Goal: Task Accomplishment & Management: Manage account settings

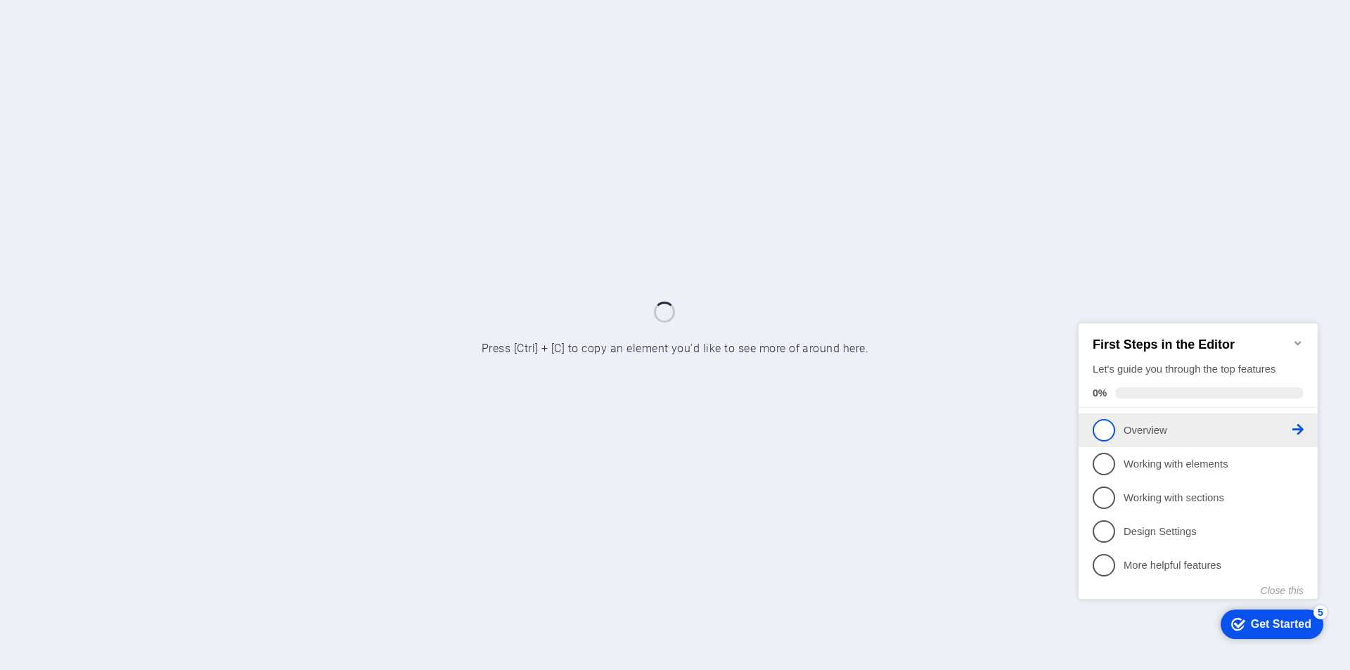
click at [1093, 419] on link "1 Overview - incomplete" at bounding box center [1198, 429] width 211 height 22
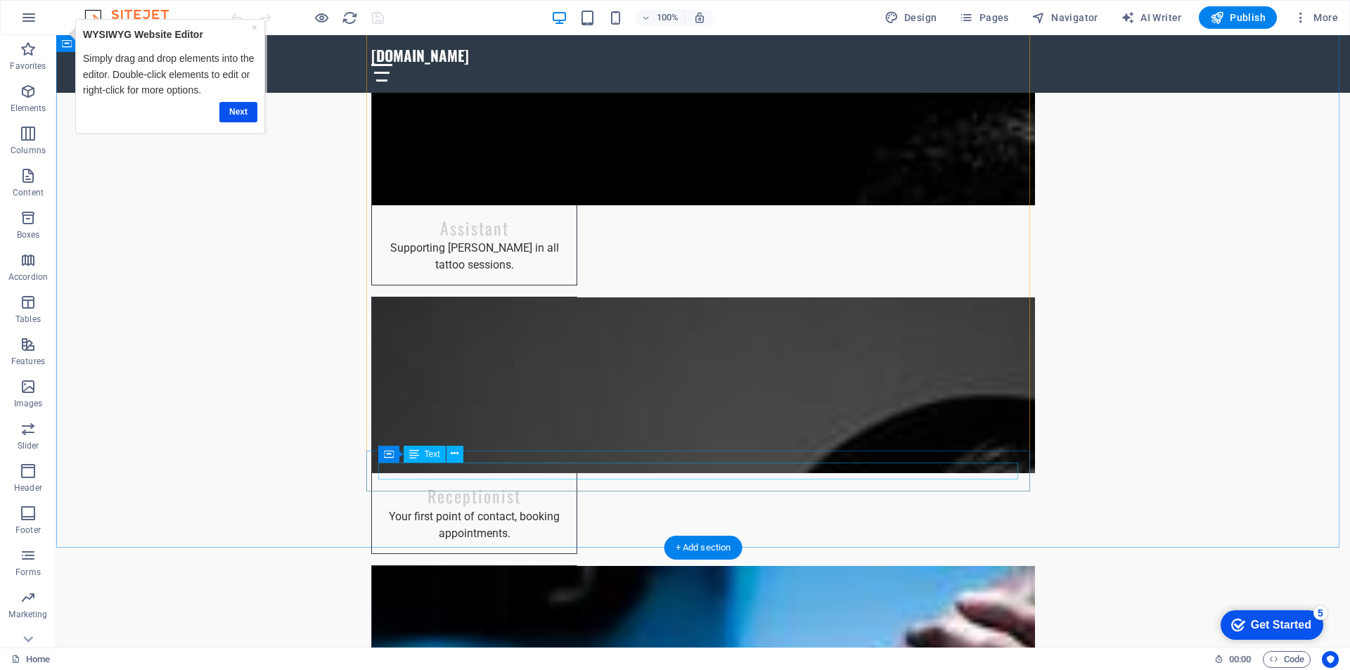
scroll to position [6047, 0]
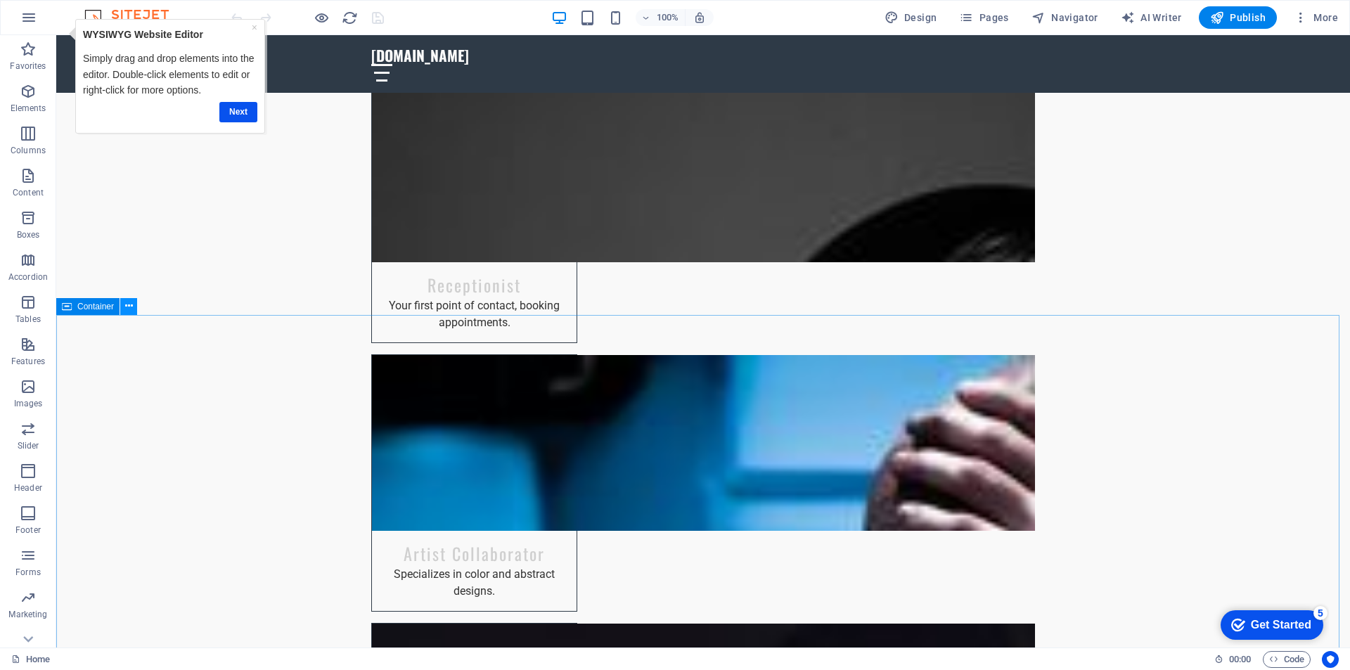
click at [131, 308] on icon at bounding box center [129, 306] width 8 height 15
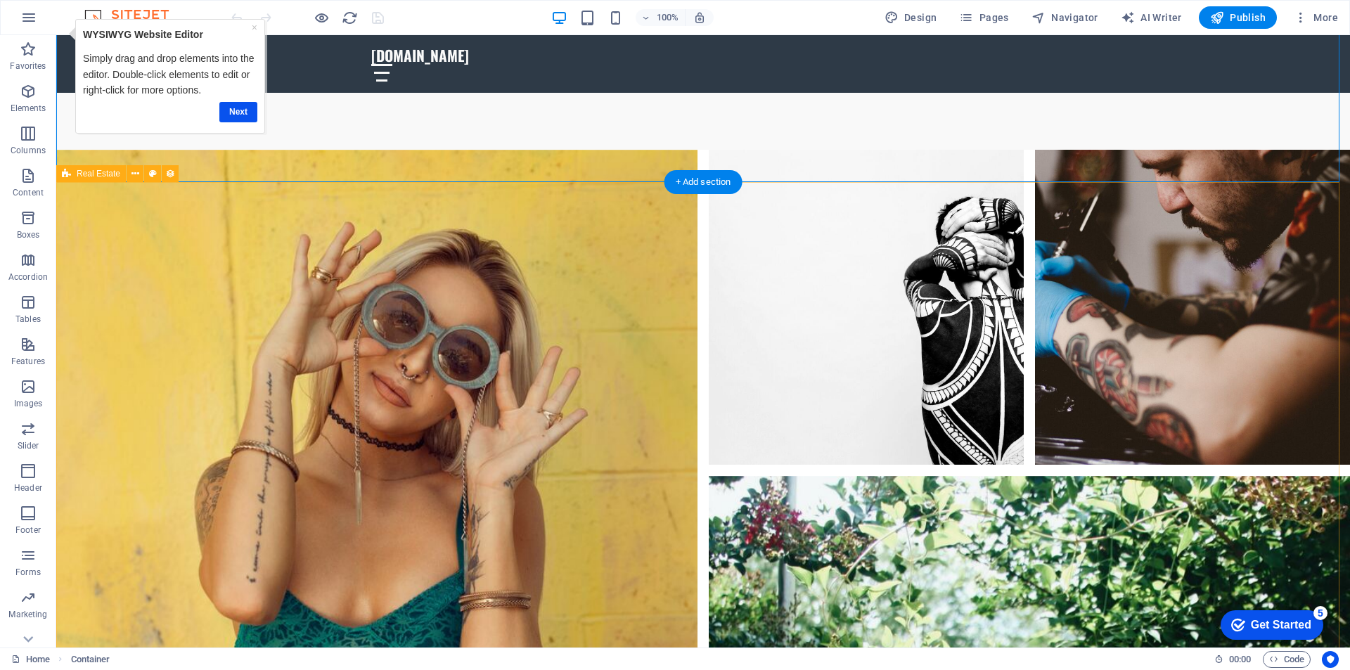
scroll to position [7312, 0]
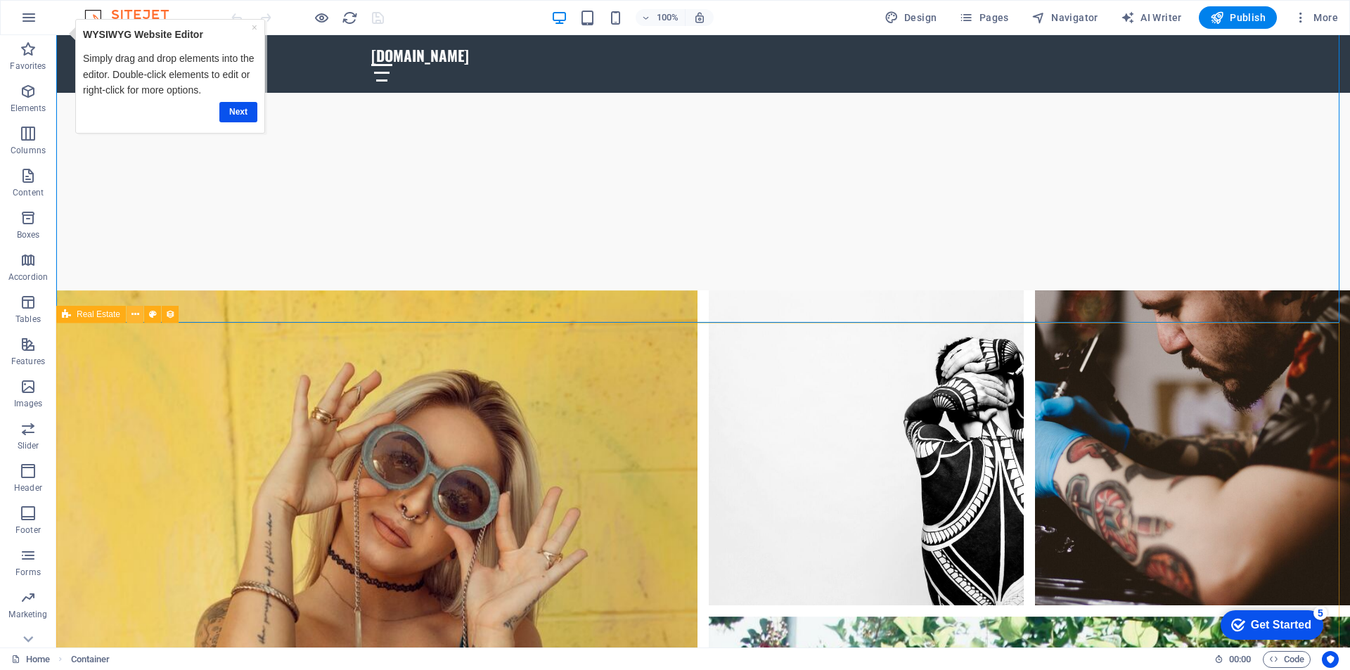
click at [130, 315] on button at bounding box center [135, 314] width 17 height 17
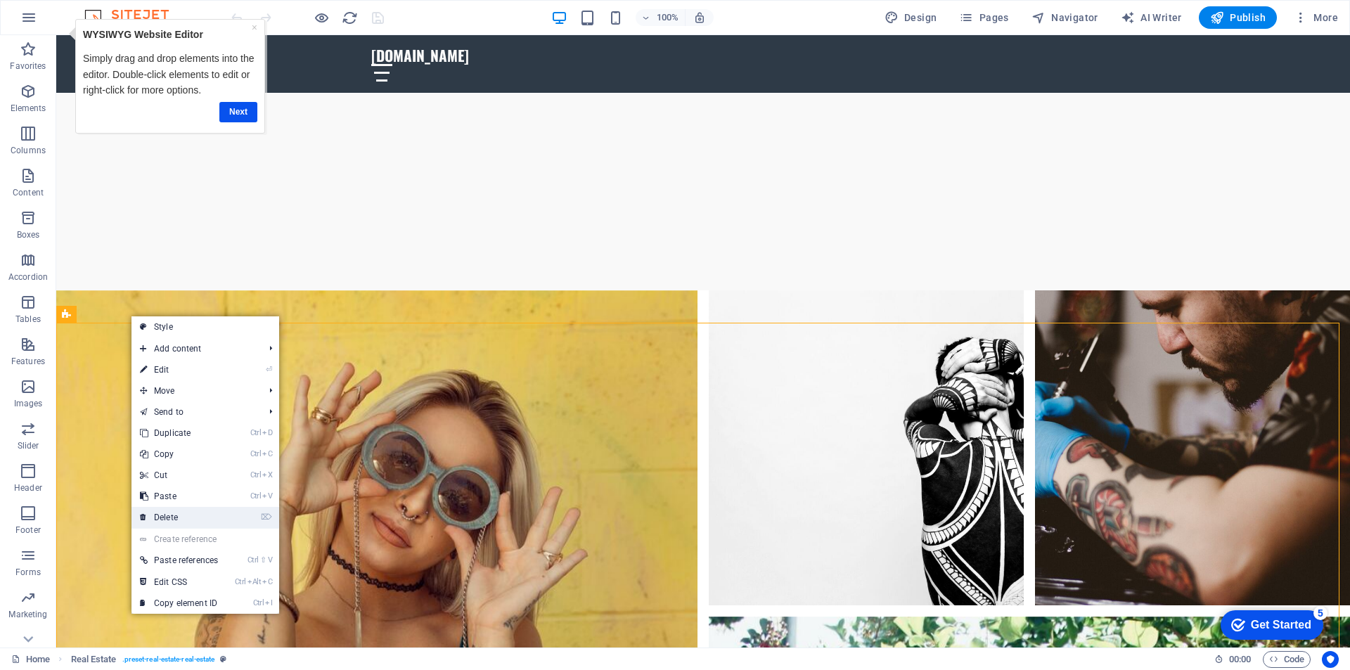
click at [186, 513] on link "⌦ Delete" at bounding box center [178, 517] width 95 height 21
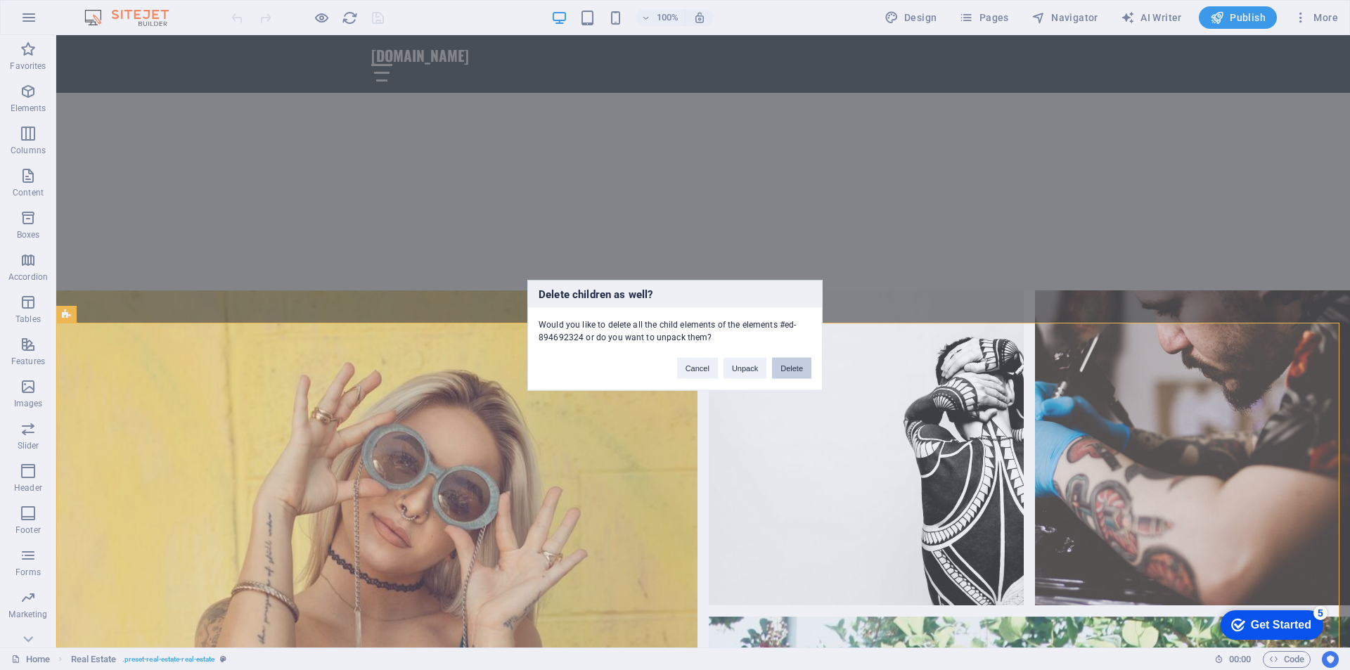
click at [796, 371] on button "Delete" at bounding box center [791, 367] width 39 height 21
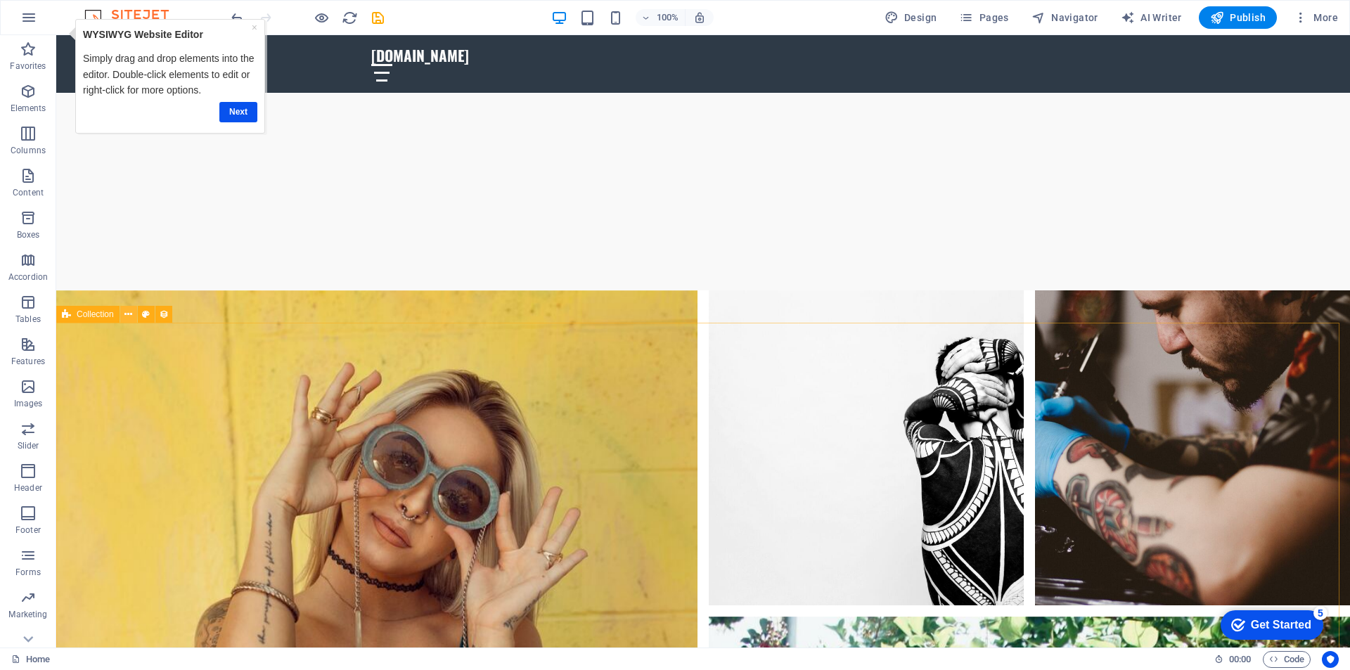
click at [128, 317] on icon at bounding box center [128, 314] width 8 height 15
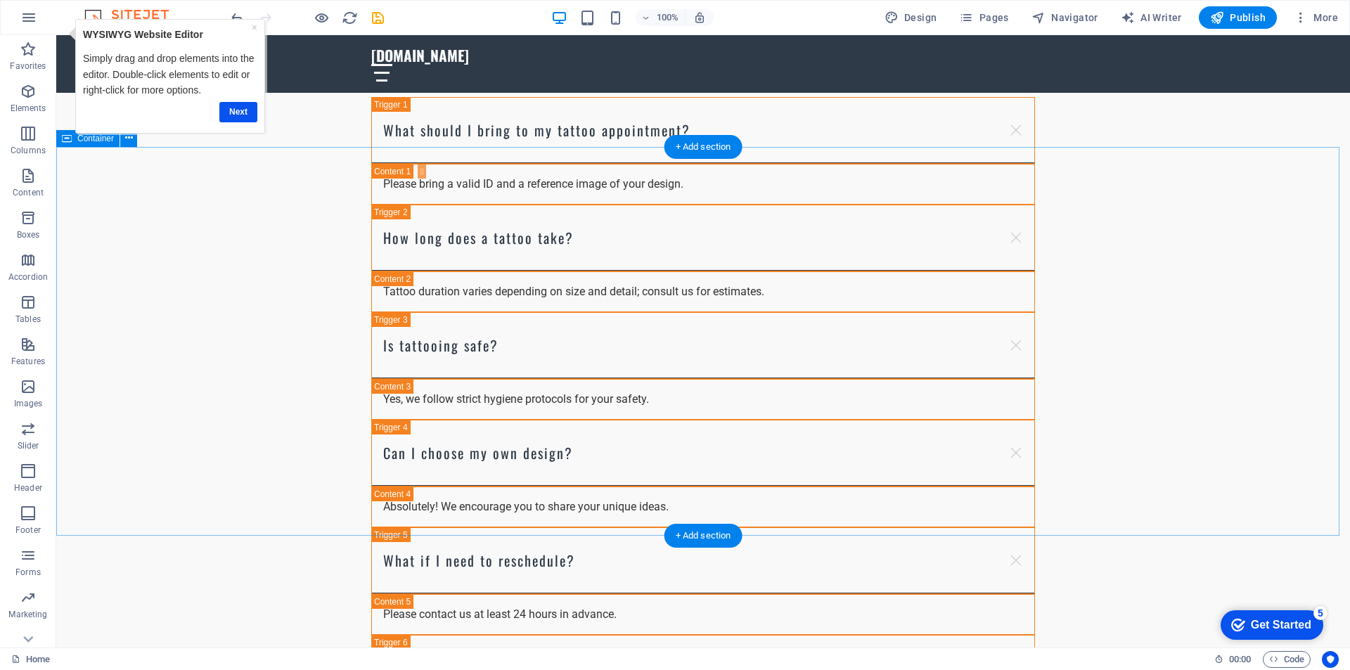
scroll to position [8789, 0]
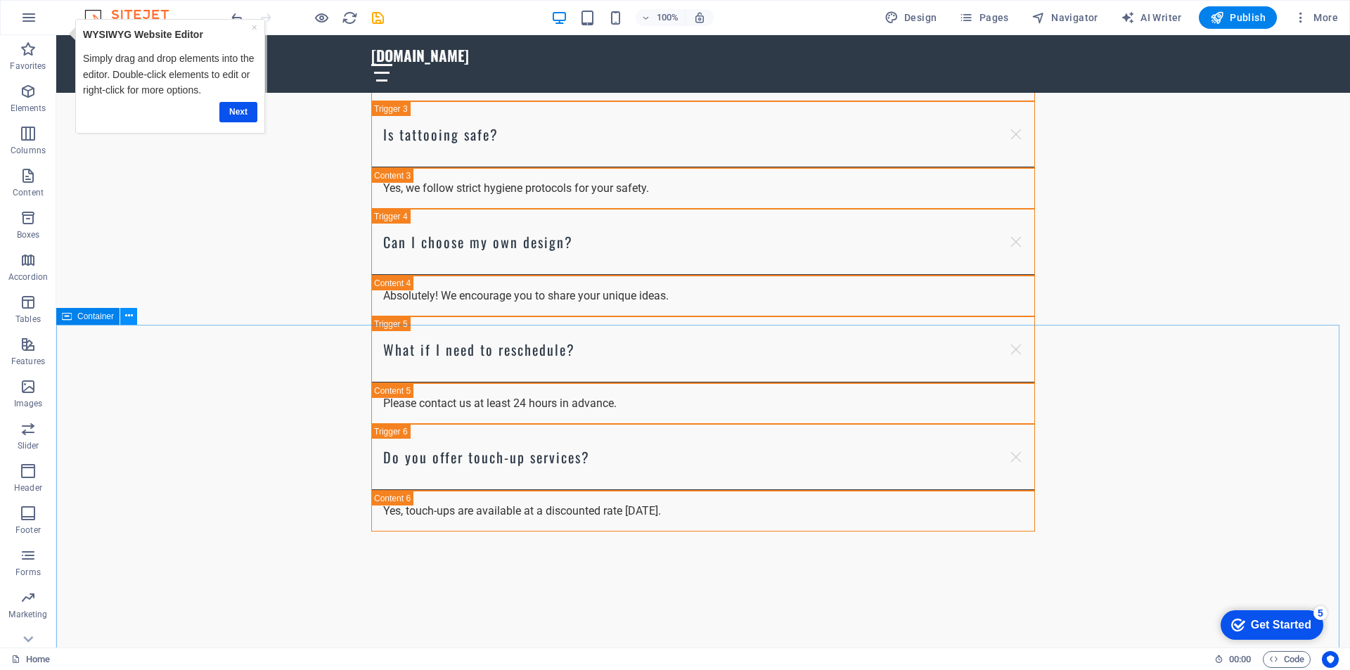
click at [132, 319] on icon at bounding box center [129, 316] width 8 height 15
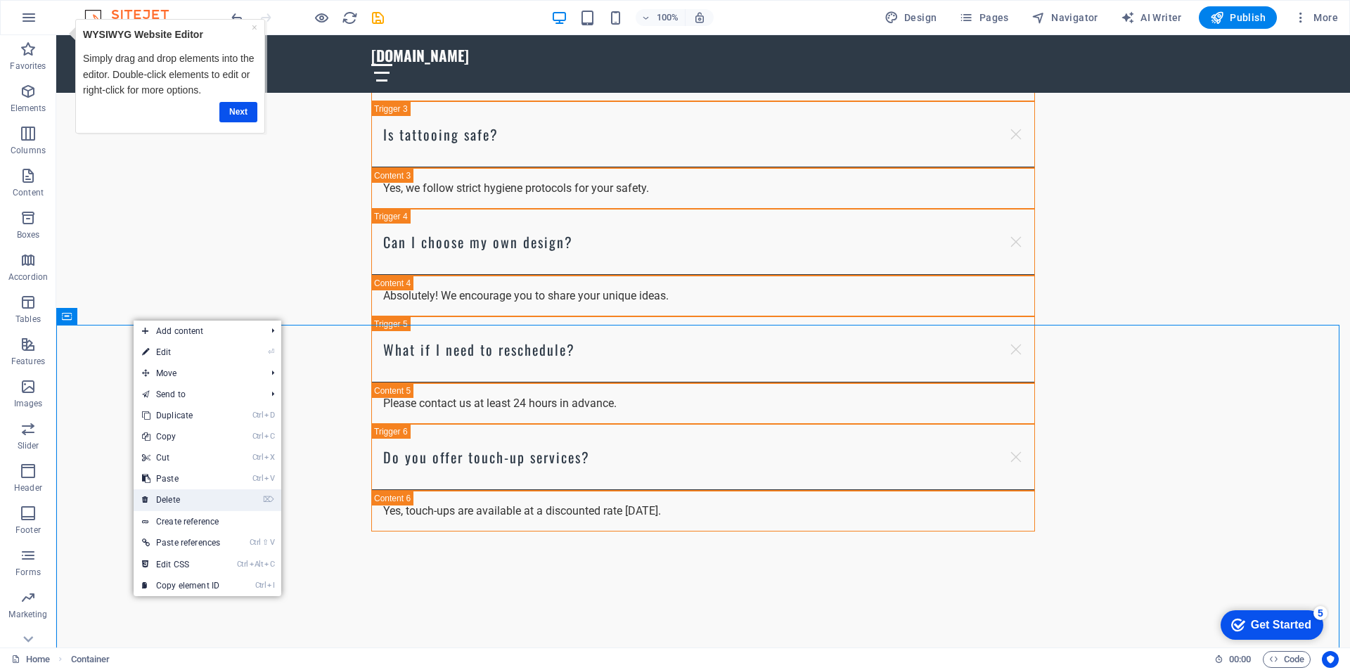
click at [186, 498] on link "⌦ Delete" at bounding box center [181, 499] width 95 height 21
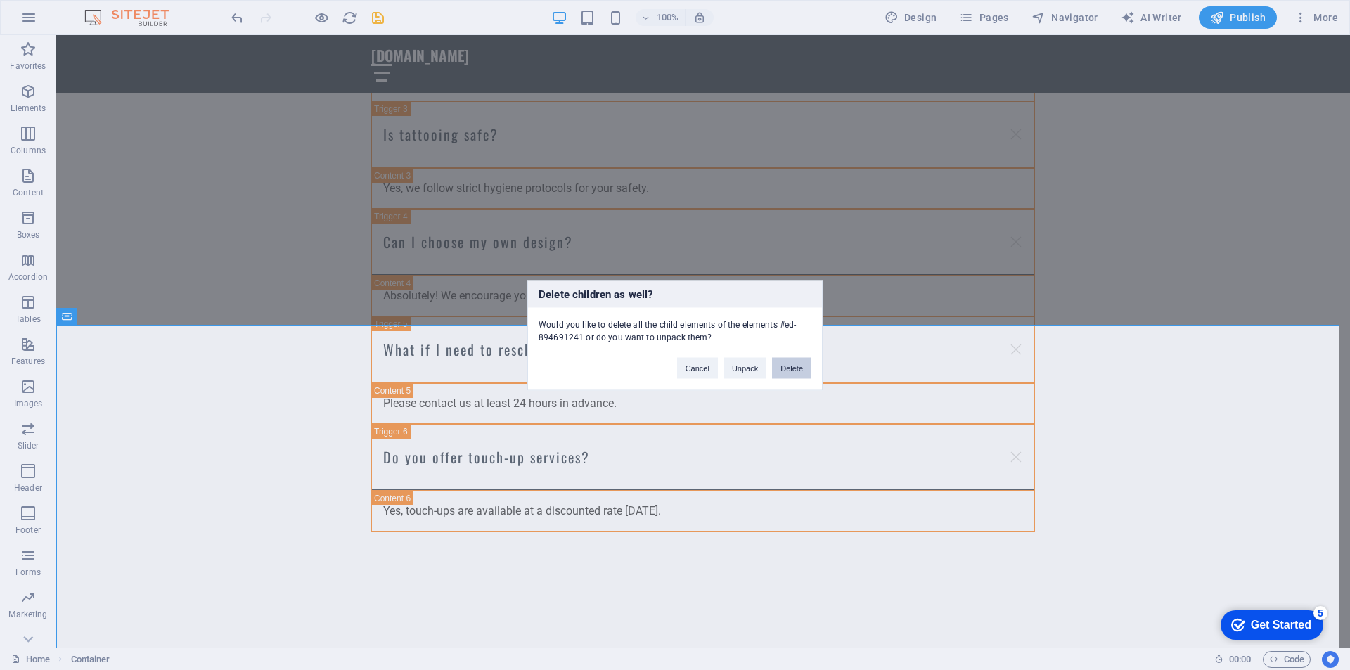
click at [797, 371] on button "Delete" at bounding box center [791, 367] width 39 height 21
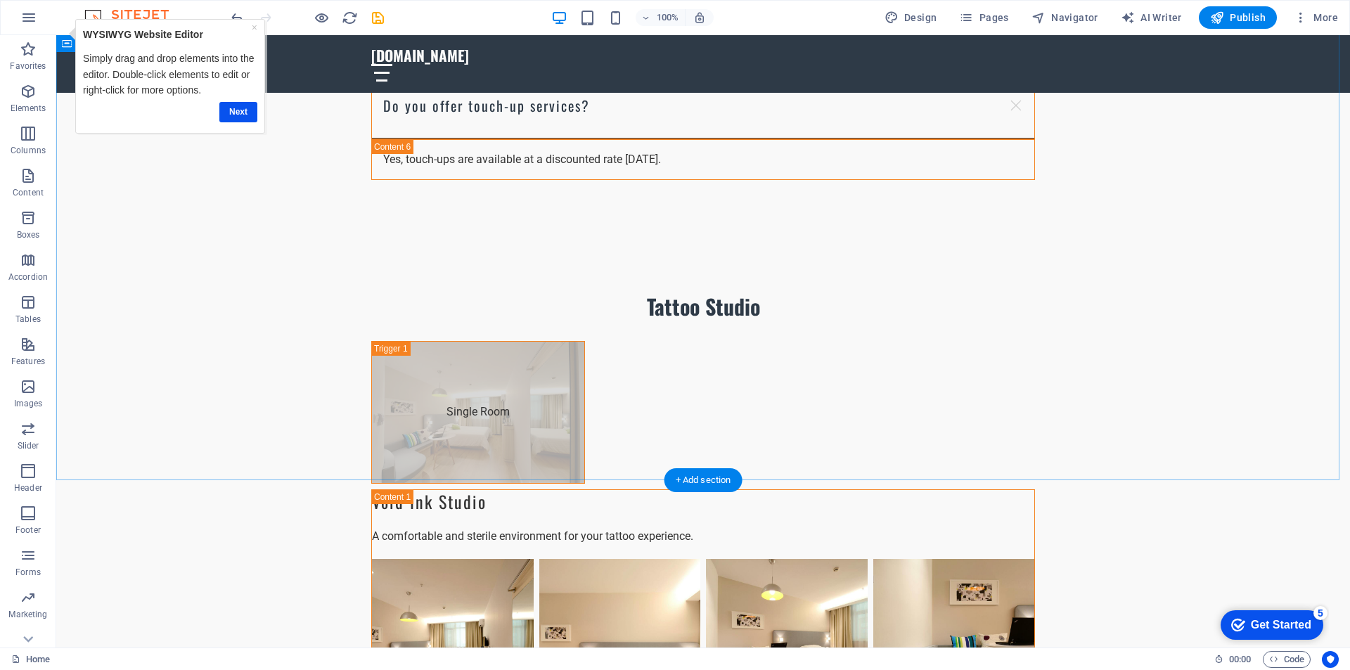
scroll to position [9214, 0]
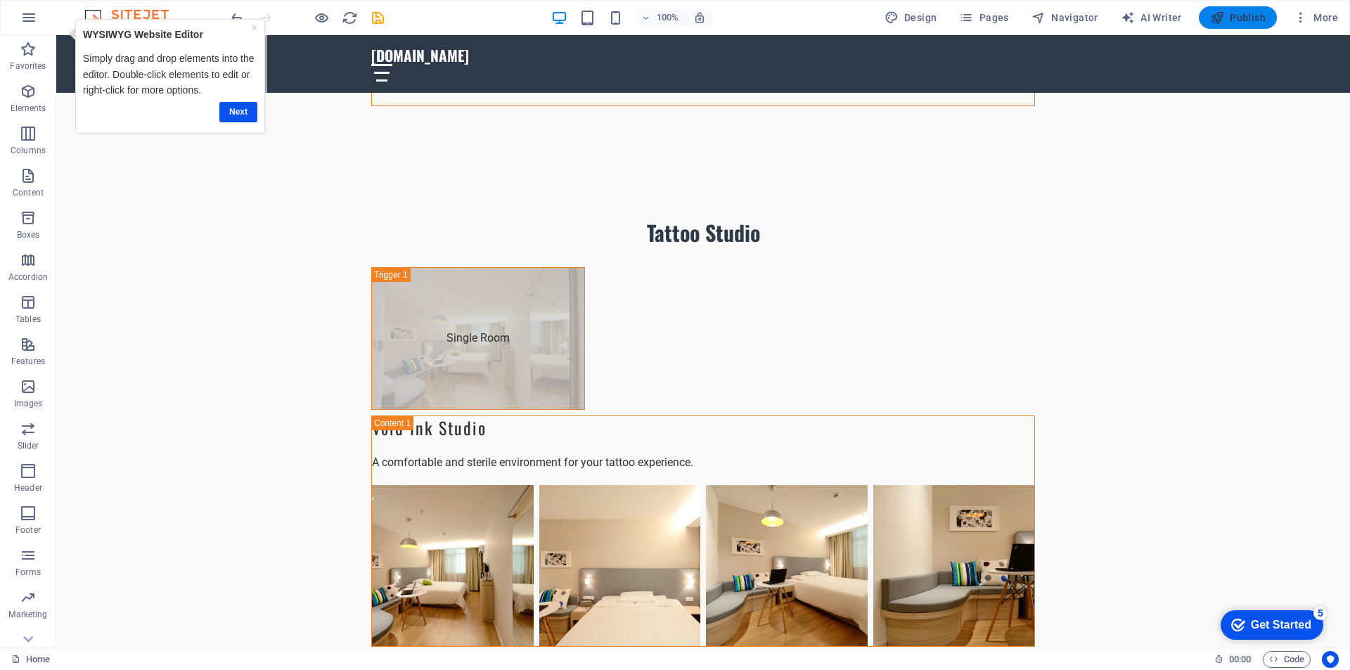
click at [1247, 17] on span "Publish" at bounding box center [1238, 18] width 56 height 14
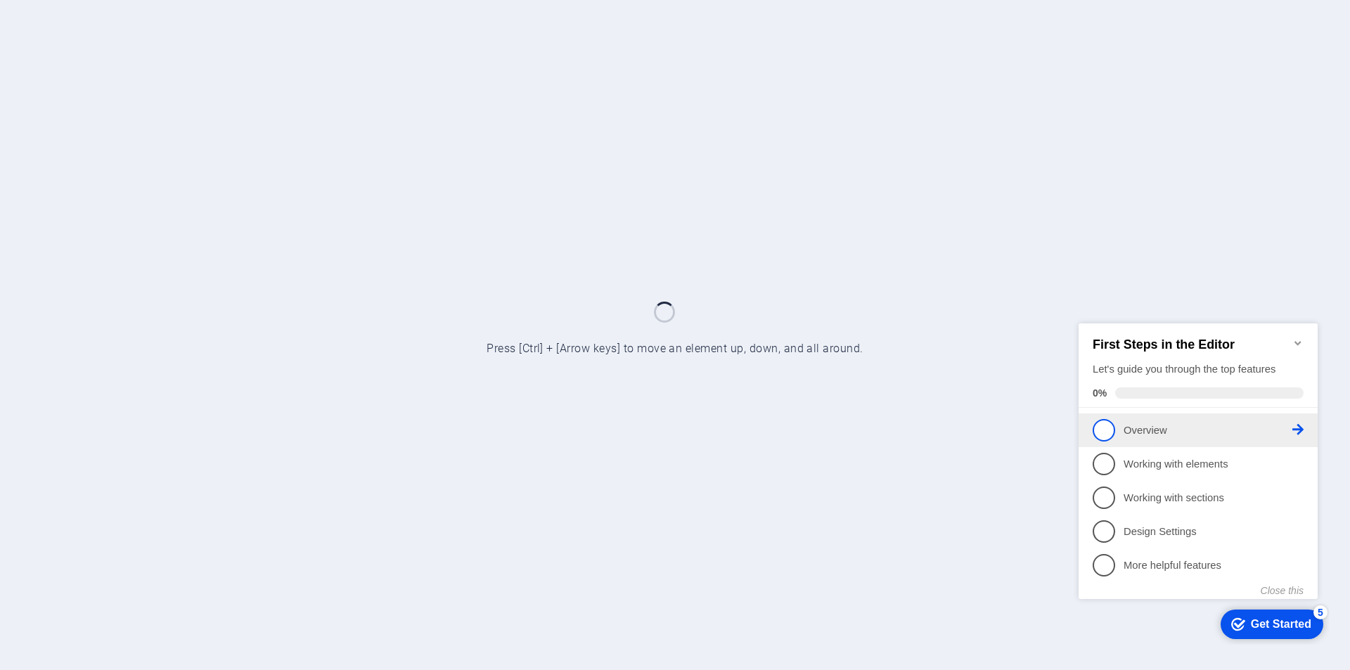
click at [1099, 434] on span "1" at bounding box center [1104, 429] width 22 height 22
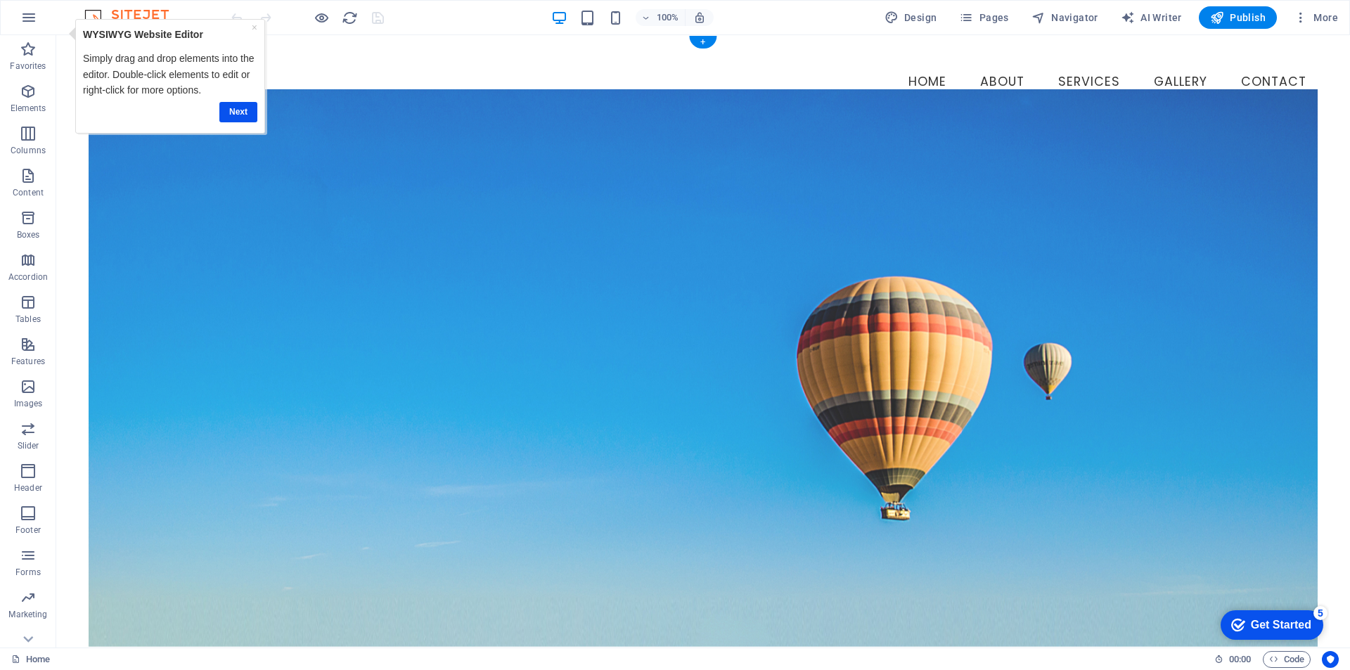
click at [979, 210] on figure at bounding box center [703, 368] width 1229 height 558
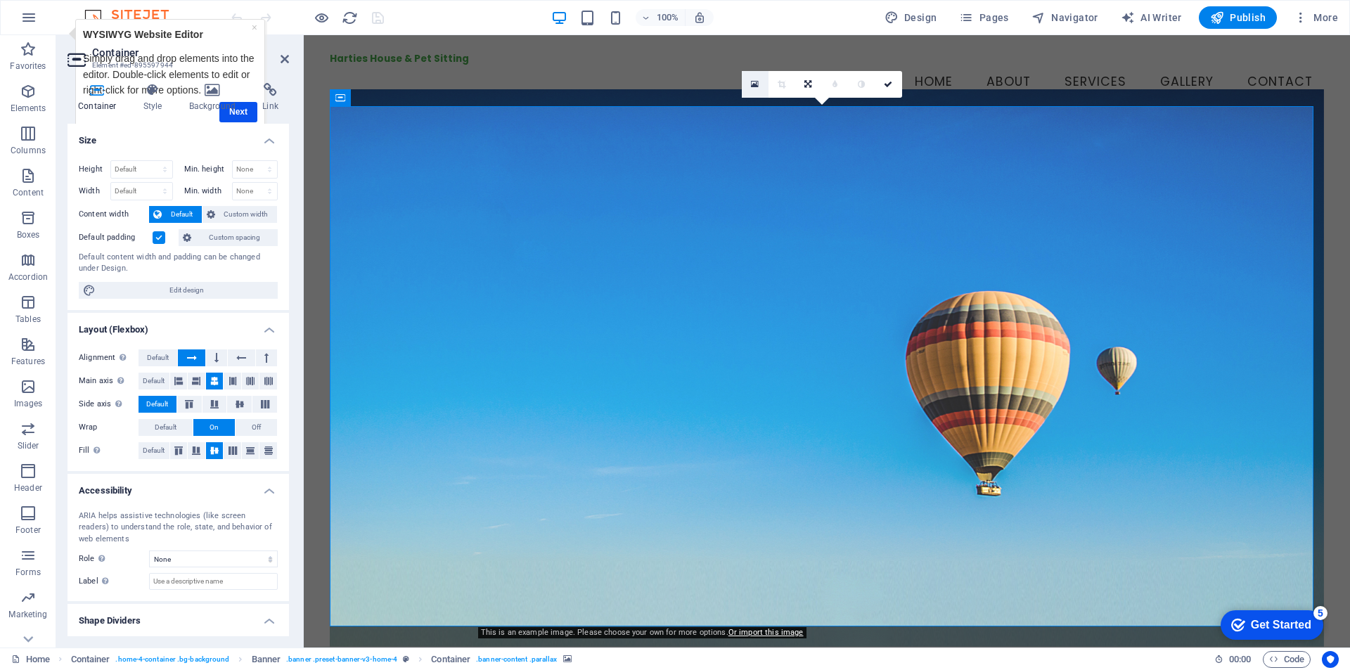
click at [753, 82] on icon at bounding box center [755, 84] width 8 height 10
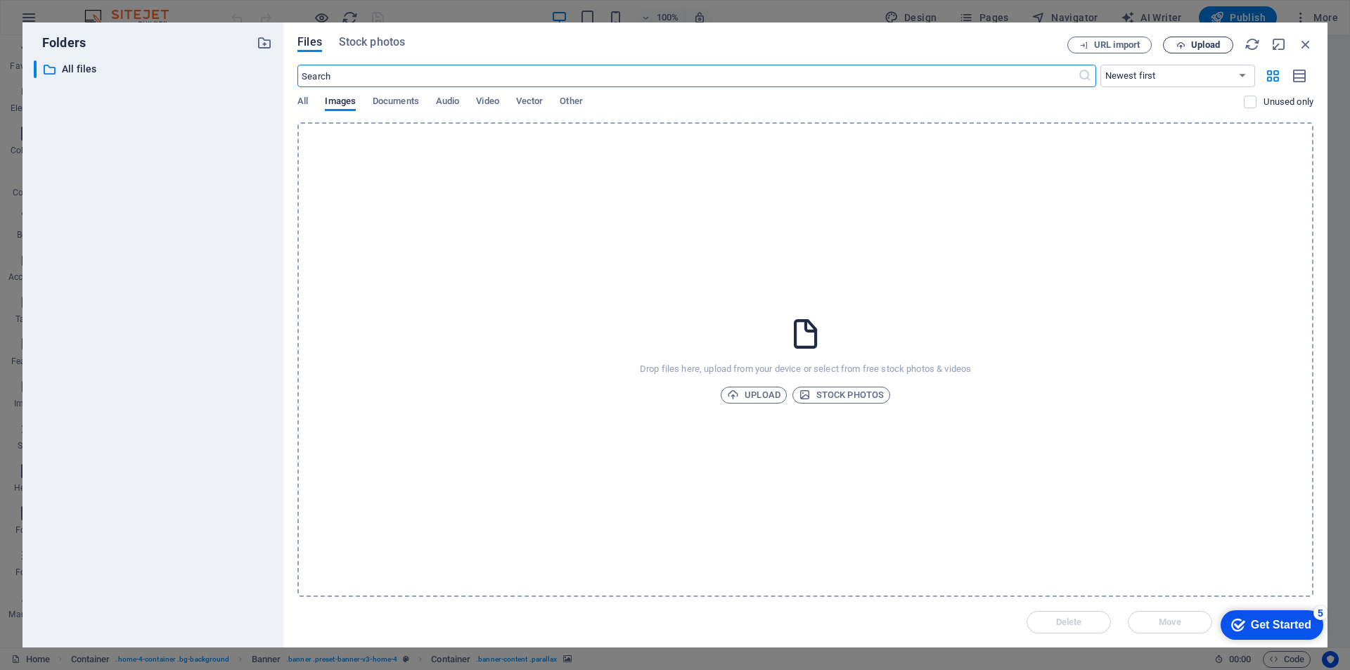
click at [1191, 44] on span "Upload" at bounding box center [1205, 45] width 29 height 8
click at [753, 395] on span "Upload" at bounding box center [753, 395] width 53 height 17
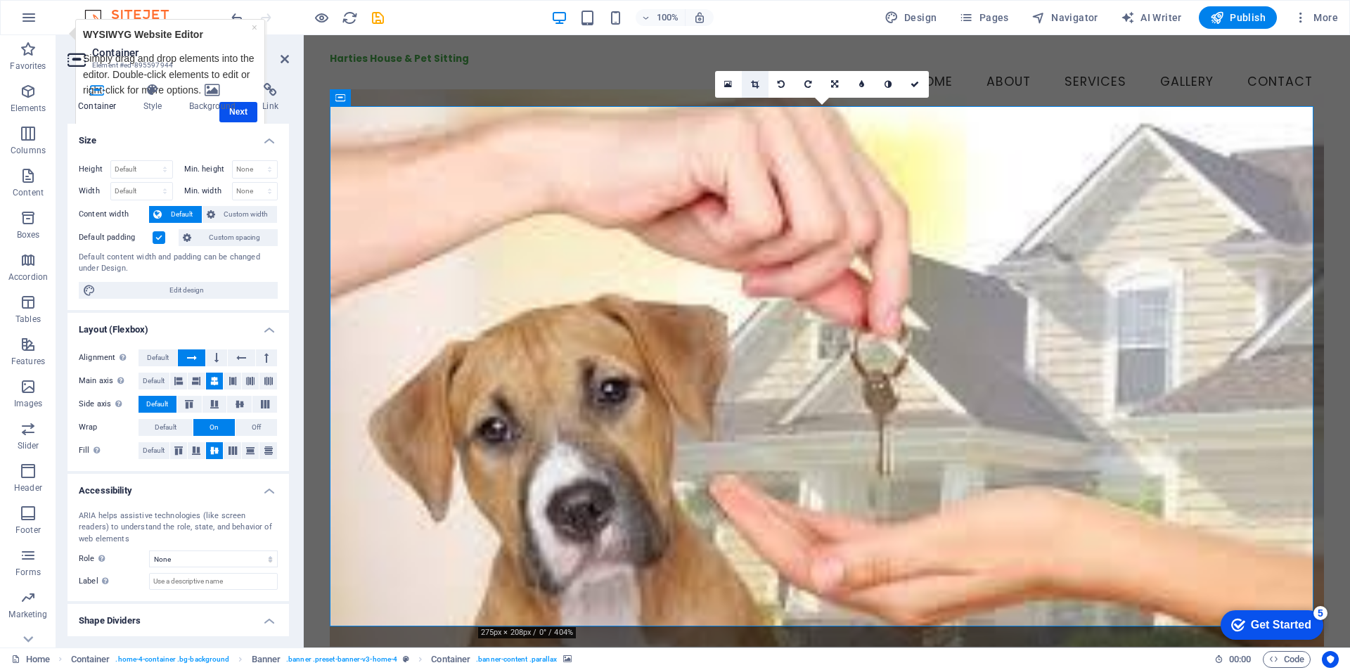
click at [758, 86] on icon at bounding box center [755, 84] width 8 height 8
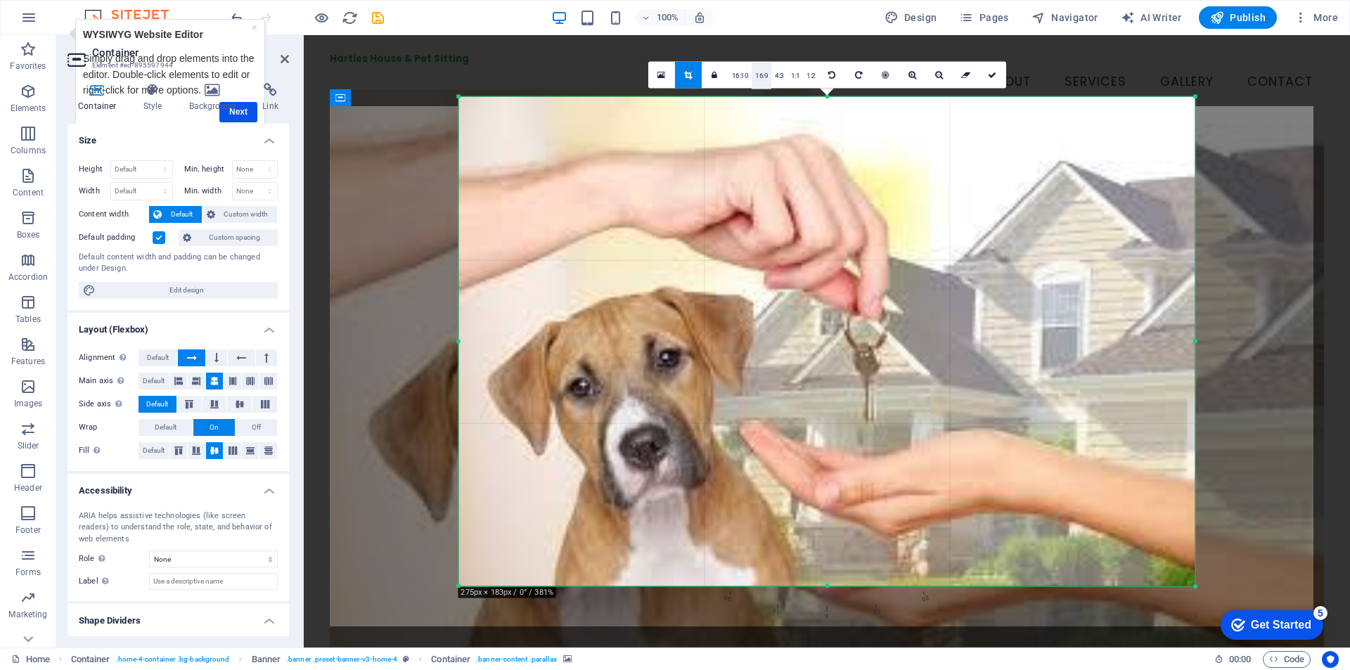
click at [761, 81] on link "16:9" at bounding box center [762, 75] width 20 height 27
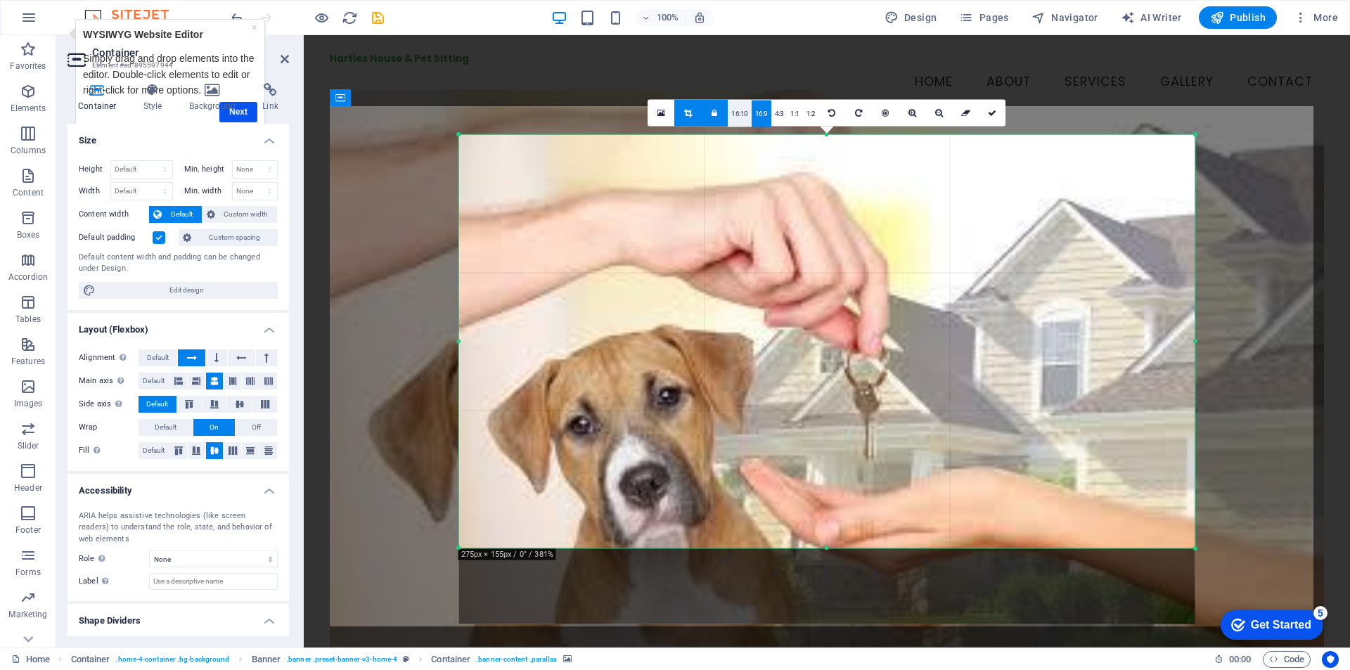
click at [738, 112] on link "16:10" at bounding box center [740, 113] width 24 height 27
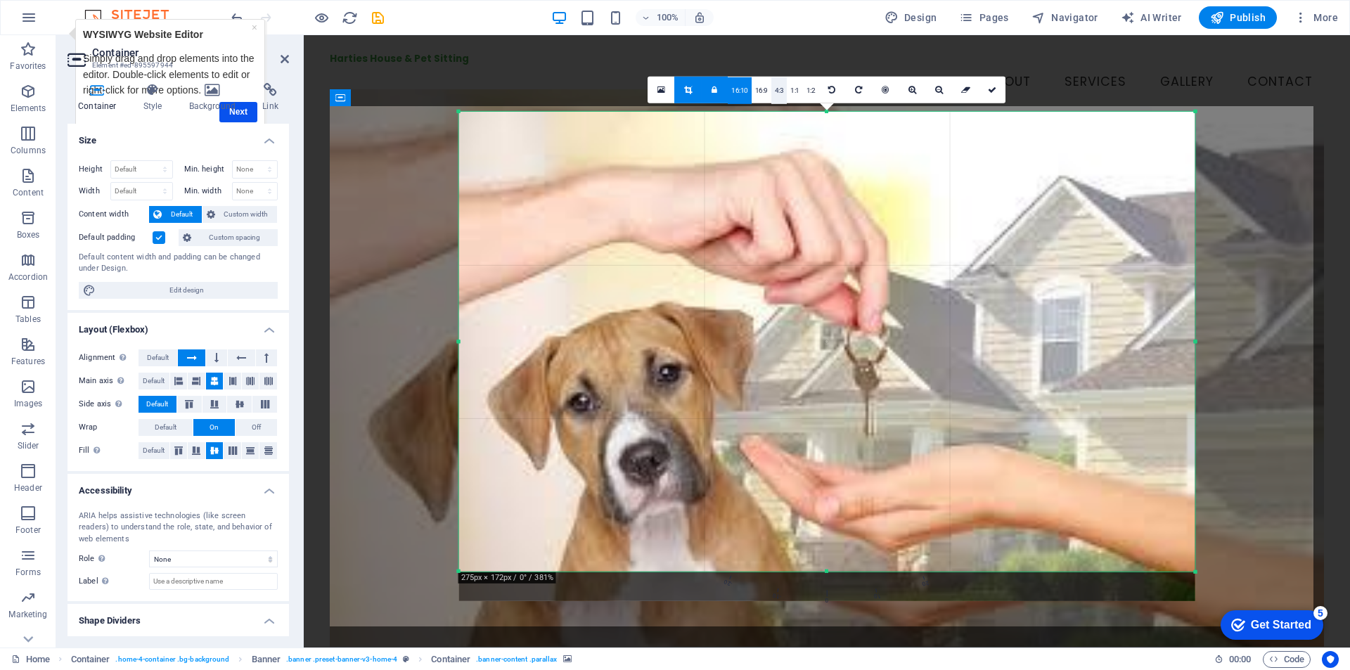
click at [779, 97] on link "4:3" at bounding box center [779, 90] width 16 height 27
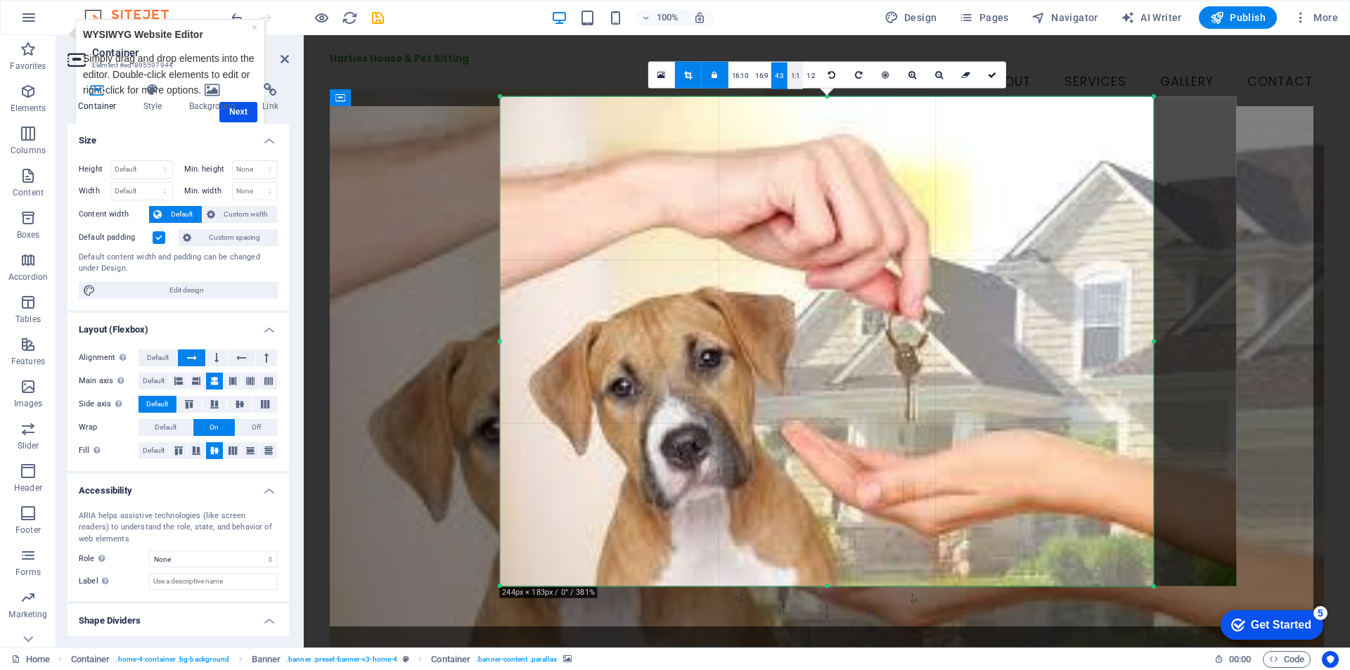
click at [793, 78] on link "1:1" at bounding box center [795, 75] width 16 height 27
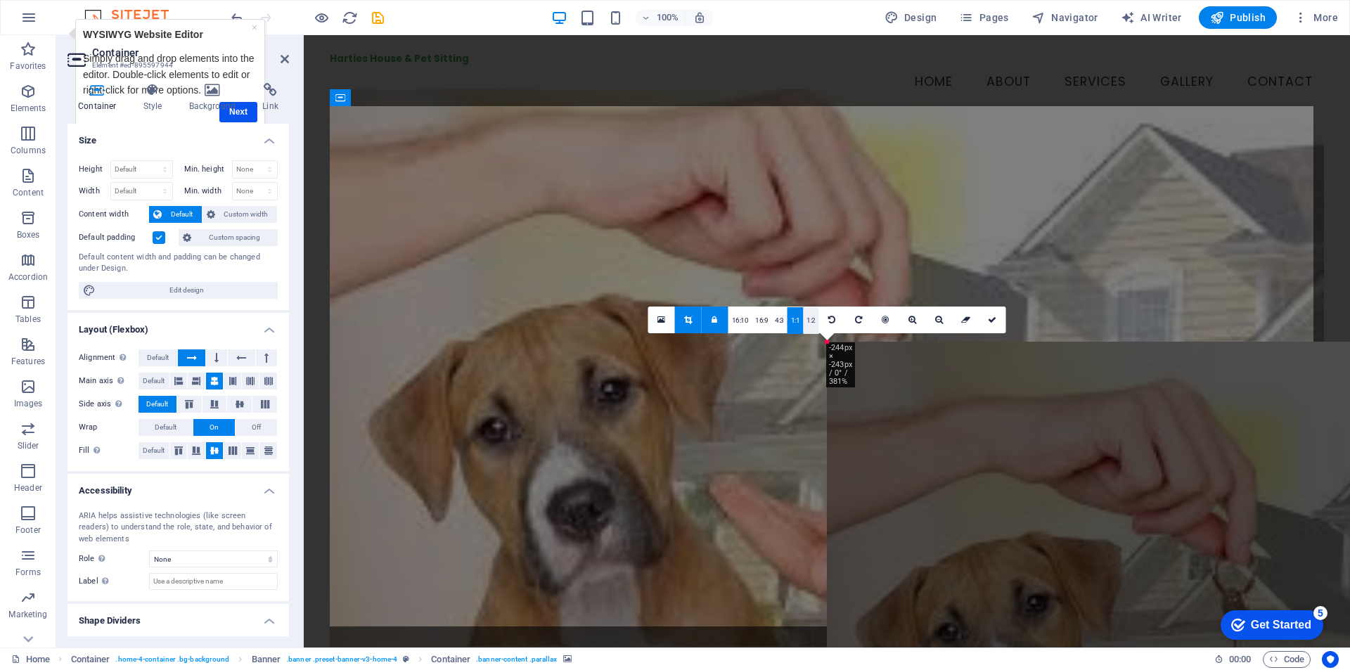
click at [812, 317] on link "1:2" at bounding box center [811, 320] width 16 height 27
click at [761, 316] on link "16:9" at bounding box center [762, 320] width 20 height 27
click at [776, 320] on link "4:3" at bounding box center [779, 320] width 16 height 27
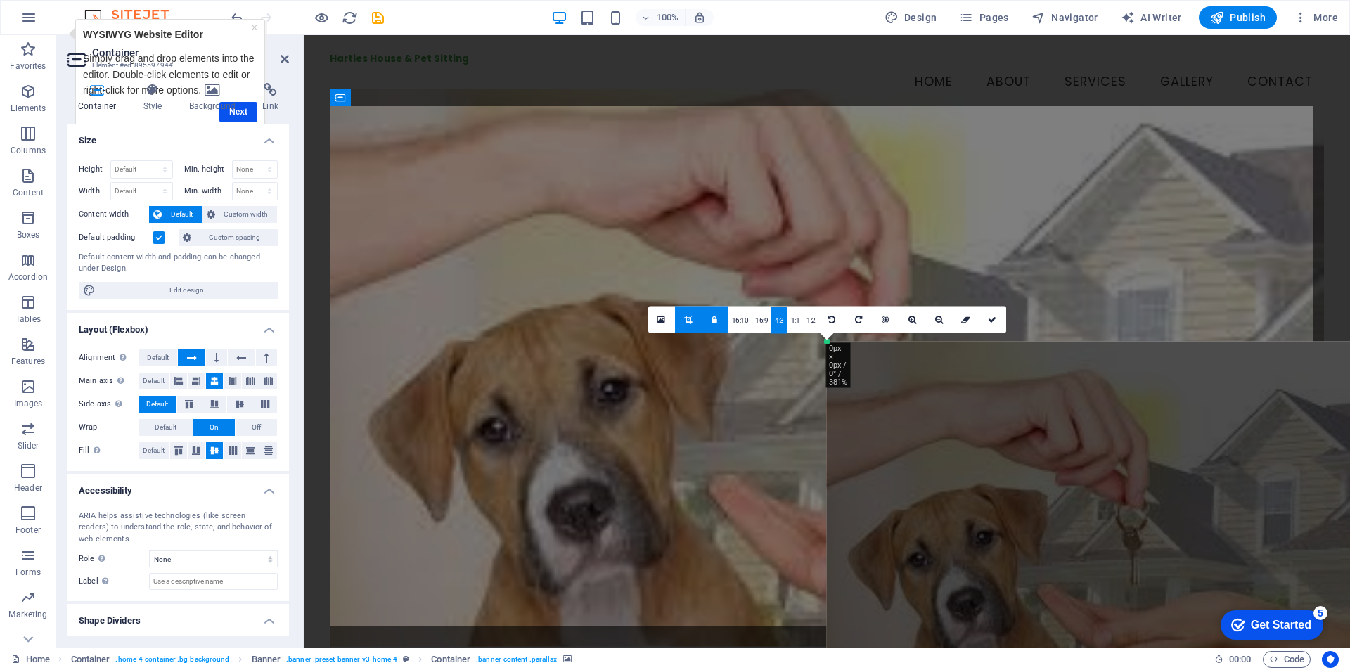
drag, startPoint x: 827, startPoint y: 345, endPoint x: 796, endPoint y: 345, distance: 30.9
click at [796, 345] on div "Drag here to replace the existing content. Press “Ctrl” if you want to create a…" at bounding box center [827, 341] width 1046 height 612
click at [662, 321] on icon at bounding box center [661, 319] width 8 height 10
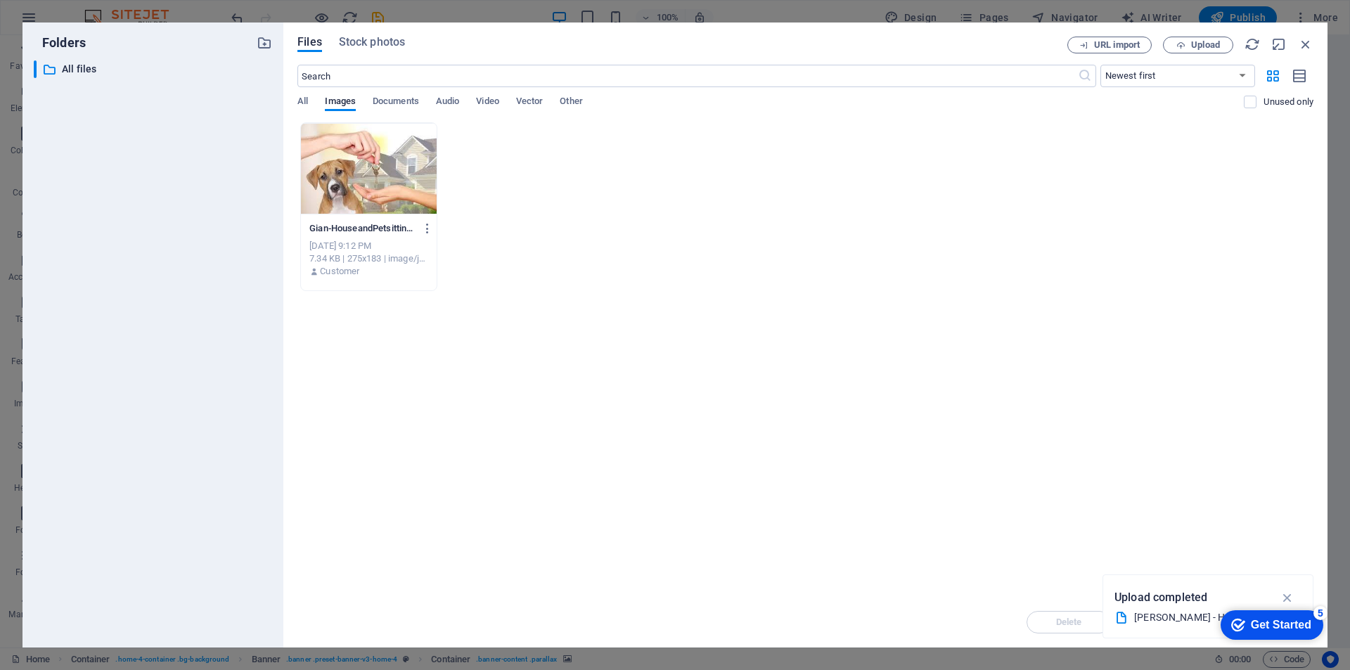
click at [368, 168] on div at bounding box center [369, 168] width 136 height 91
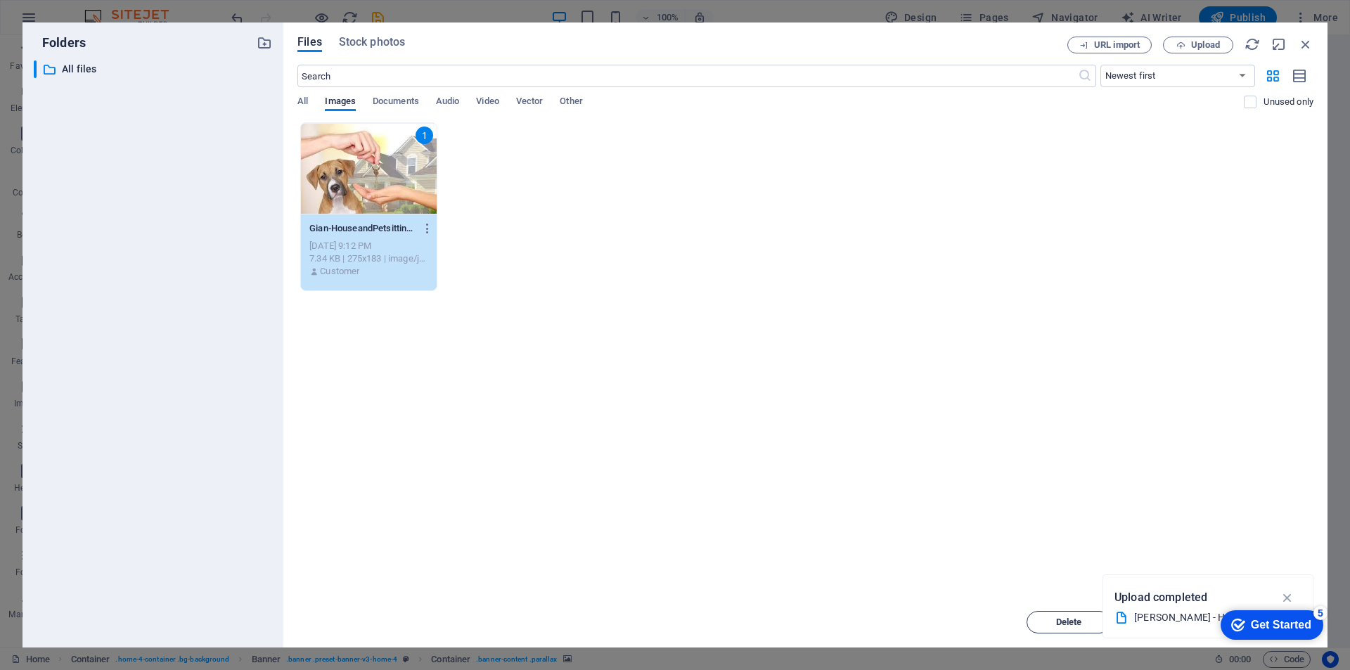
click at [1075, 618] on span "Delete" at bounding box center [1069, 622] width 26 height 8
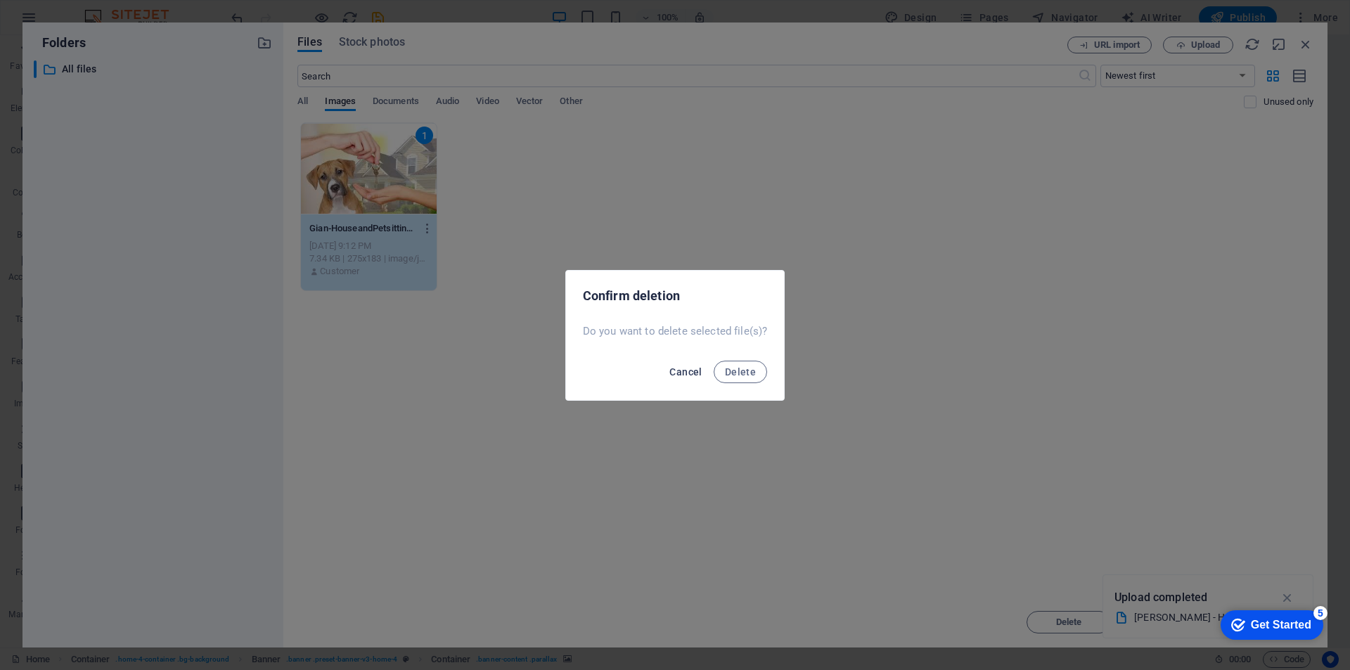
click at [700, 369] on span "Cancel" at bounding box center [685, 371] width 32 height 11
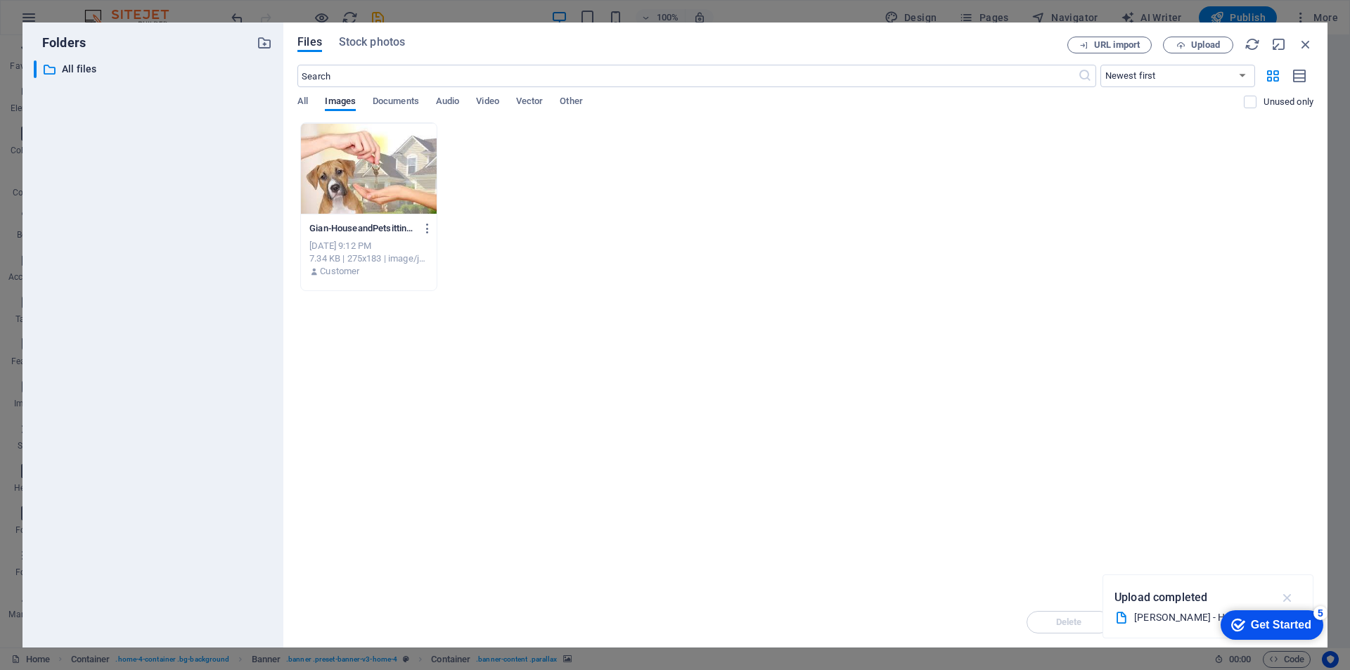
click at [1285, 596] on icon "button" at bounding box center [1288, 597] width 16 height 15
click at [1300, 37] on icon "button" at bounding box center [1305, 44] width 15 height 15
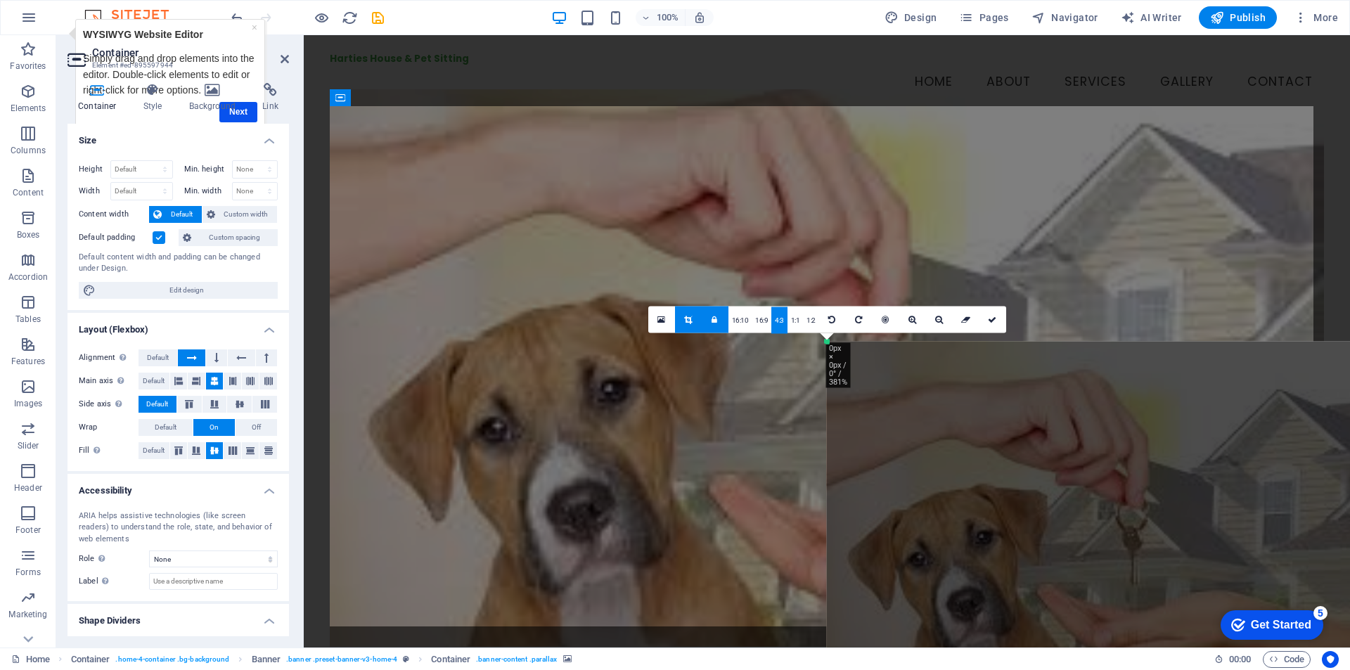
click at [1199, 422] on div at bounding box center [1103, 525] width 552 height 368
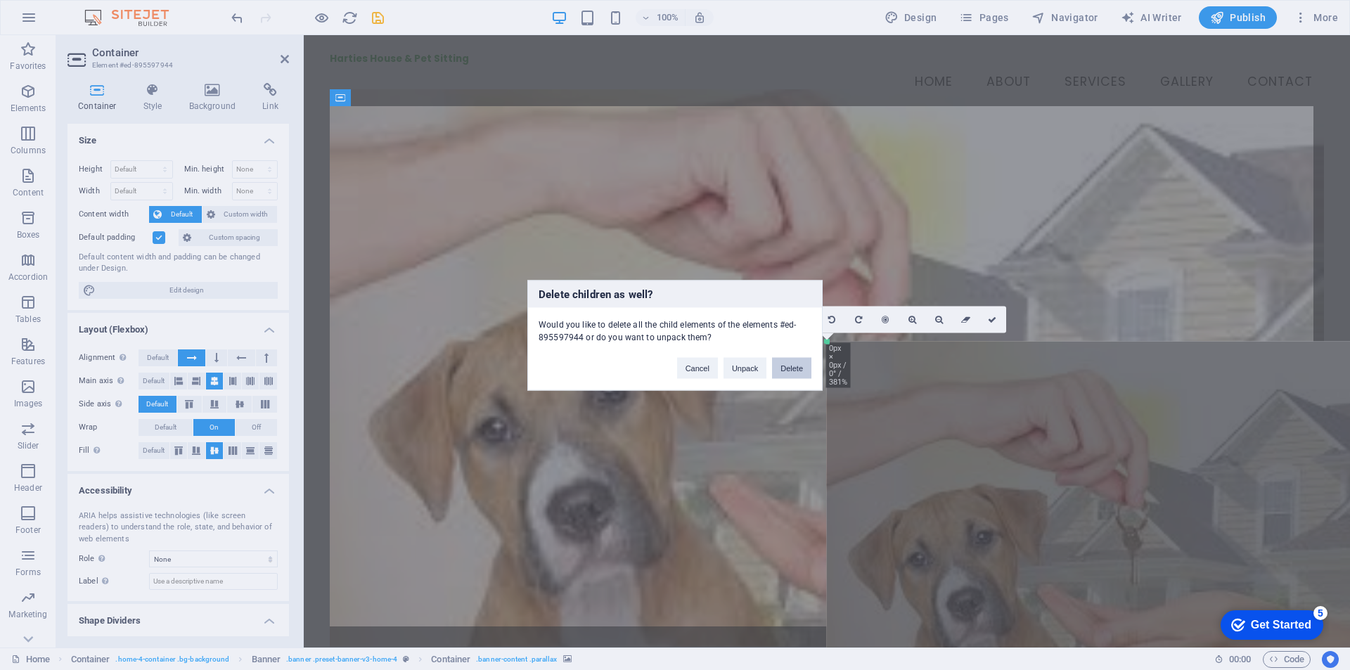
click at [801, 371] on button "Delete" at bounding box center [791, 367] width 39 height 21
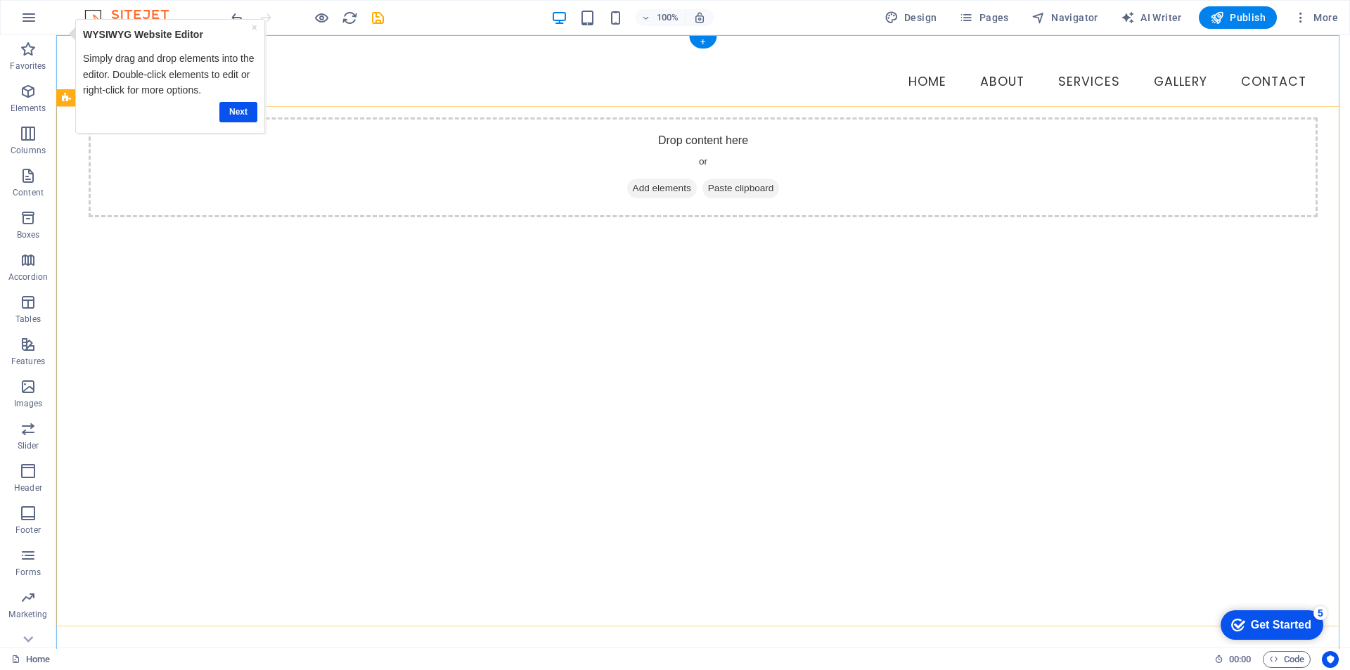
click at [627, 179] on span "Add elements" at bounding box center [662, 189] width 70 height 20
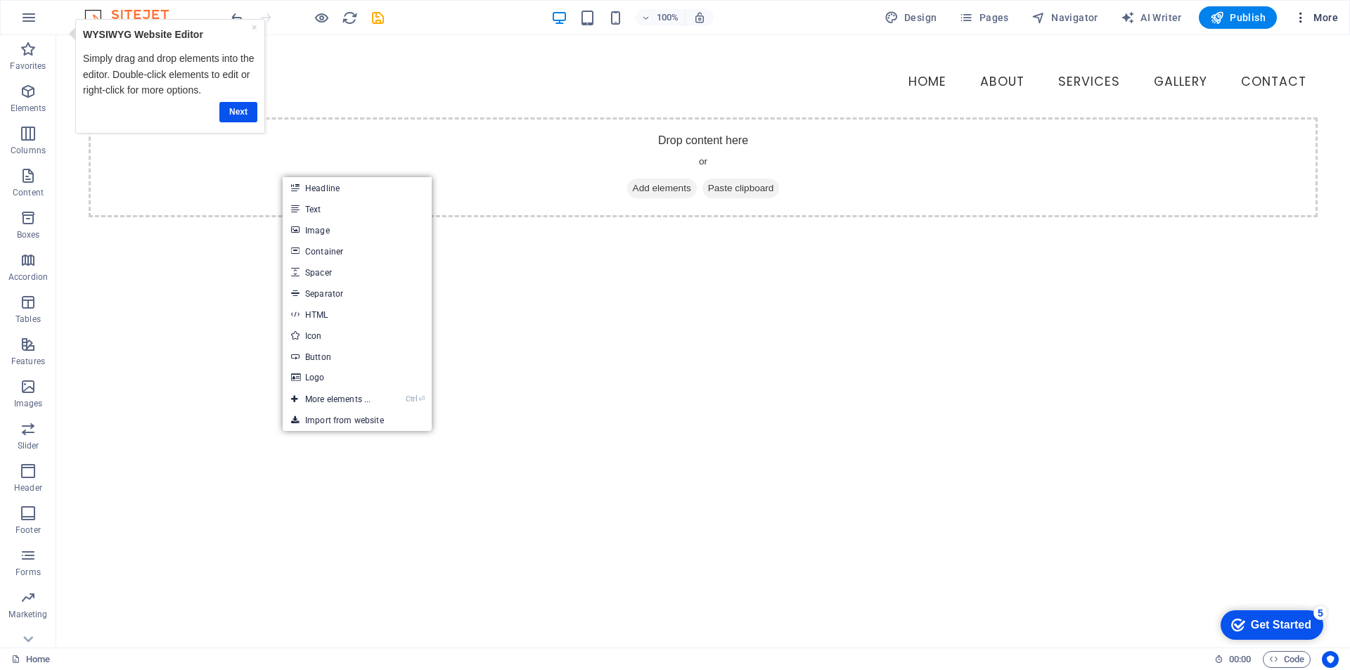
click at [1325, 22] on span "More" at bounding box center [1316, 18] width 44 height 14
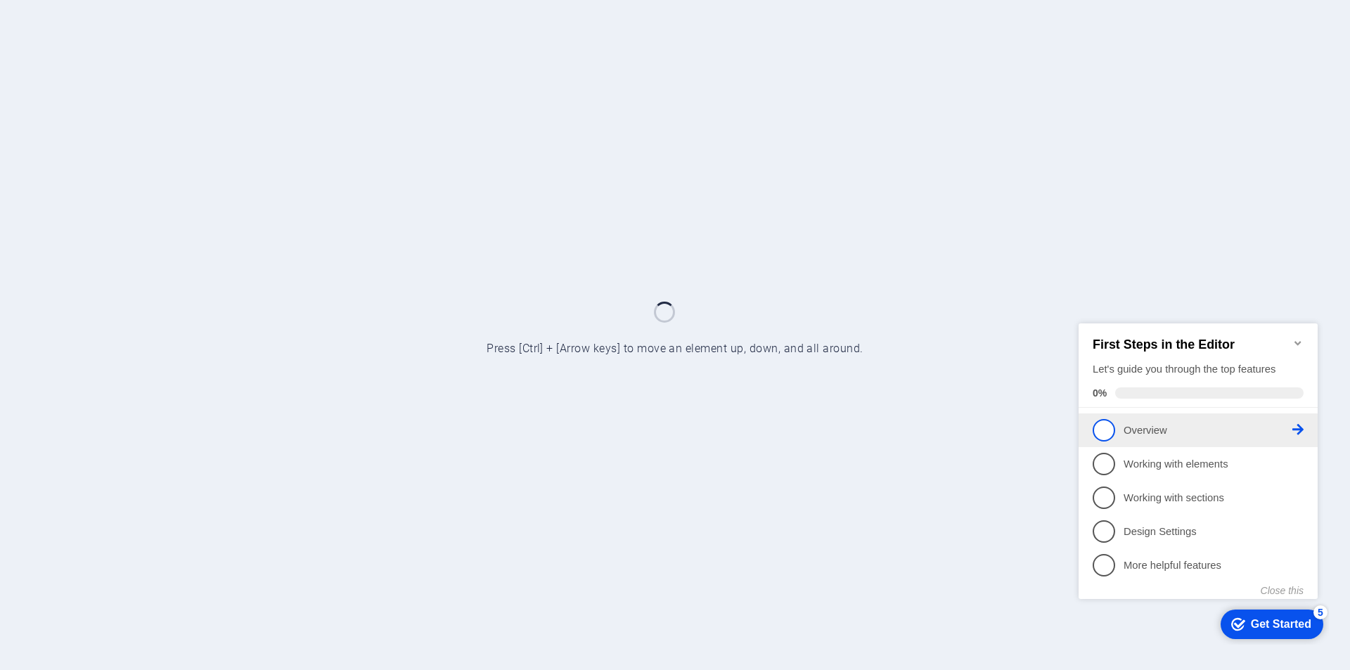
click at [1107, 429] on span "1" at bounding box center [1104, 429] width 22 height 22
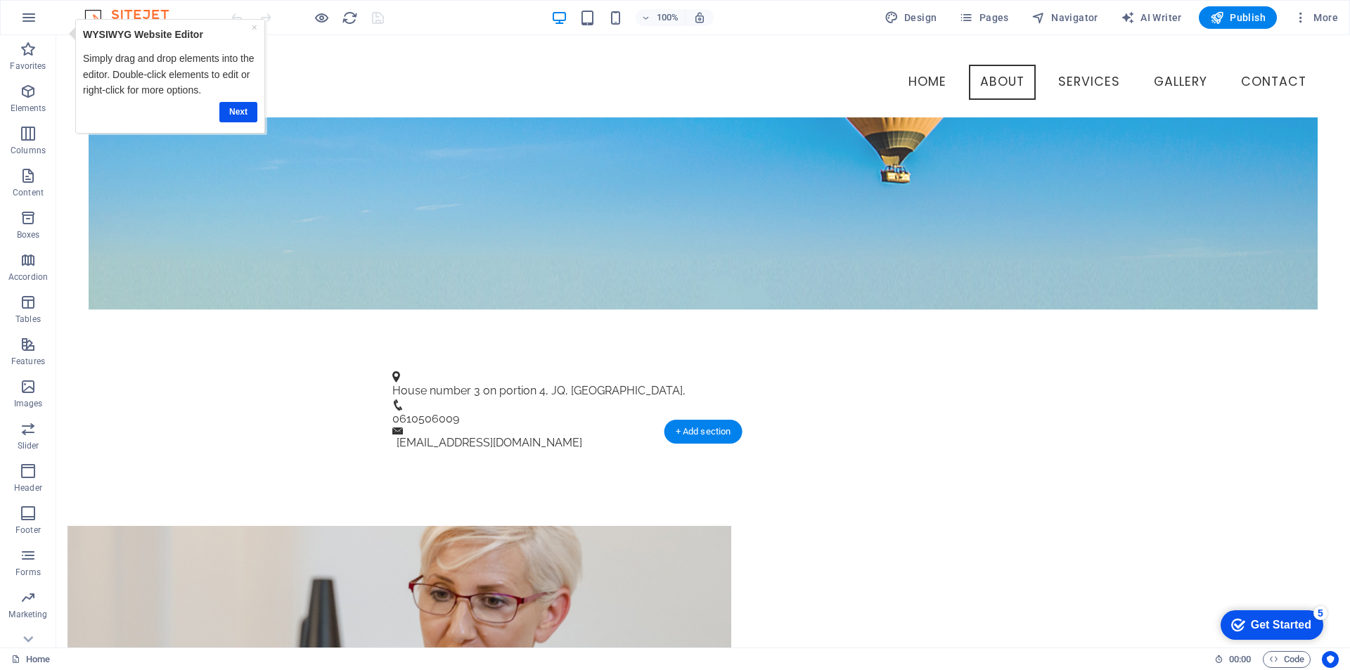
scroll to position [463, 0]
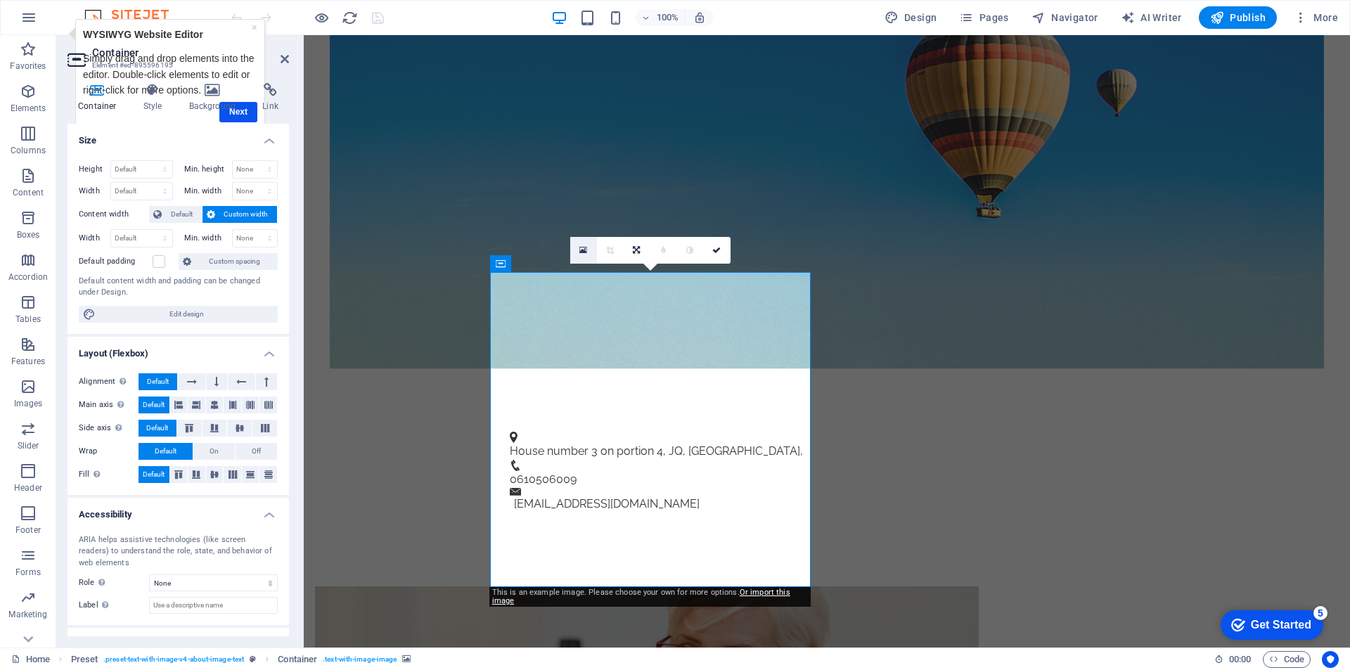
click at [584, 247] on icon at bounding box center [583, 250] width 8 height 10
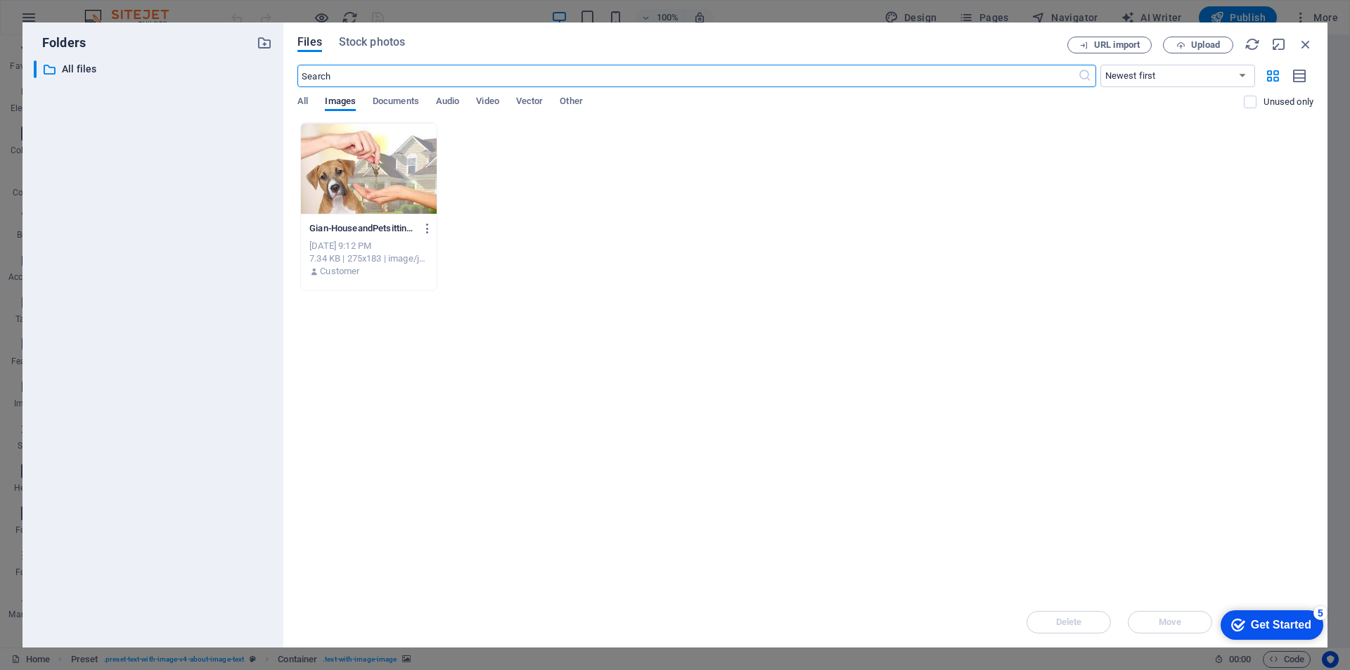
click at [409, 165] on div at bounding box center [369, 168] width 136 height 91
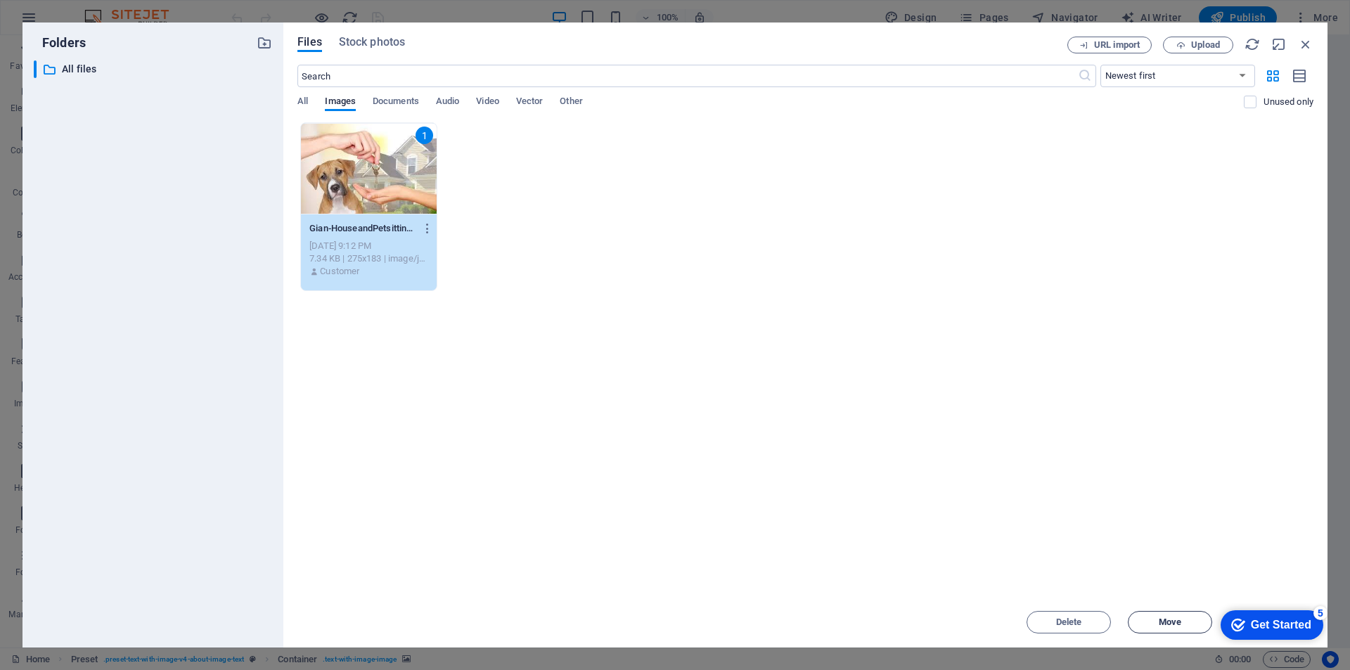
click at [1173, 619] on span "Move" at bounding box center [1170, 622] width 22 height 8
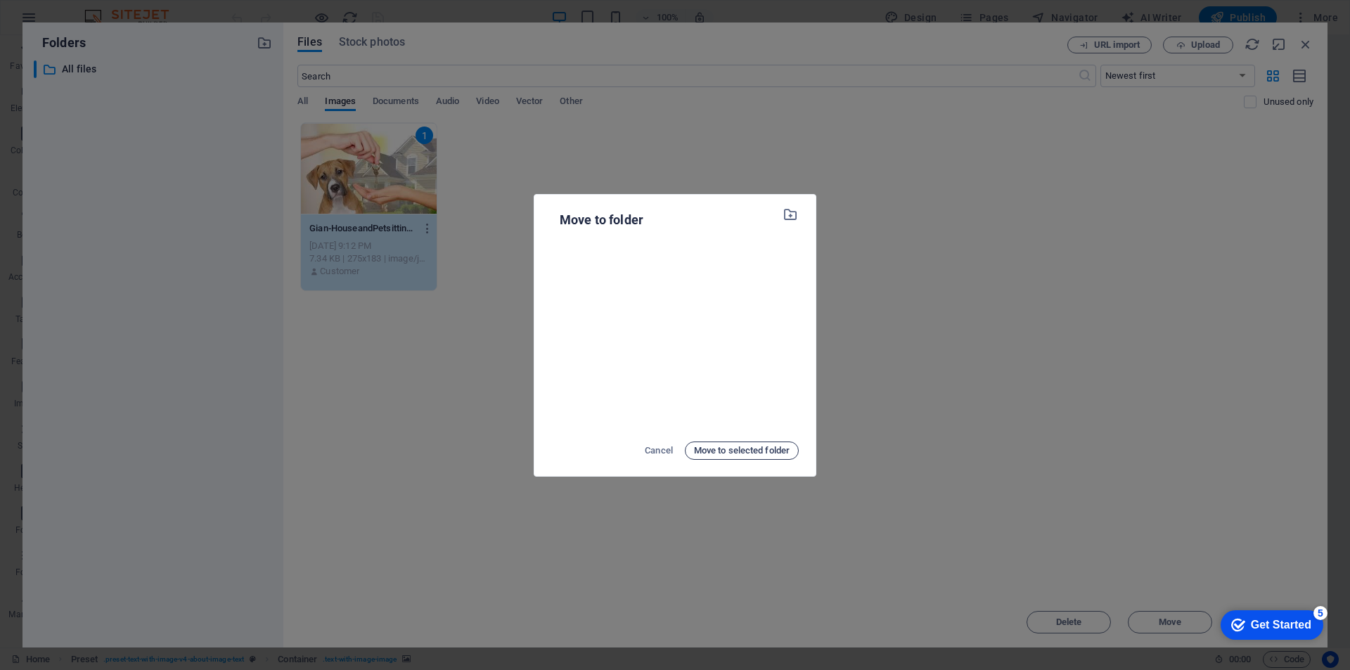
click at [754, 449] on span "Move to selected folder" at bounding box center [742, 450] width 96 height 17
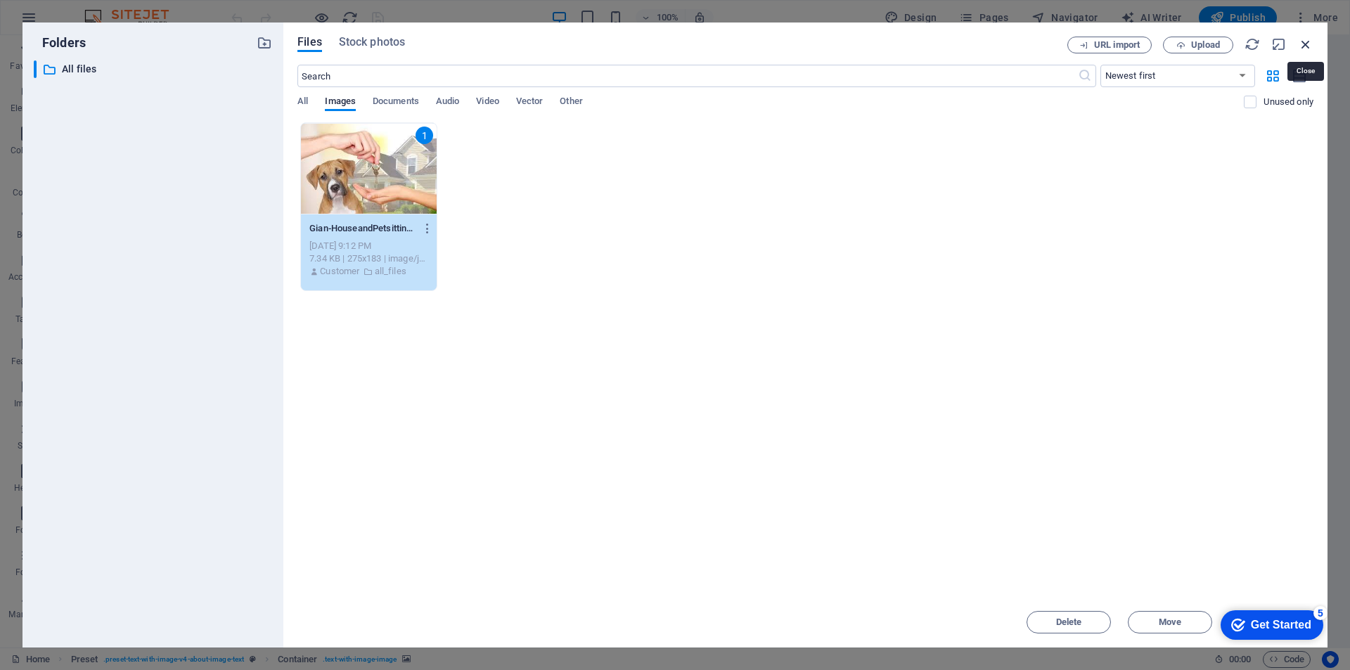
click at [1299, 44] on icon "button" at bounding box center [1305, 44] width 15 height 15
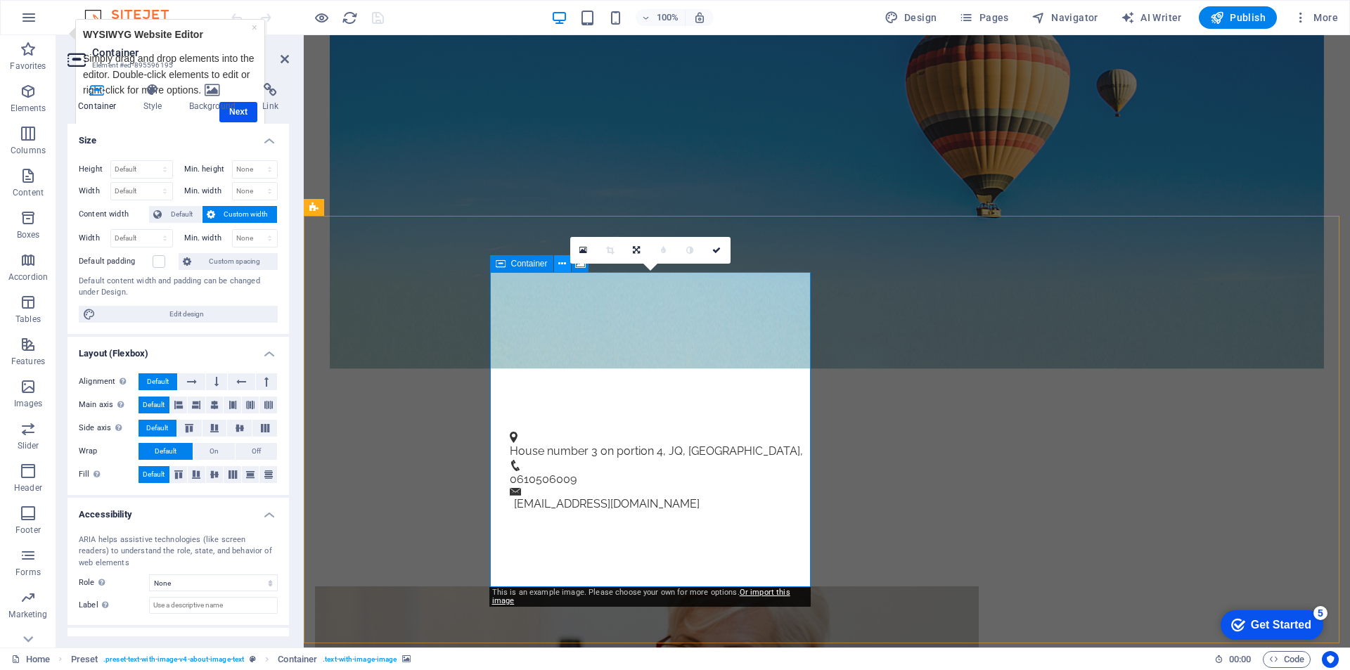
click at [561, 266] on icon at bounding box center [562, 264] width 8 height 15
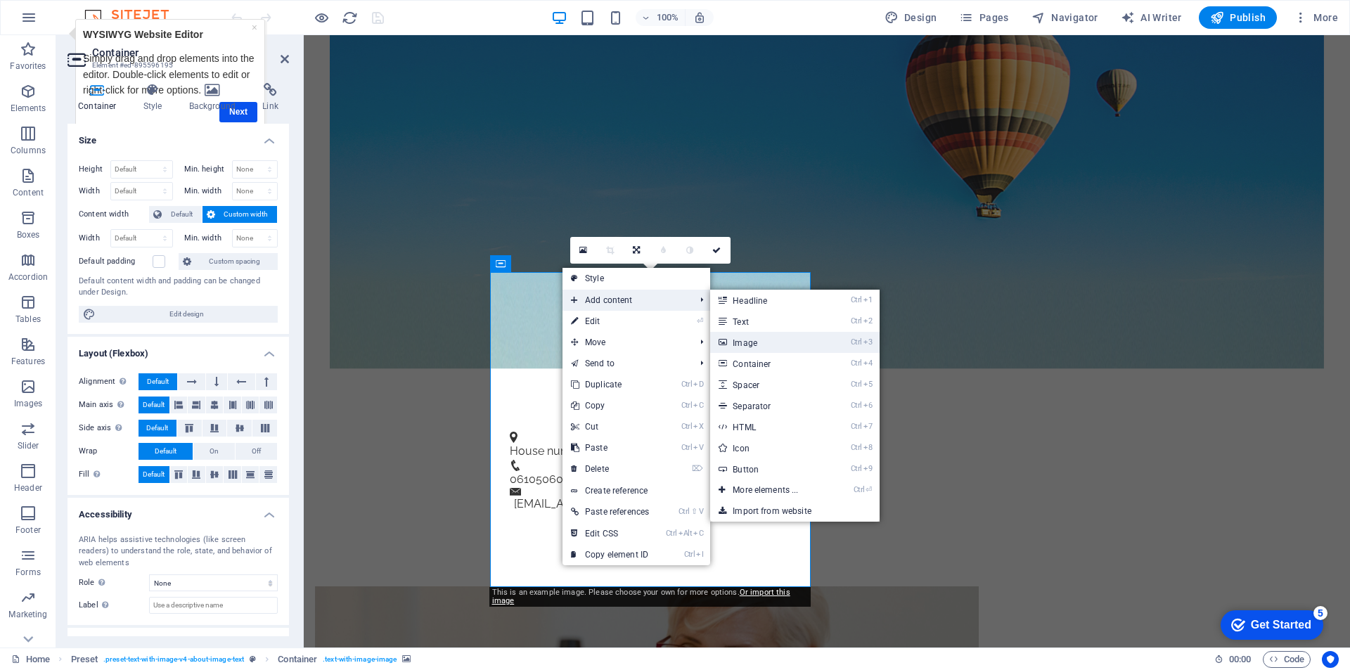
click at [761, 343] on link "Ctrl 3 Image" at bounding box center [768, 342] width 116 height 21
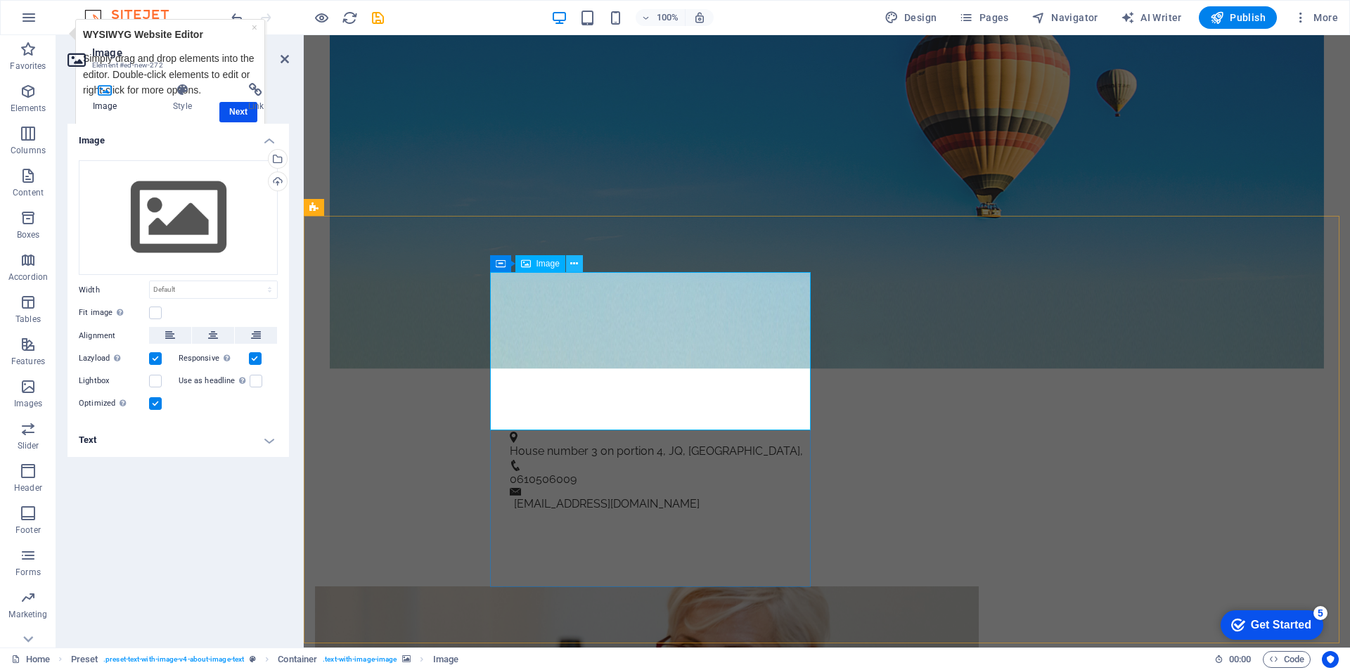
click at [572, 264] on icon at bounding box center [574, 264] width 8 height 15
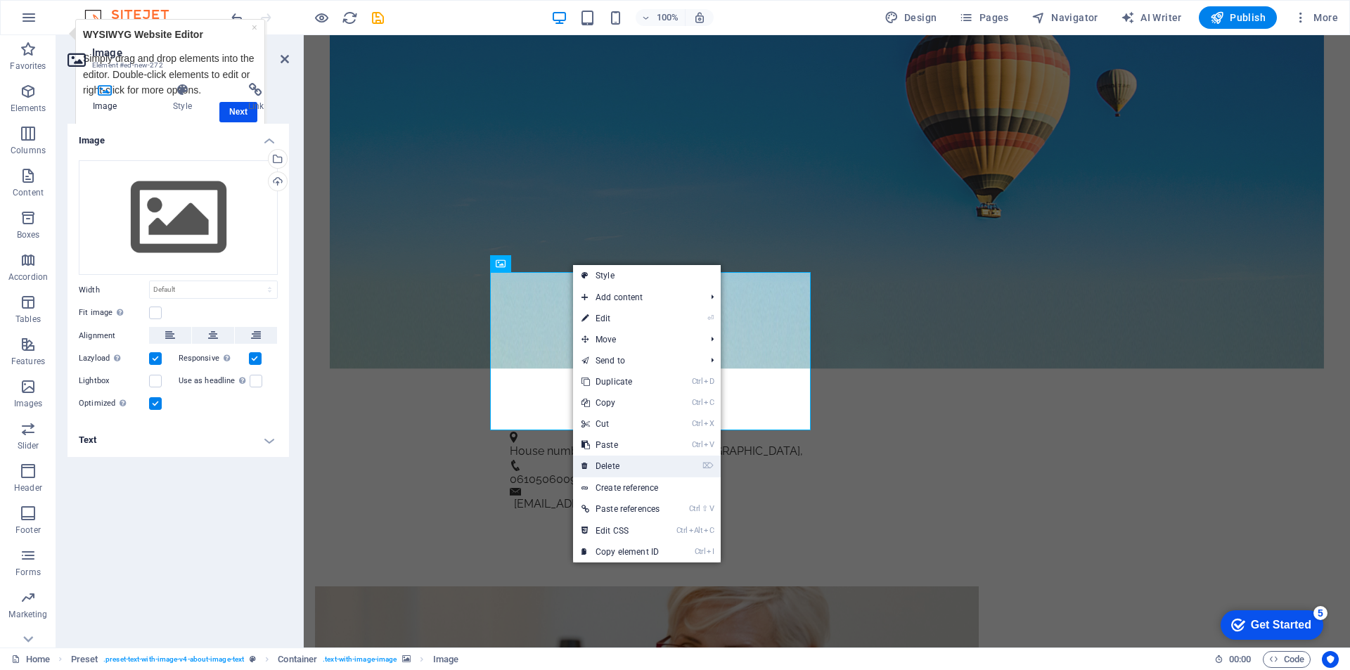
click at [615, 463] on link "⌦ Delete" at bounding box center [620, 466] width 95 height 21
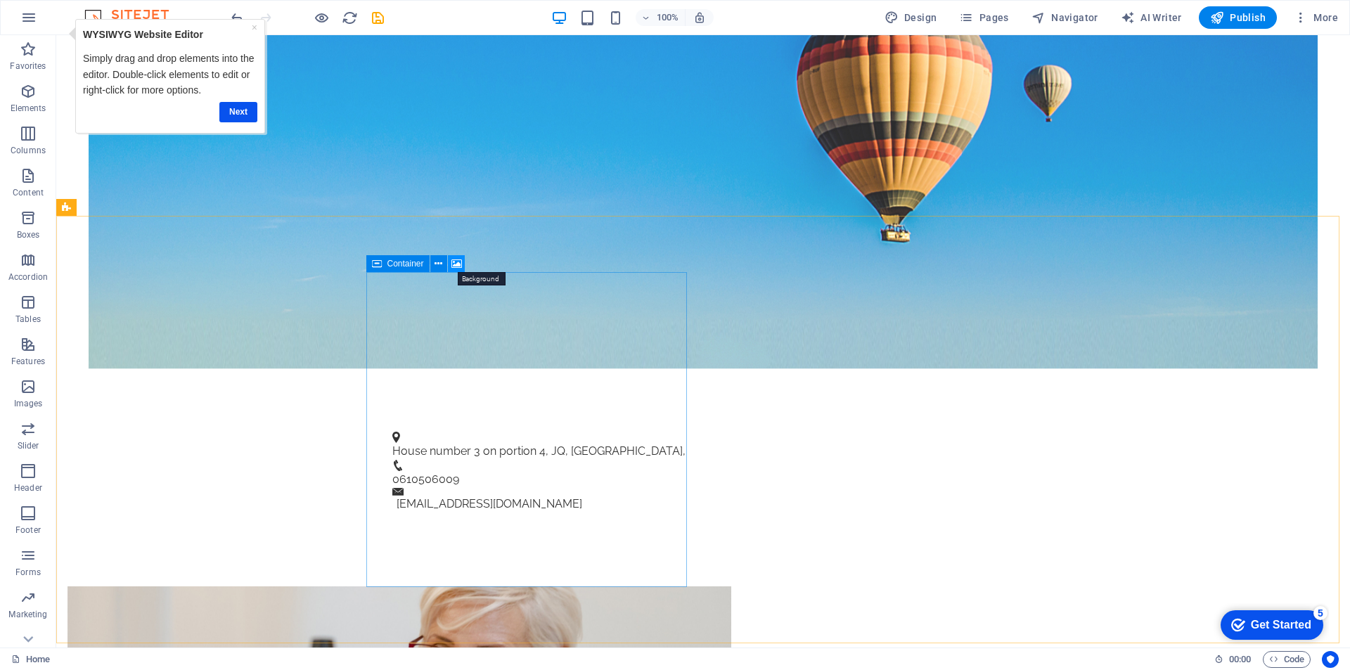
click at [458, 264] on icon at bounding box center [456, 264] width 11 height 15
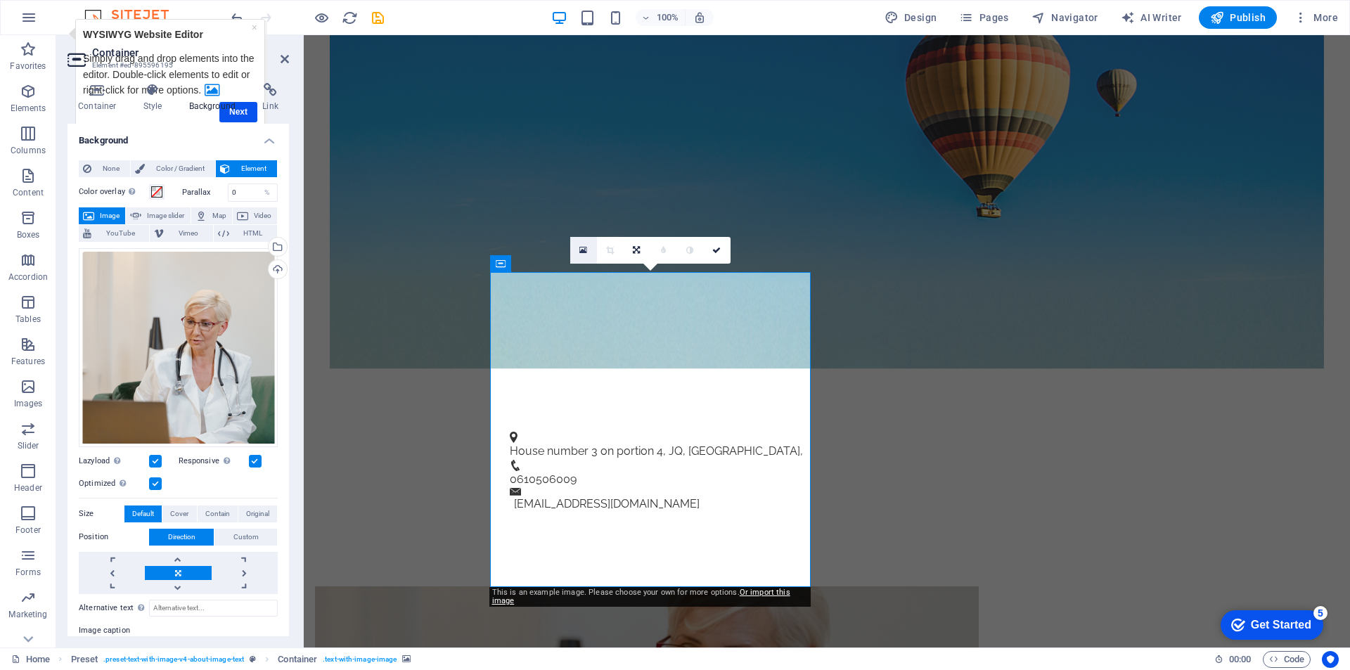
click at [578, 253] on link at bounding box center [583, 250] width 27 height 27
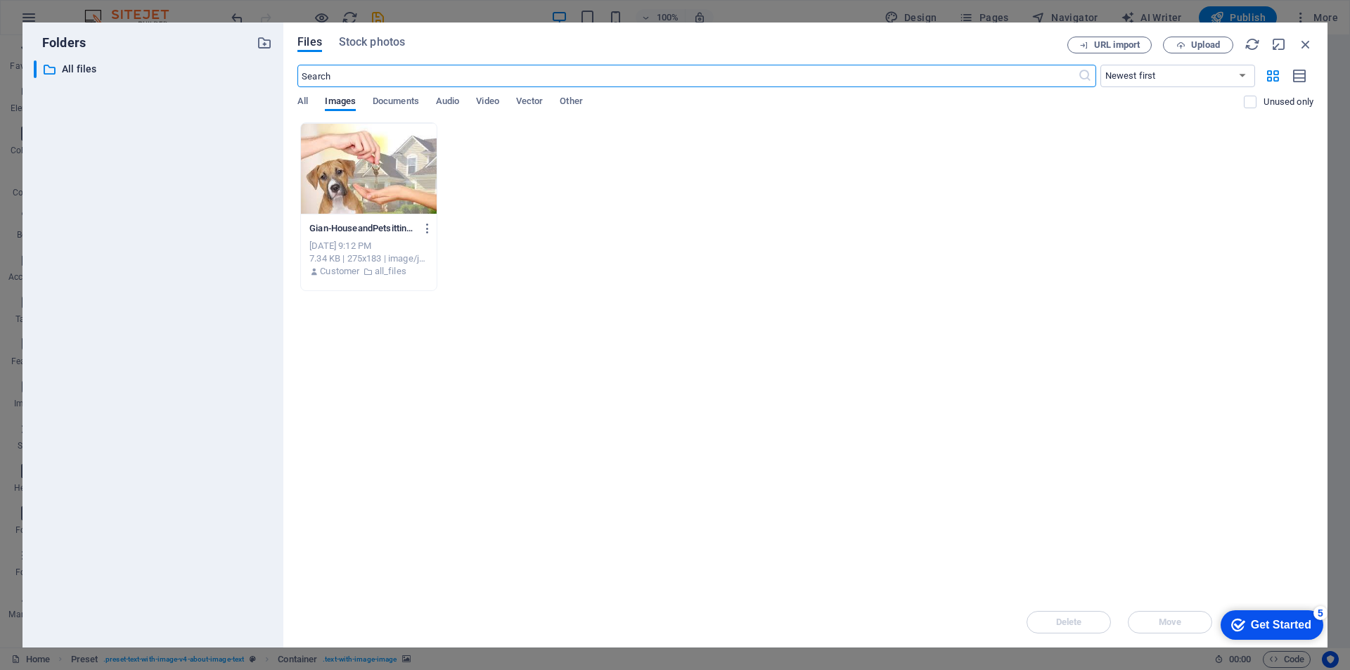
click at [395, 153] on div at bounding box center [369, 168] width 136 height 91
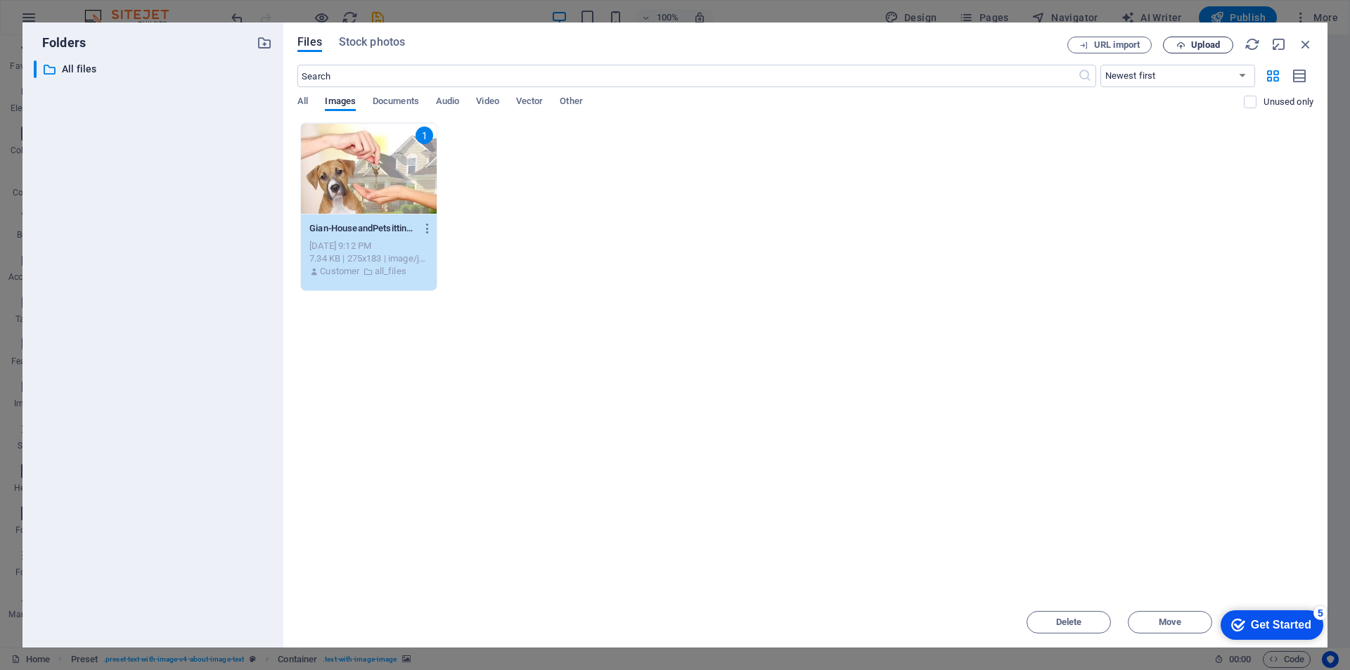
click at [1203, 41] on span "Upload" at bounding box center [1205, 45] width 29 height 8
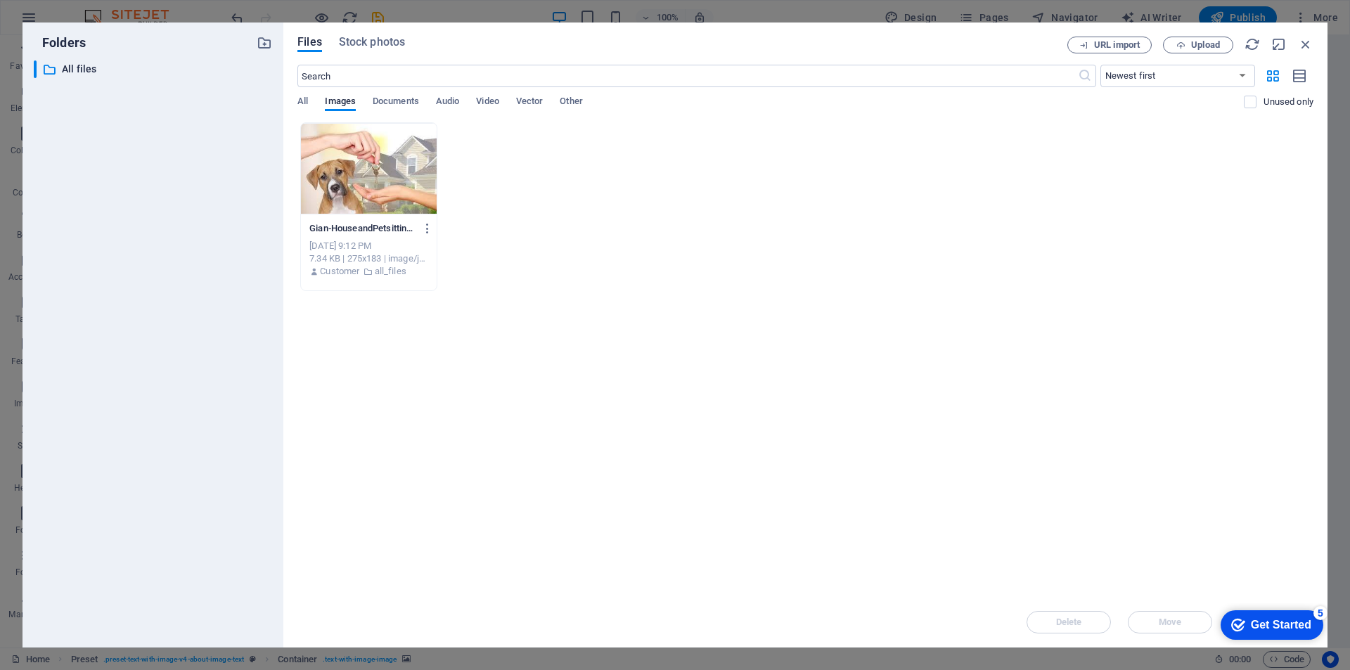
click at [364, 176] on div at bounding box center [369, 168] width 136 height 91
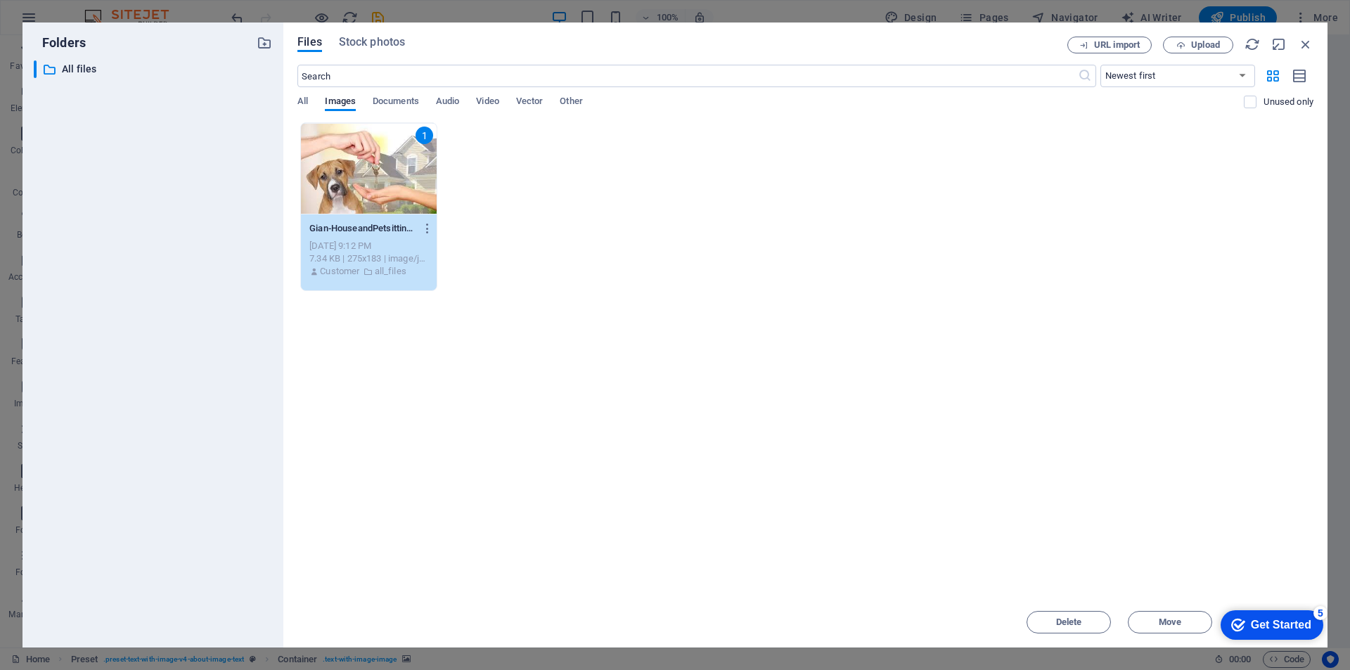
click at [364, 176] on div "1" at bounding box center [369, 168] width 136 height 91
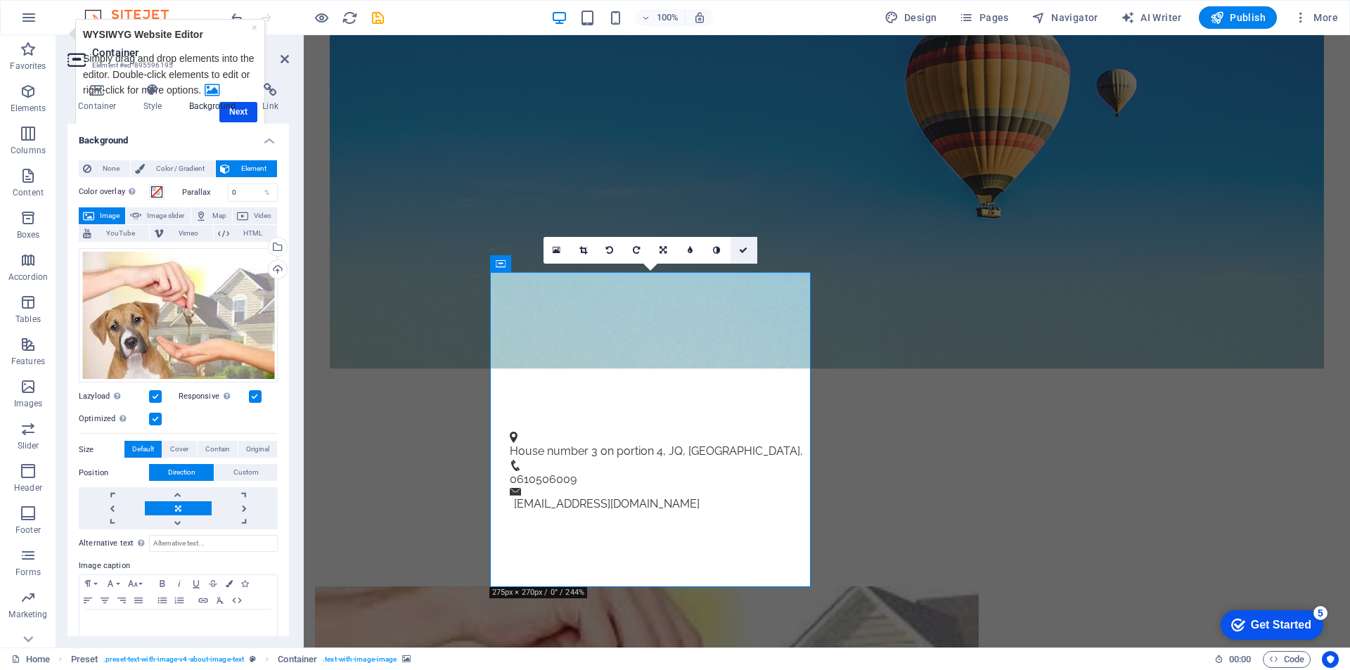
click at [745, 250] on icon at bounding box center [743, 250] width 8 height 8
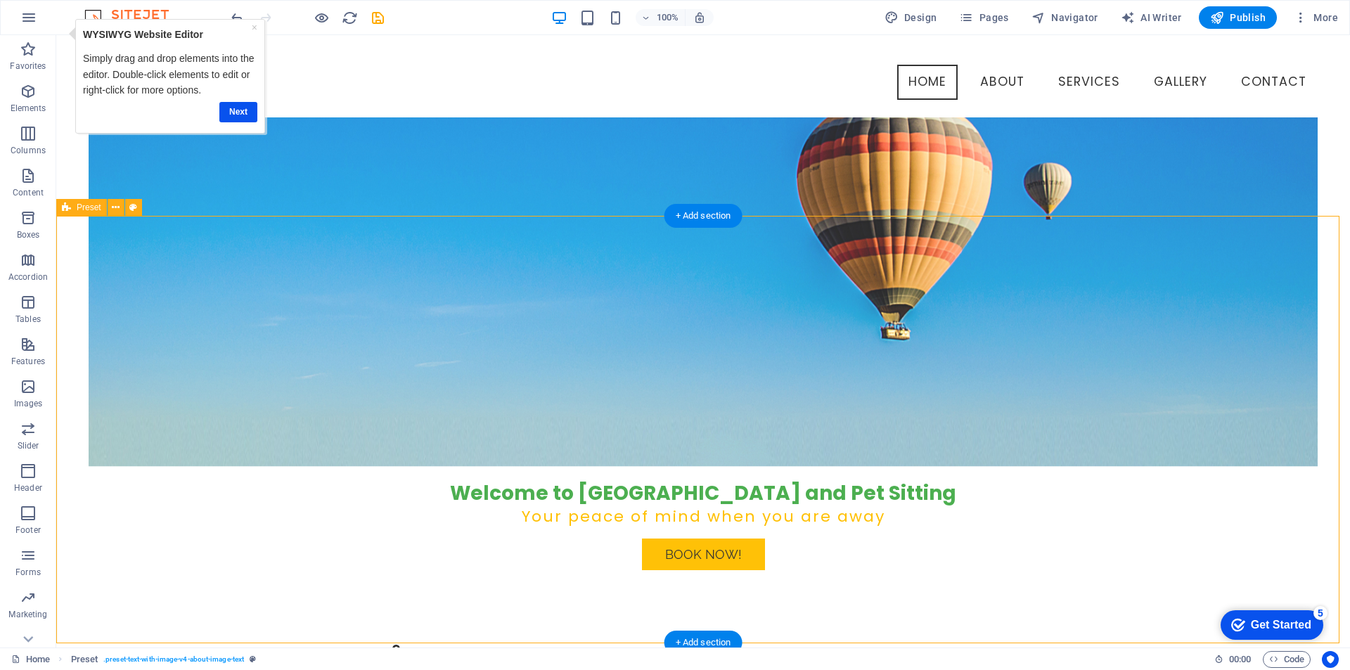
scroll to position [112, 0]
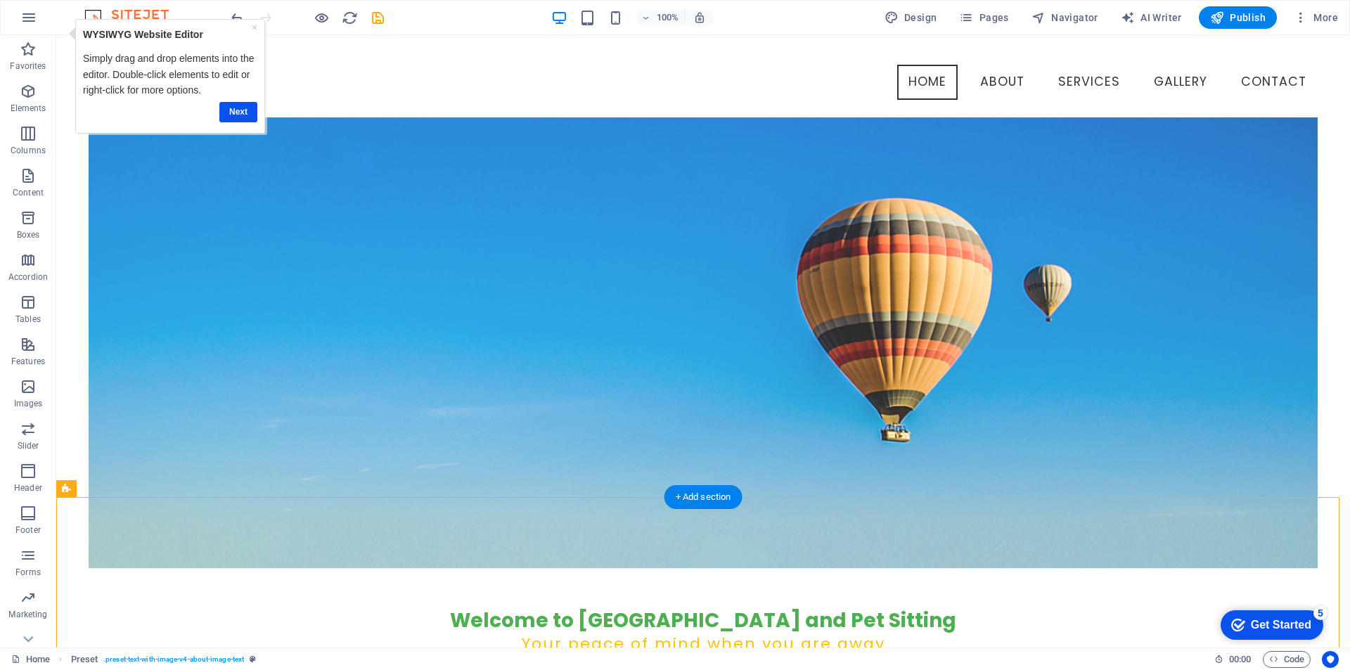
click at [354, 261] on figure at bounding box center [703, 290] width 1229 height 558
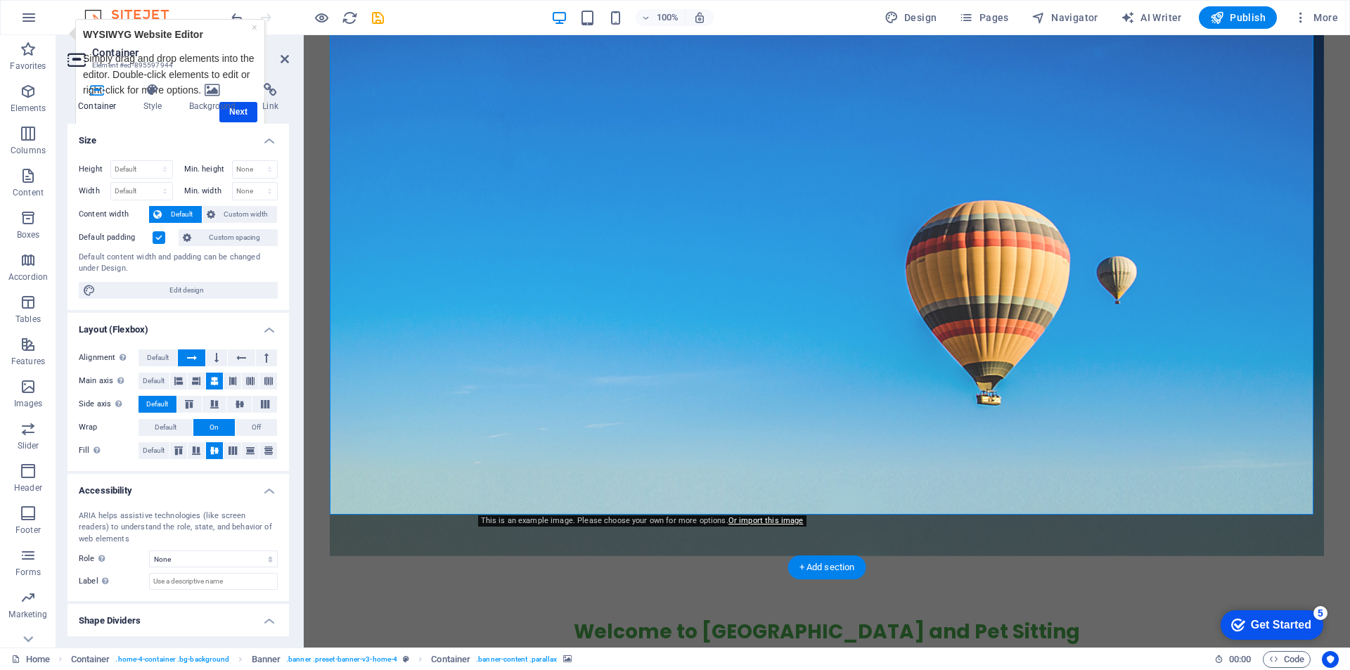
scroll to position [0, 0]
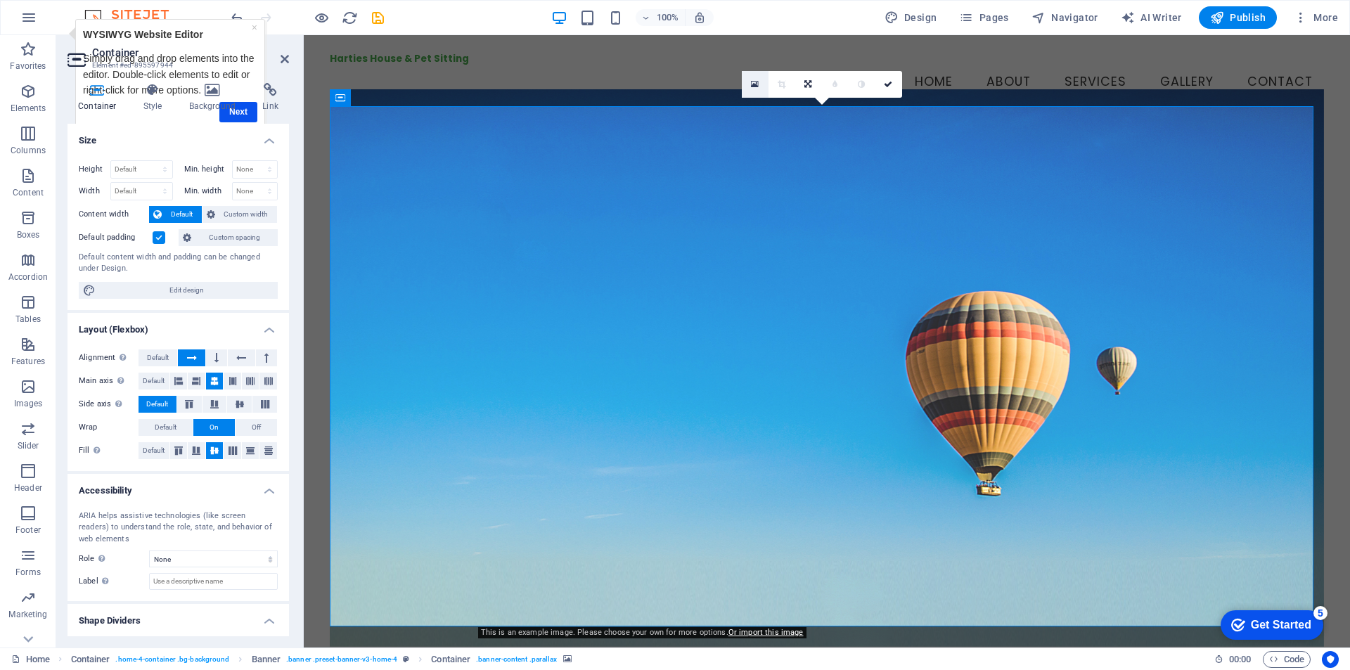
click at [752, 84] on icon at bounding box center [755, 84] width 8 height 10
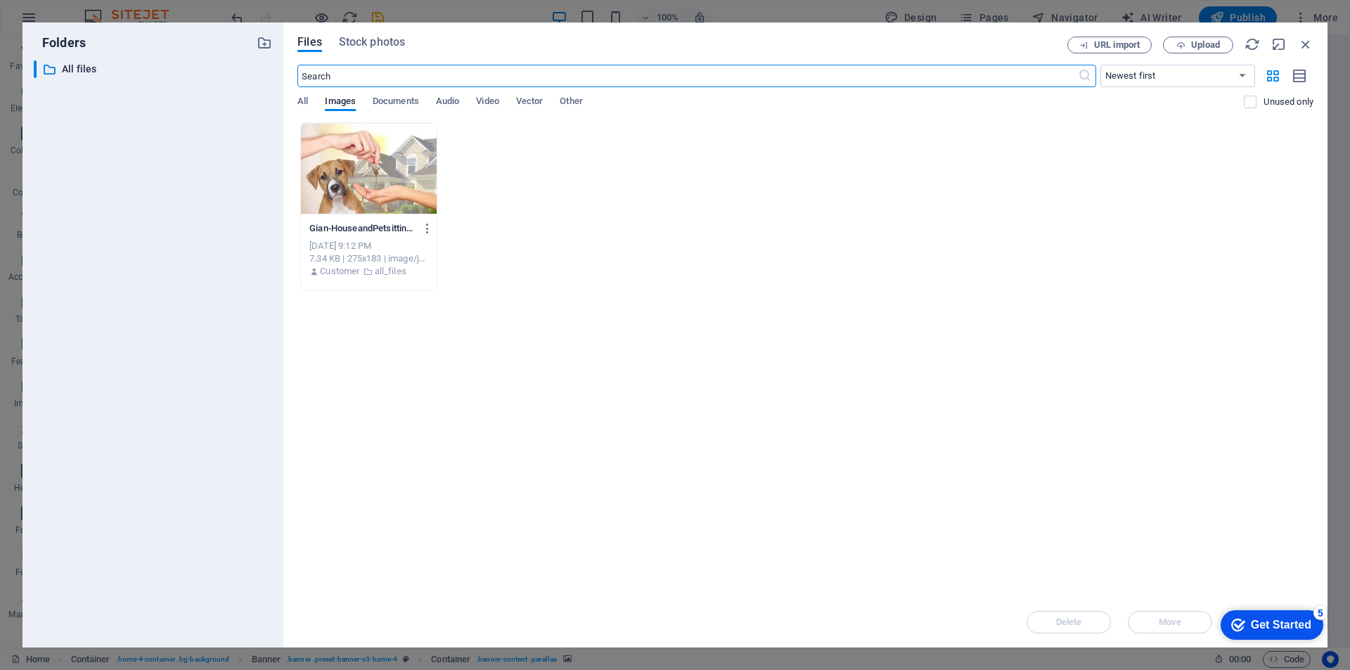
click at [390, 77] on input "text" at bounding box center [687, 76] width 780 height 22
click at [1198, 49] on span "Upload" at bounding box center [1205, 45] width 29 height 8
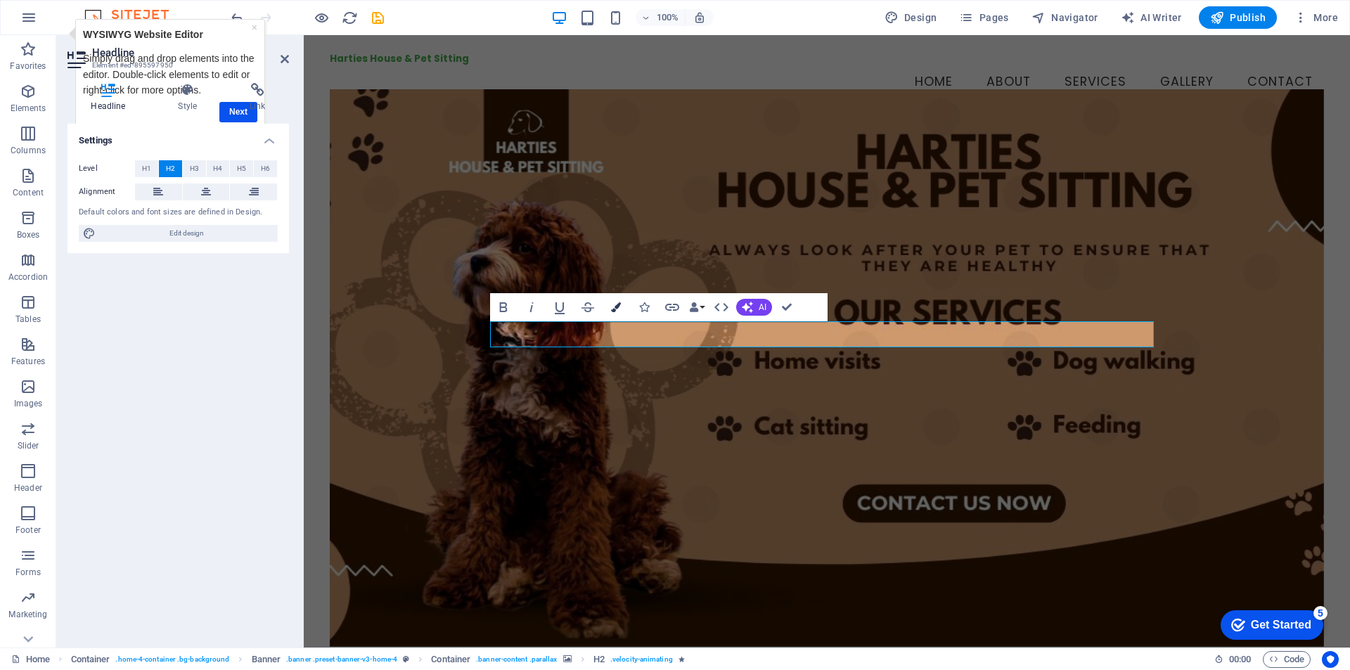
click at [607, 305] on button "Colors" at bounding box center [616, 307] width 27 height 28
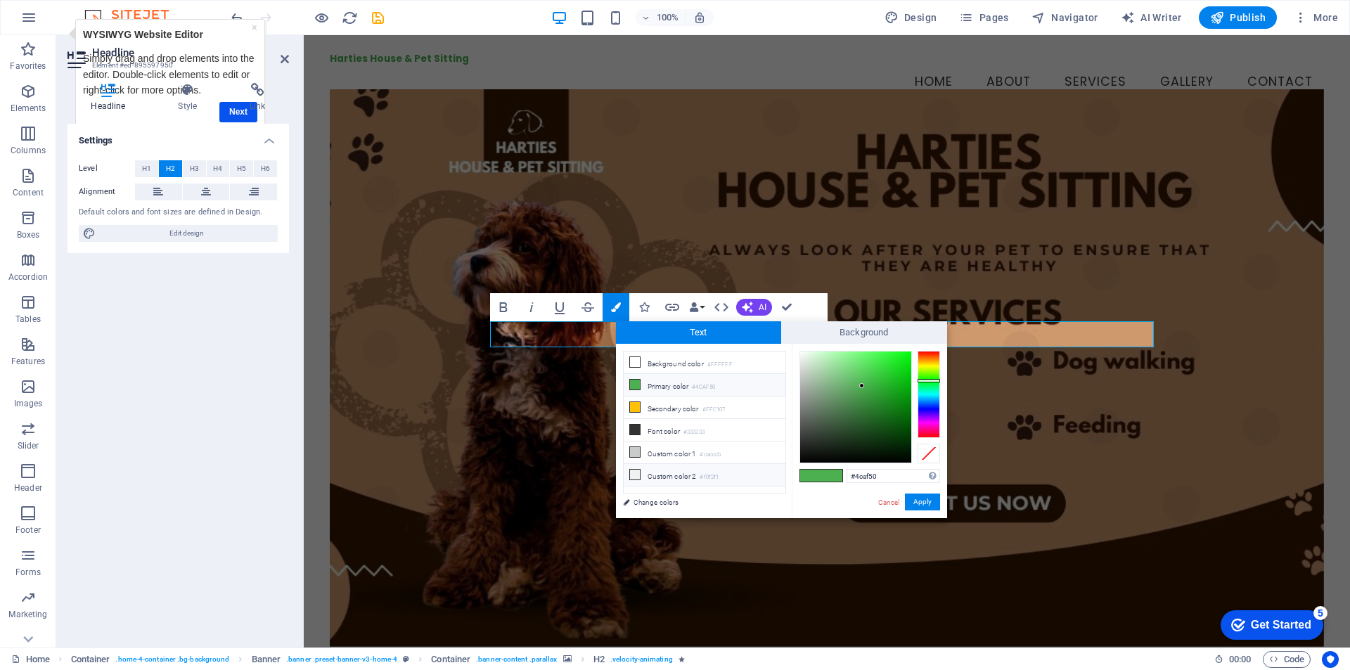
click at [637, 474] on icon at bounding box center [635, 475] width 10 height 10
type input "#f0f2f1"
click at [914, 501] on button "Apply" at bounding box center [922, 502] width 35 height 17
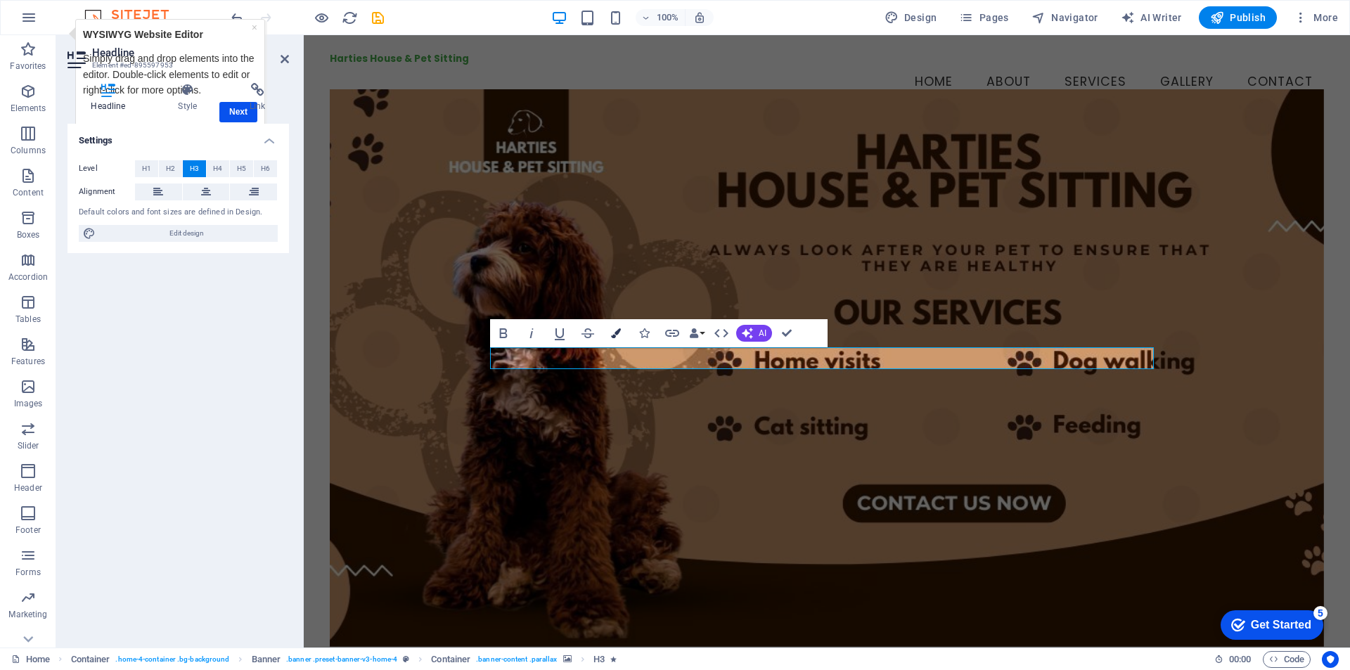
click at [615, 337] on icon "button" at bounding box center [616, 333] width 10 height 10
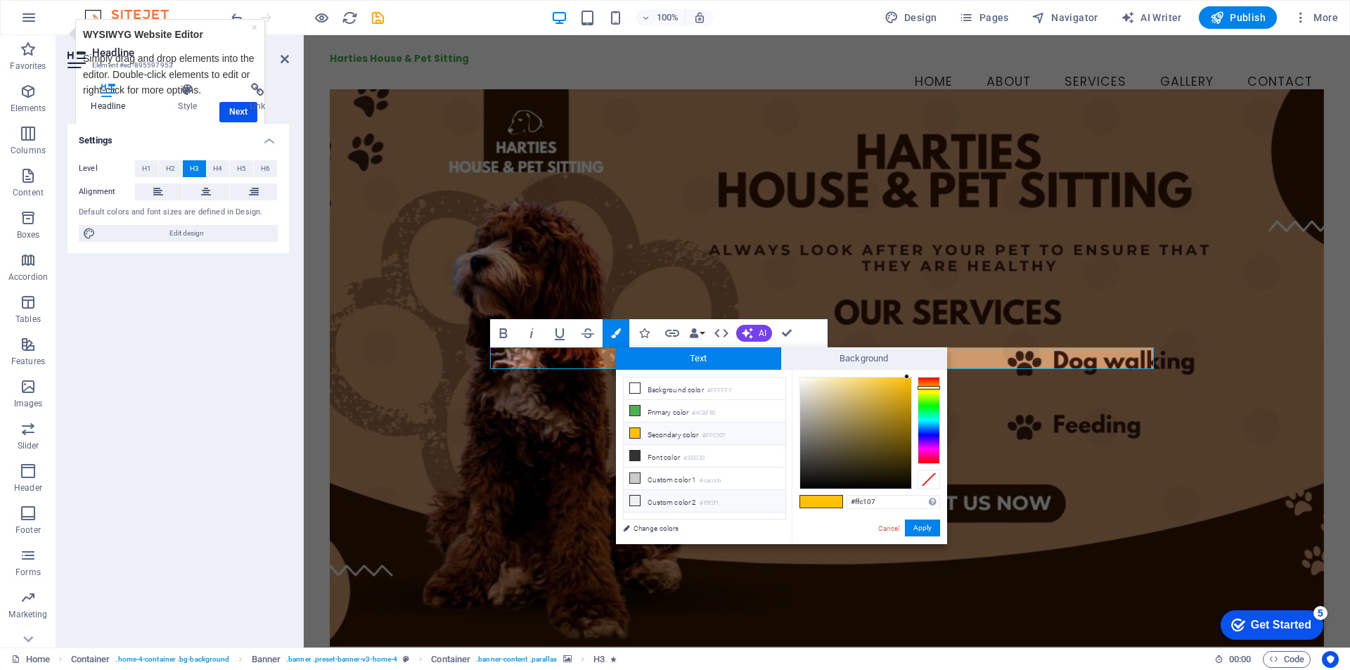
click at [636, 496] on icon at bounding box center [635, 501] width 10 height 10
type input "#f0f2f1"
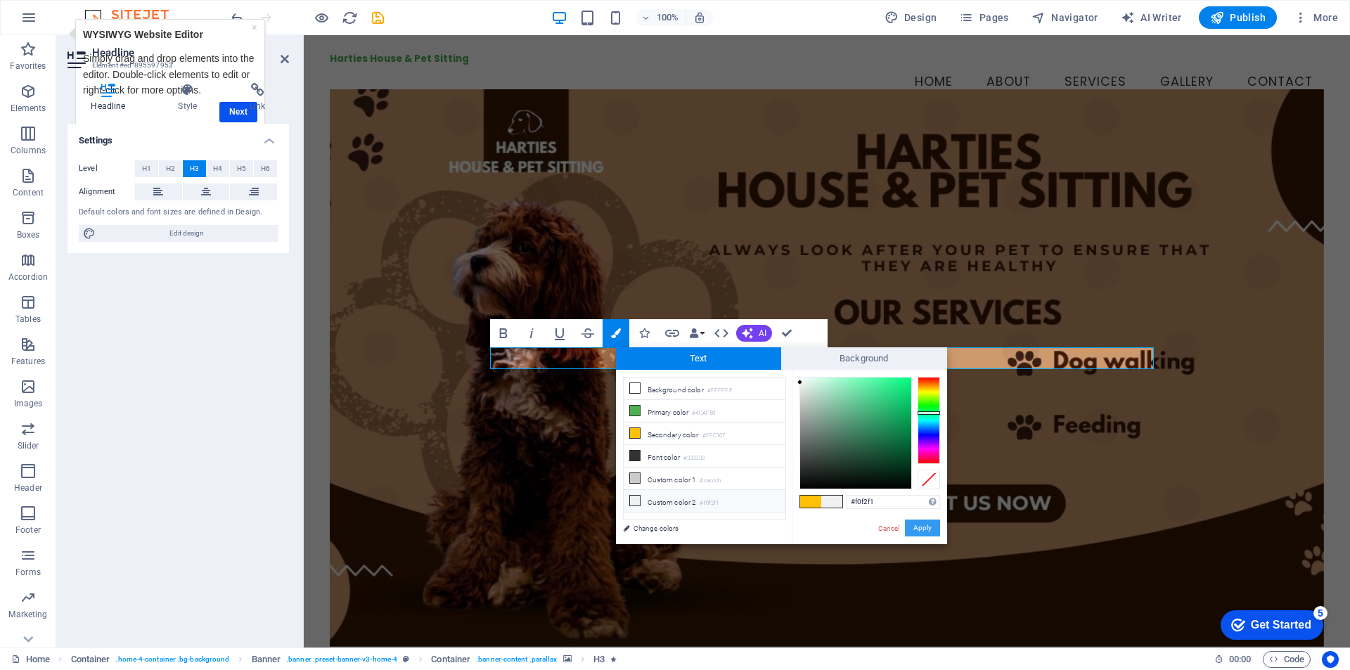
click at [912, 527] on button "Apply" at bounding box center [922, 528] width 35 height 17
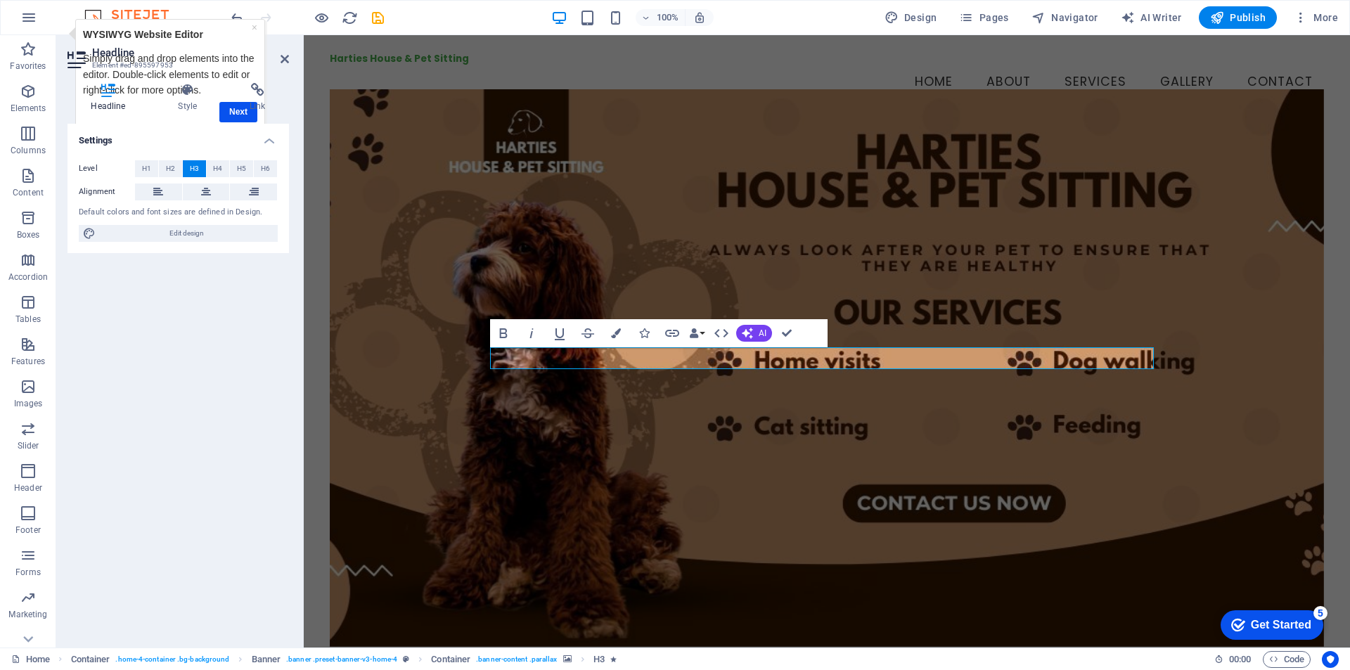
click at [1076, 259] on figure at bounding box center [827, 368] width 994 height 558
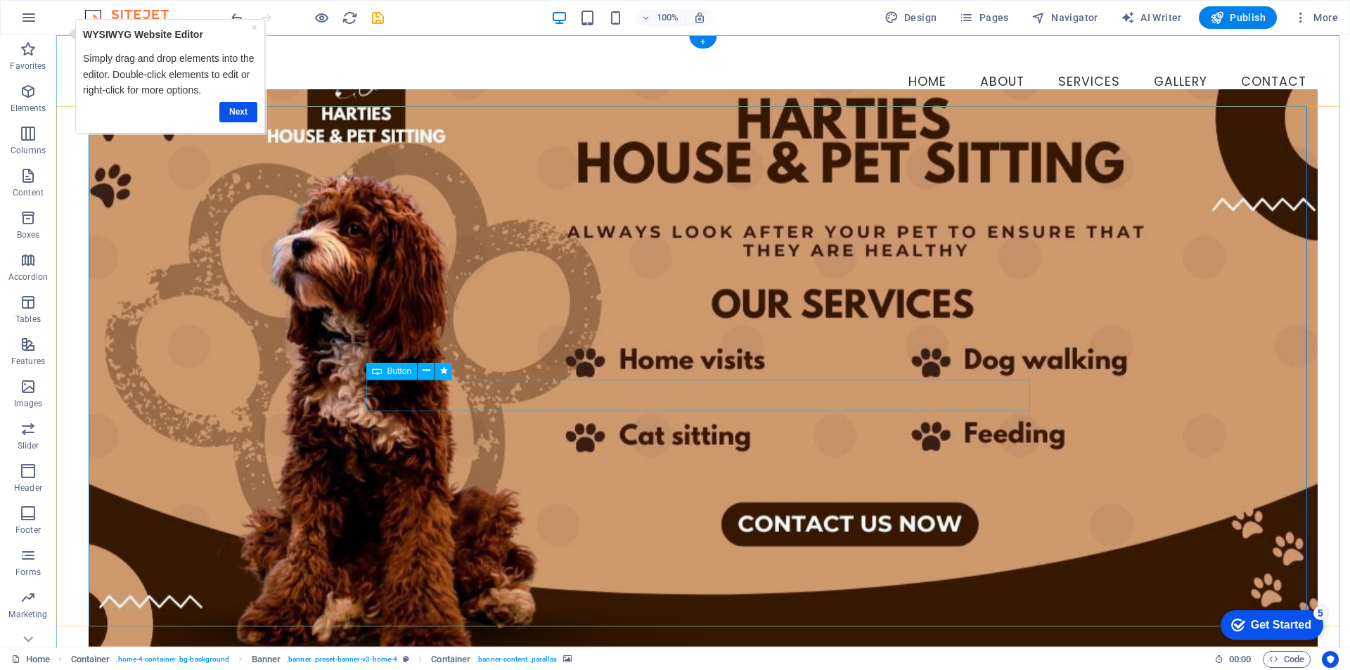
drag, startPoint x: 750, startPoint y: 385, endPoint x: 742, endPoint y: 444, distance: 59.6
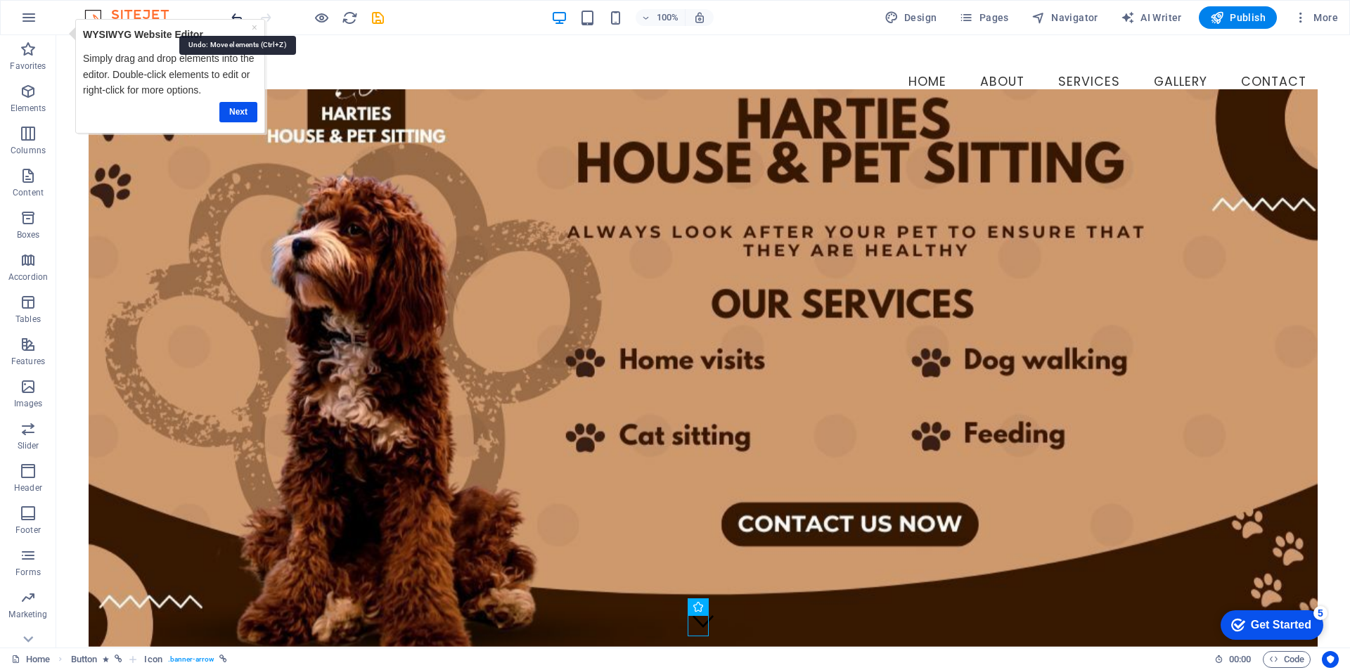
click at [237, 13] on icon "undo" at bounding box center [237, 18] width 16 height 16
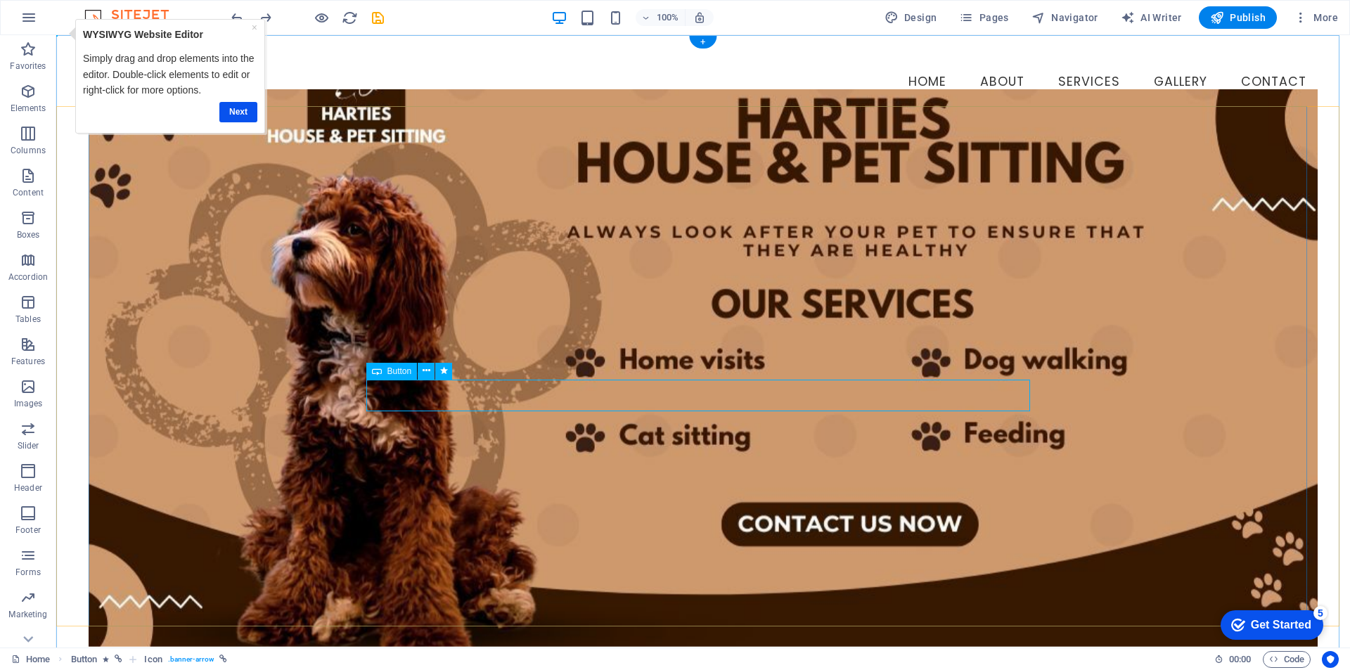
drag, startPoint x: 446, startPoint y: 413, endPoint x: 391, endPoint y: 432, distance: 58.5
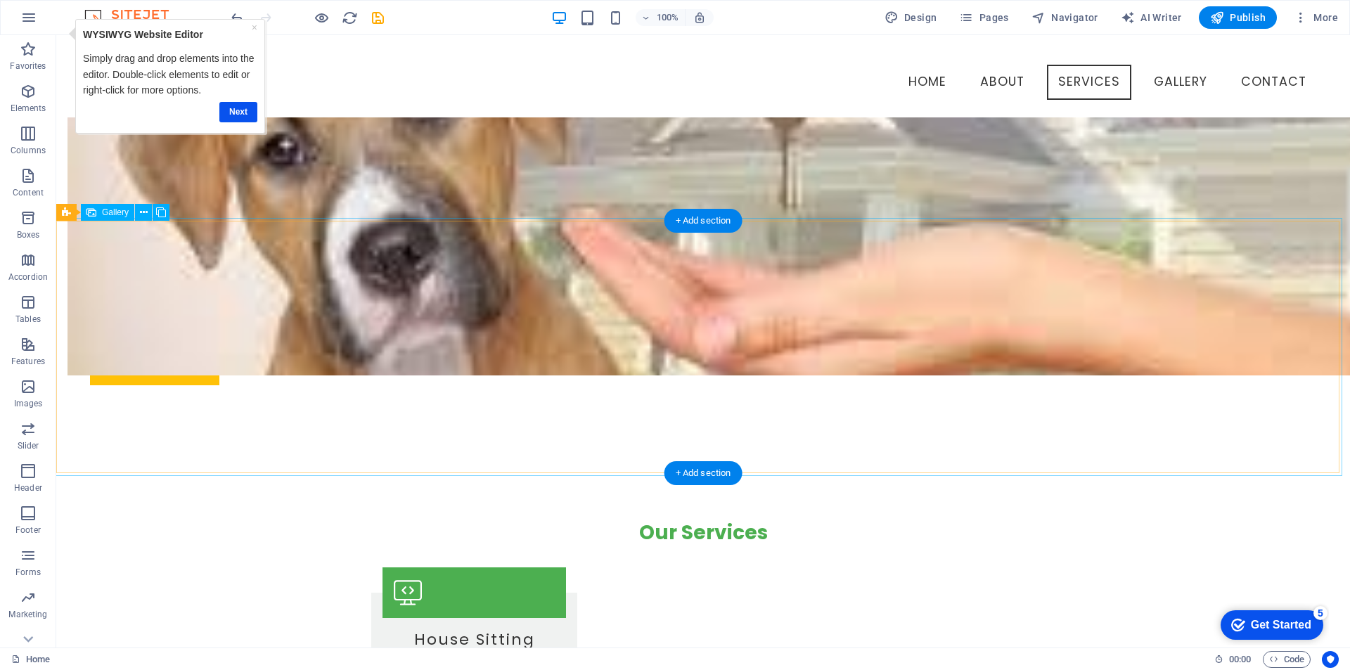
scroll to position [1054, 0]
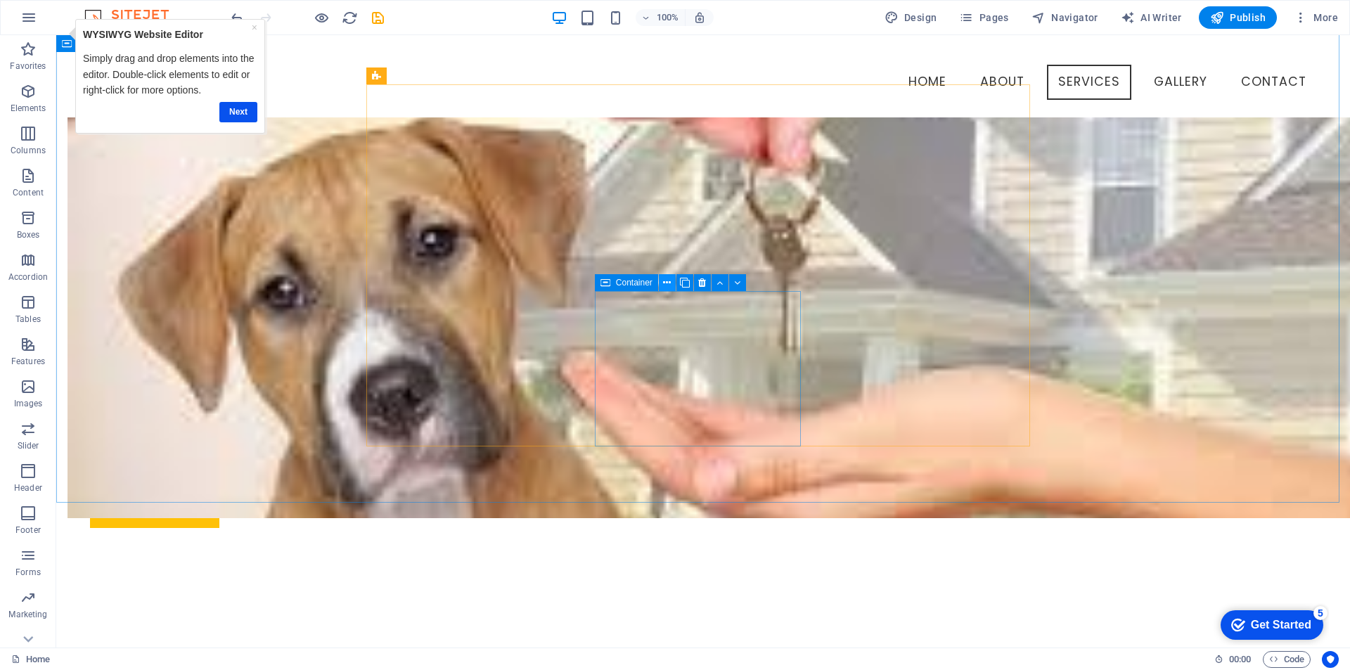
click at [666, 281] on icon at bounding box center [667, 283] width 8 height 15
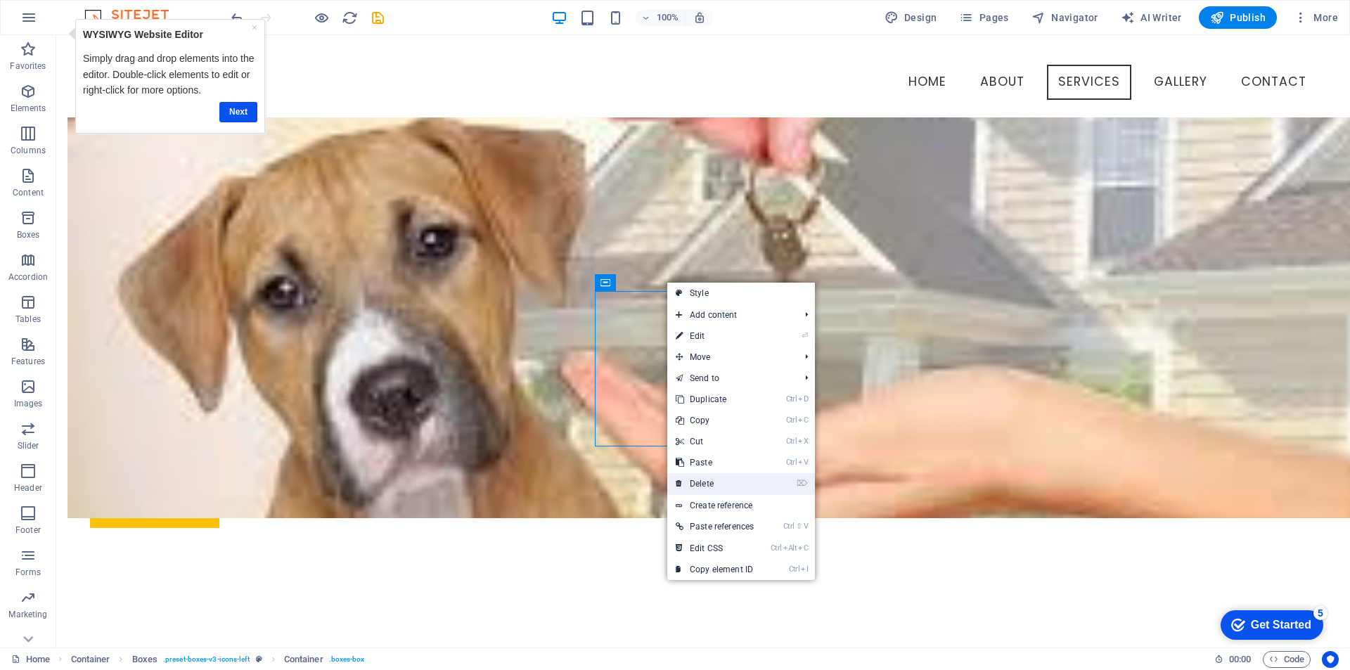
click at [703, 478] on link "⌦ Delete" at bounding box center [714, 483] width 95 height 21
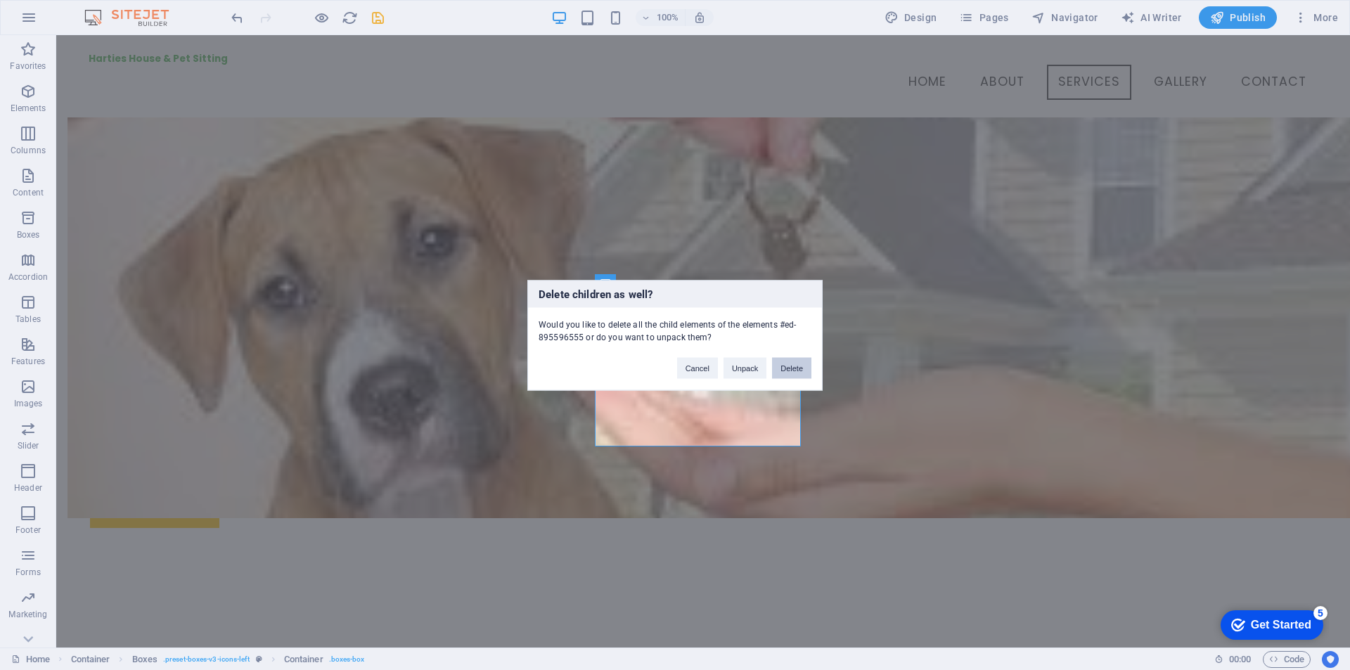
click at [795, 365] on button "Delete" at bounding box center [791, 367] width 39 height 21
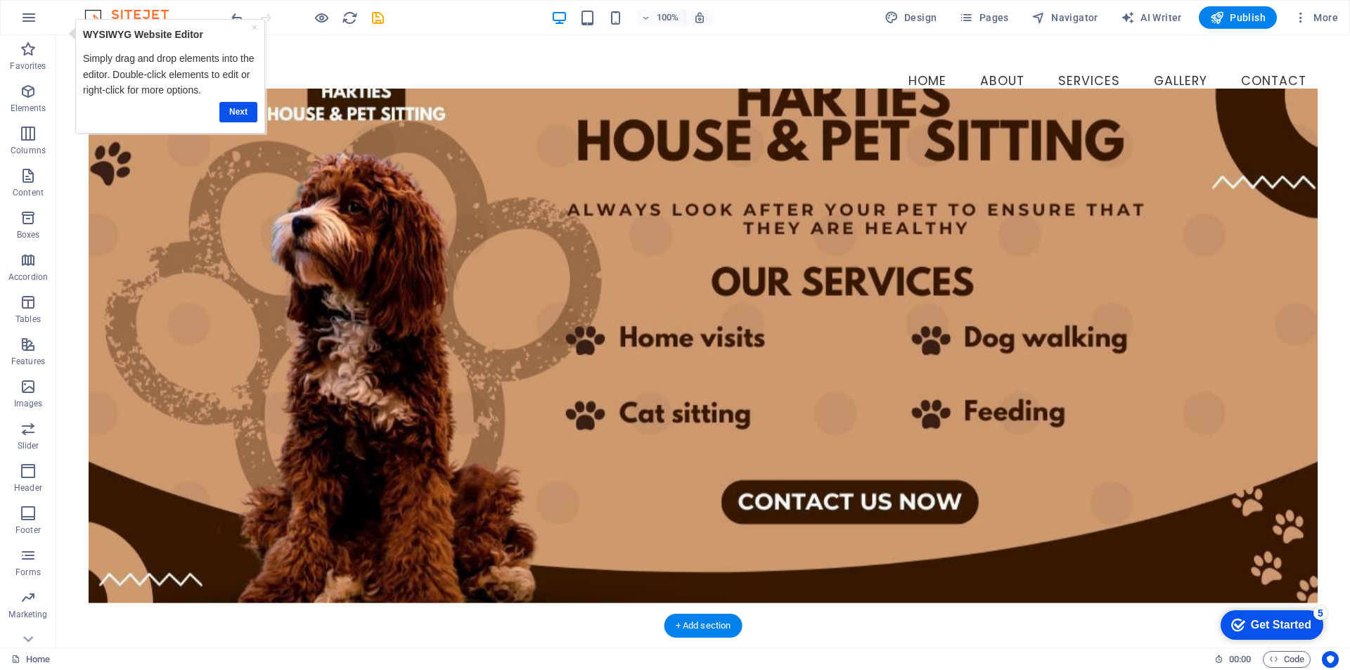
scroll to position [0, 0]
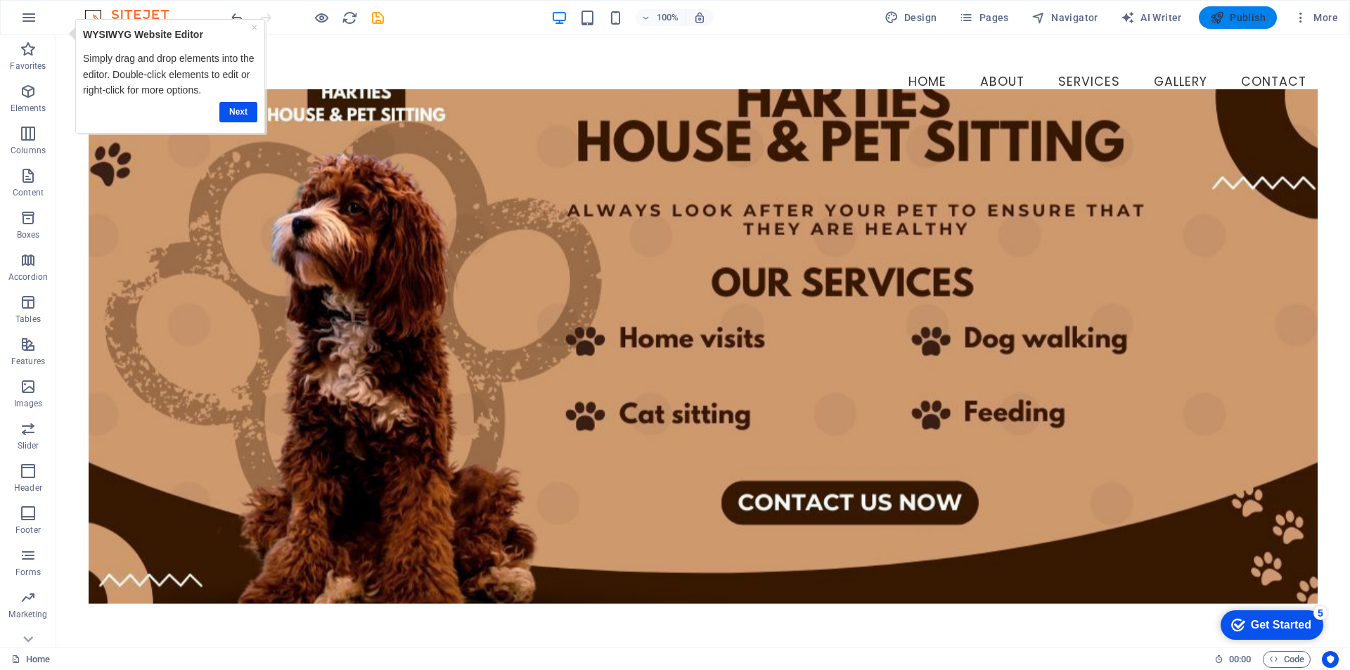
click at [1227, 21] on span "Publish" at bounding box center [1238, 18] width 56 height 14
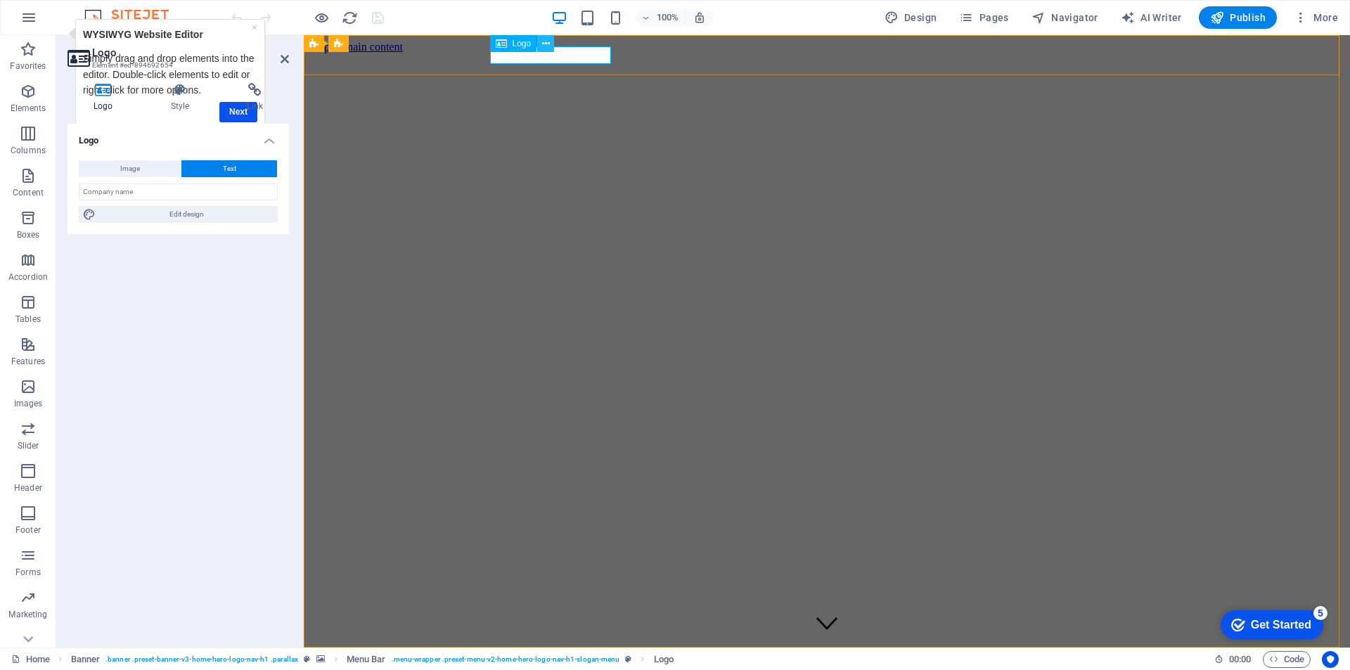
click at [551, 46] on button at bounding box center [545, 43] width 17 height 17
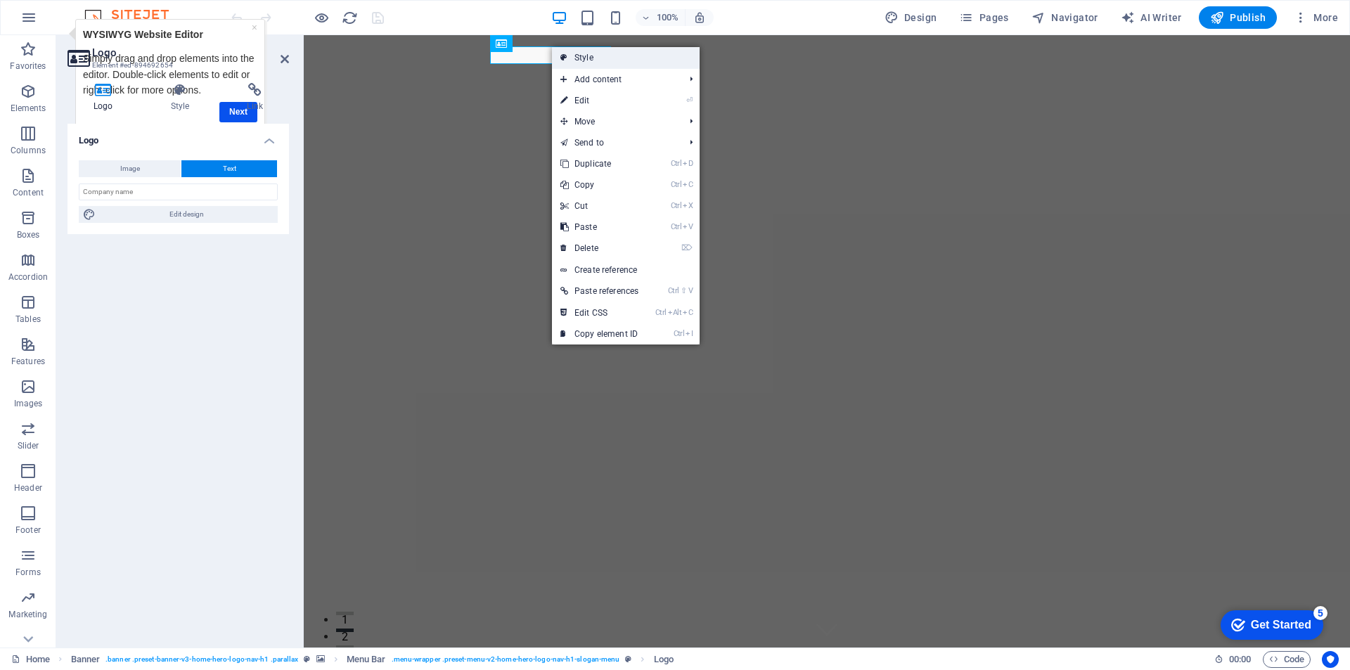
click at [616, 60] on link "Style" at bounding box center [626, 57] width 148 height 21
select select "rem"
select select "preset-menu-v2-home-hero-logo-nav-h1-slogan-menu"
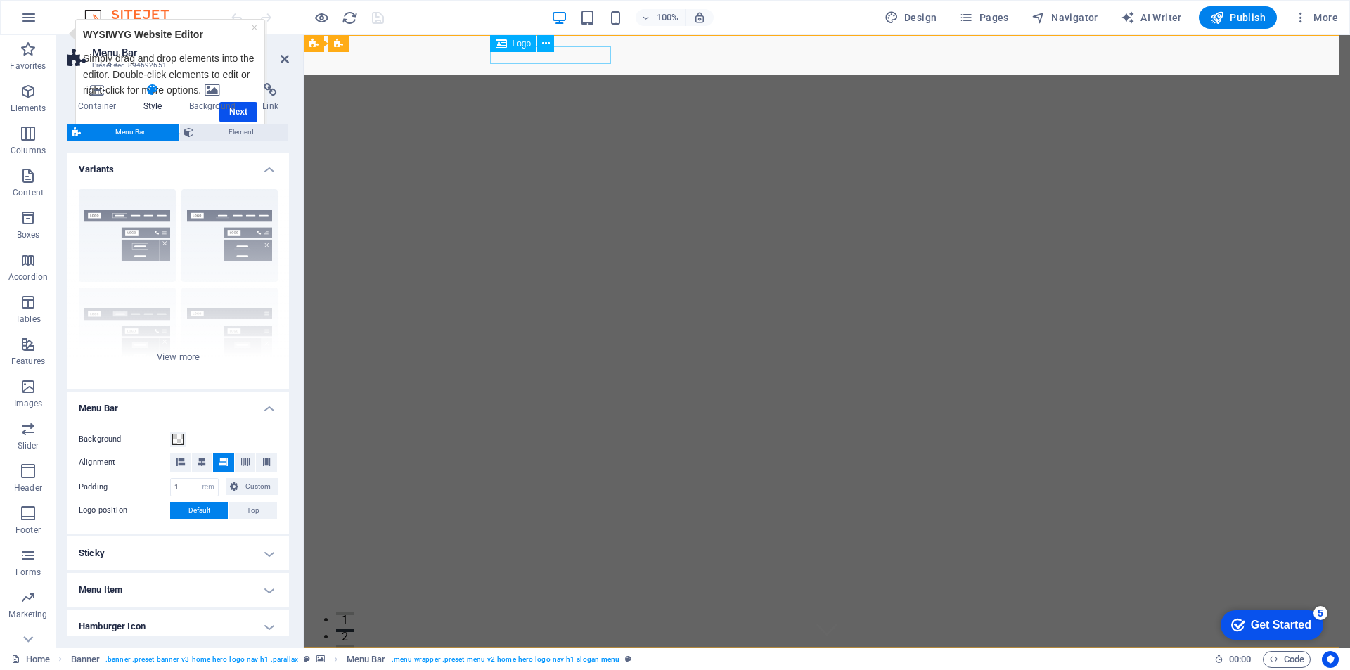
click at [520, 659] on div "voidinktattoos.co.za" at bounding box center [827, 668] width 664 height 18
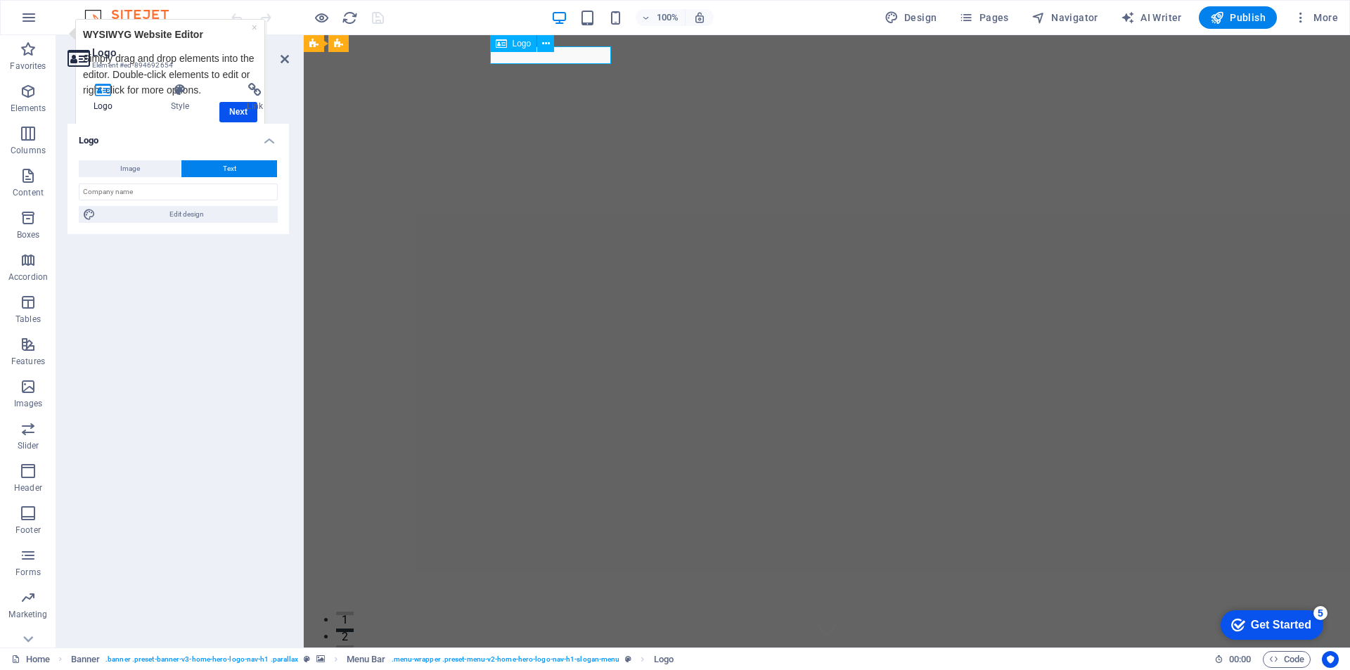
click at [520, 659] on div "voidinktattoos.co.za" at bounding box center [827, 668] width 664 height 18
click at [265, 163] on button "Text" at bounding box center [229, 168] width 96 height 17
click at [254, 28] on link "×" at bounding box center [255, 27] width 6 height 11
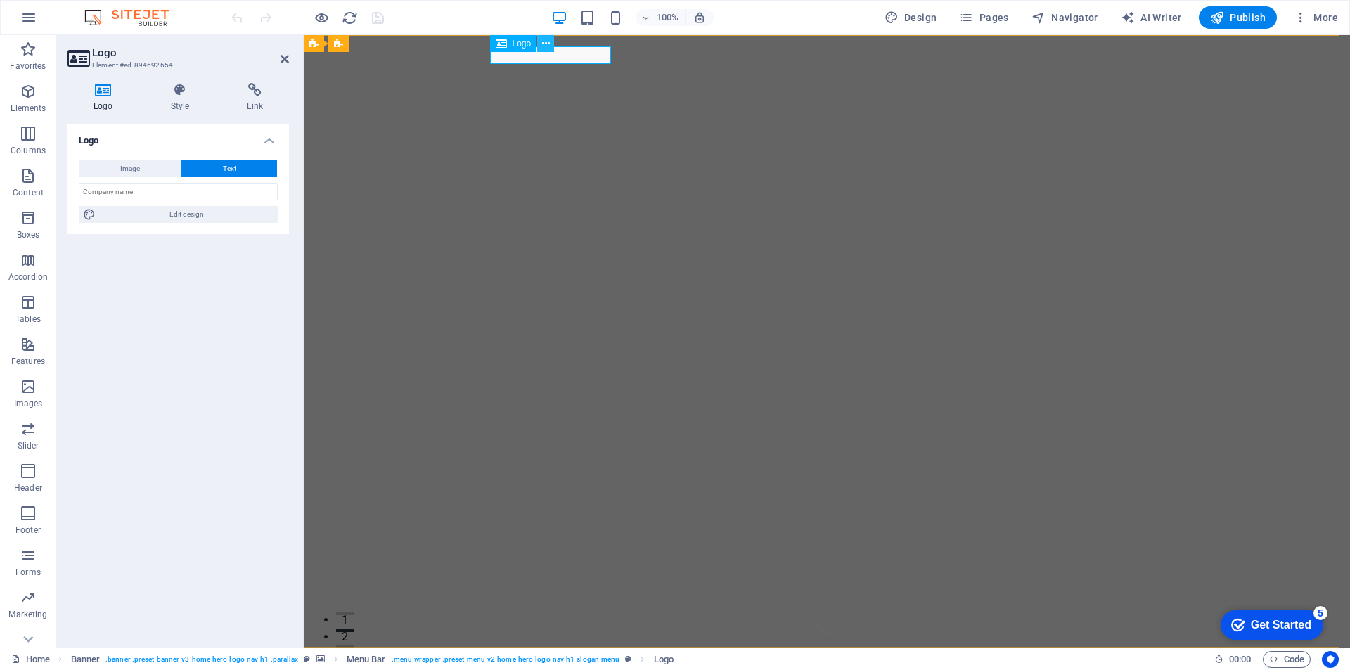
click at [548, 43] on icon at bounding box center [546, 44] width 8 height 15
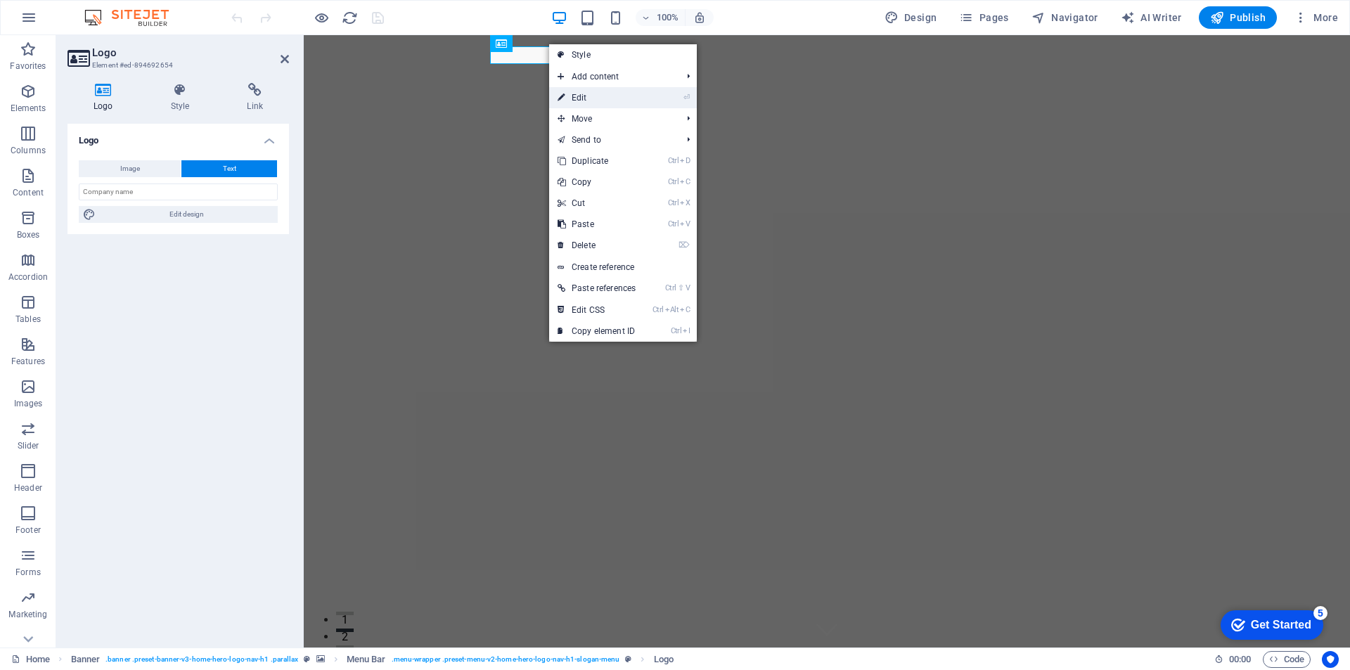
click at [566, 93] on link "⏎ Edit" at bounding box center [596, 97] width 95 height 21
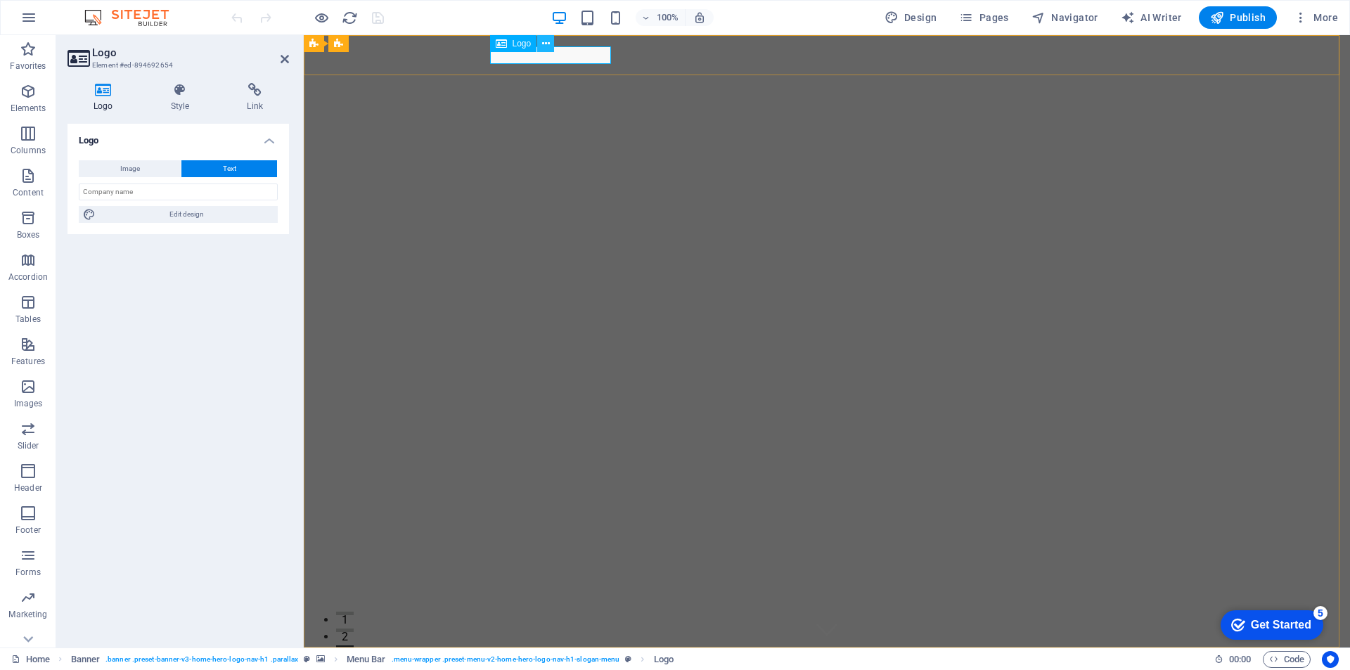
click at [545, 47] on icon at bounding box center [546, 44] width 8 height 15
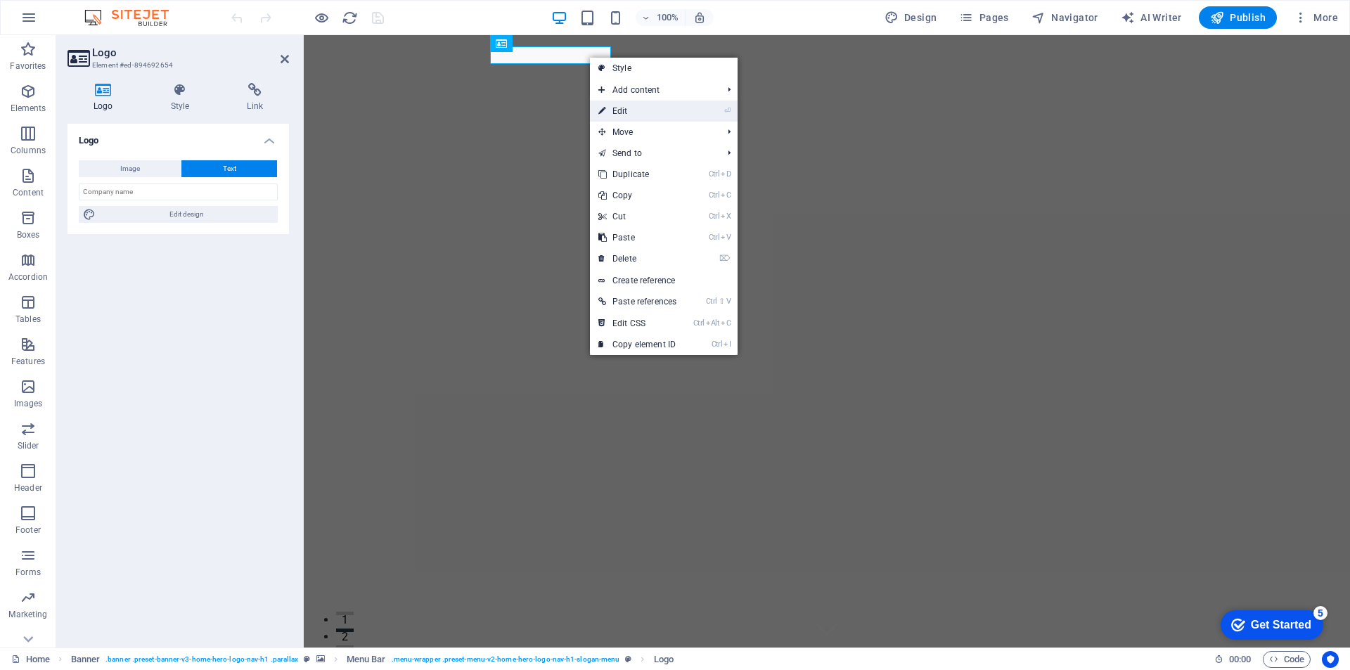
click at [633, 115] on link "⏎ Edit" at bounding box center [637, 111] width 95 height 21
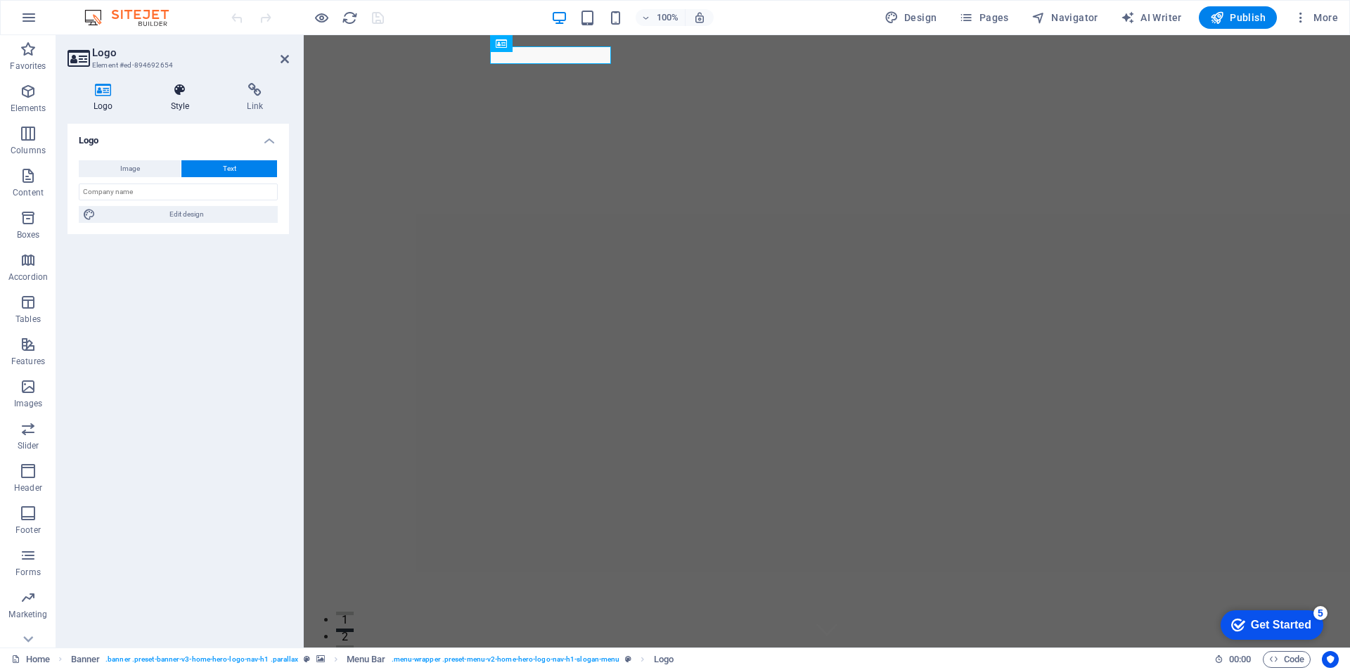
click at [186, 92] on icon at bounding box center [180, 90] width 71 height 14
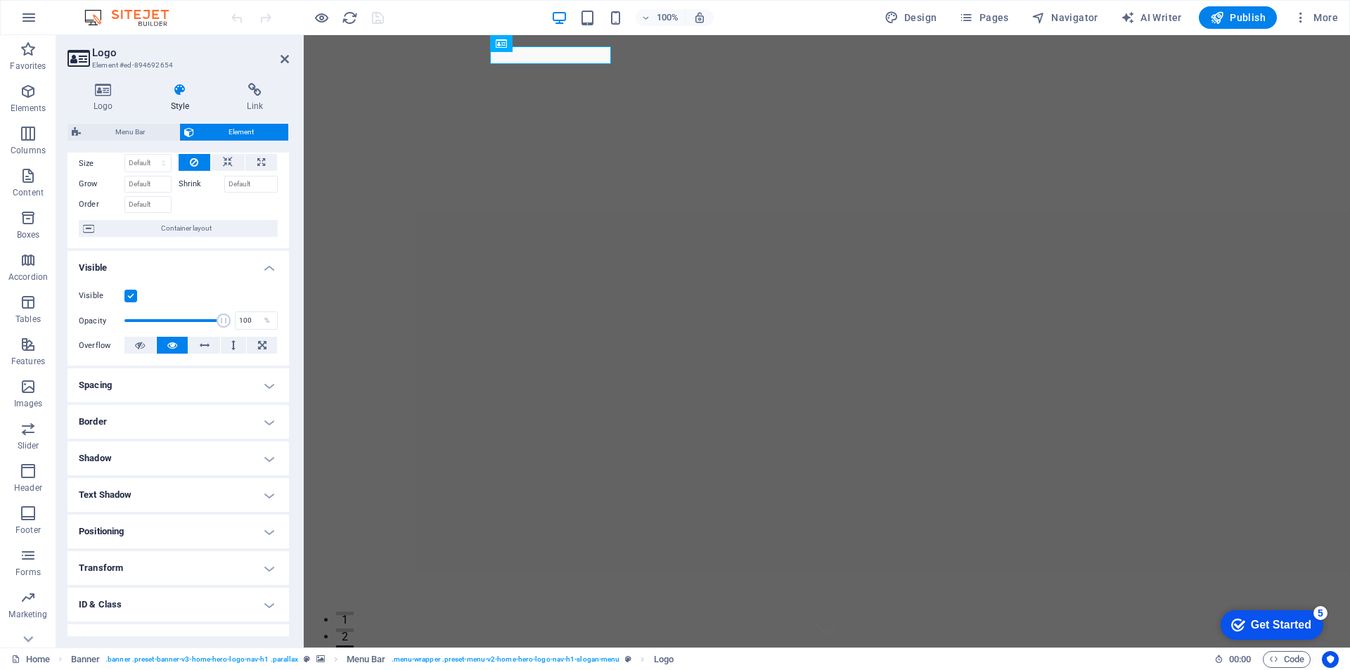
scroll to position [110, 0]
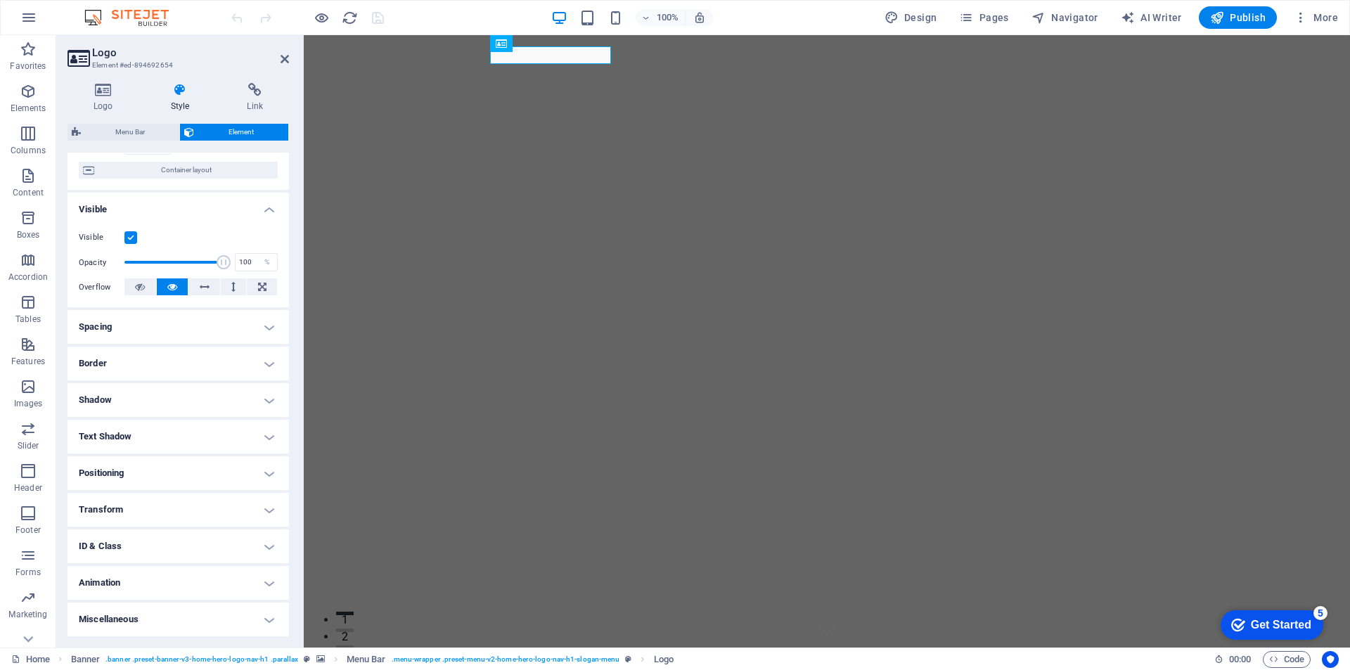
click at [124, 439] on h4 "Text Shadow" at bounding box center [177, 437] width 221 height 34
click at [236, 468] on span "Outside" at bounding box center [243, 464] width 24 height 17
type input "2"
type input "4"
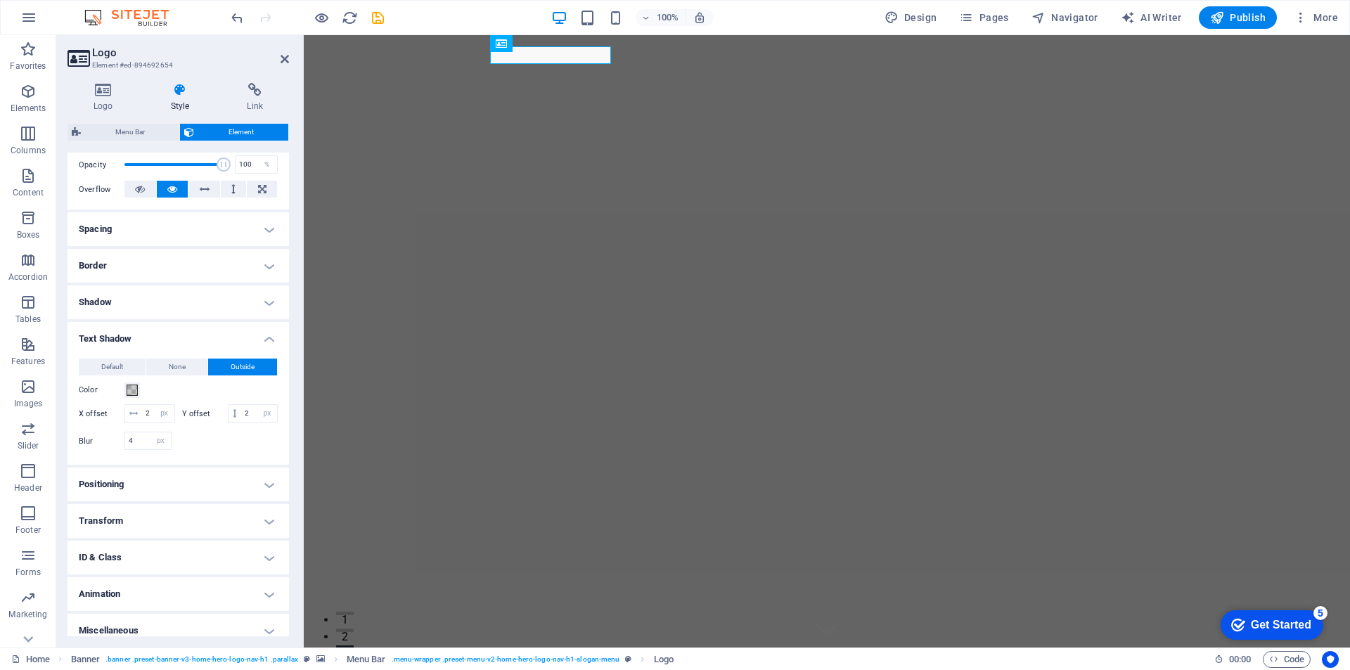
scroll to position [238, 0]
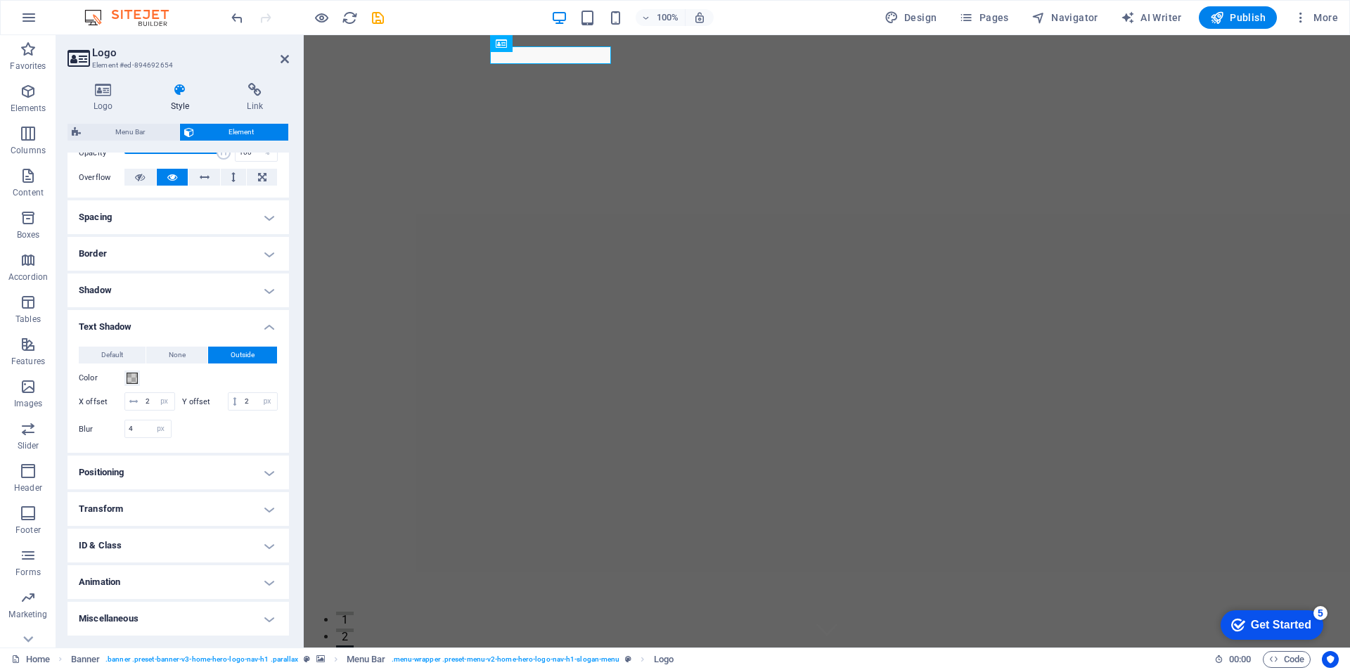
click at [264, 474] on h4 "Positioning" at bounding box center [177, 473] width 221 height 34
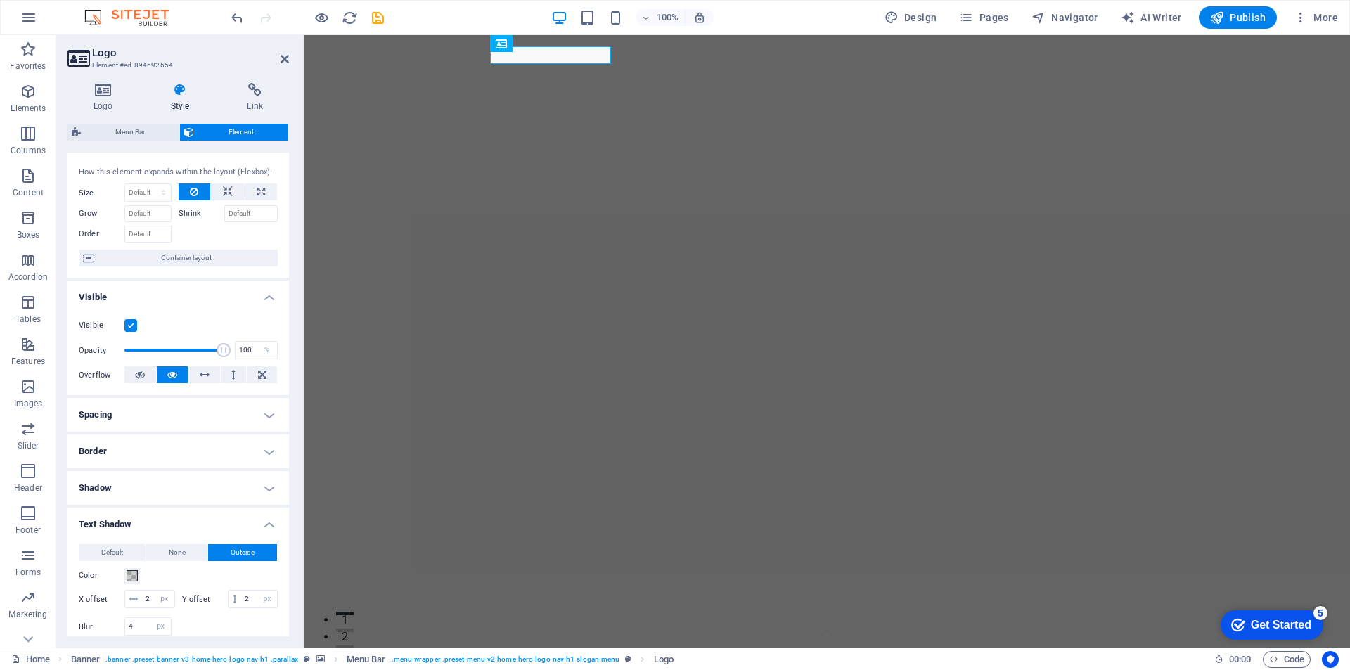
scroll to position [0, 0]
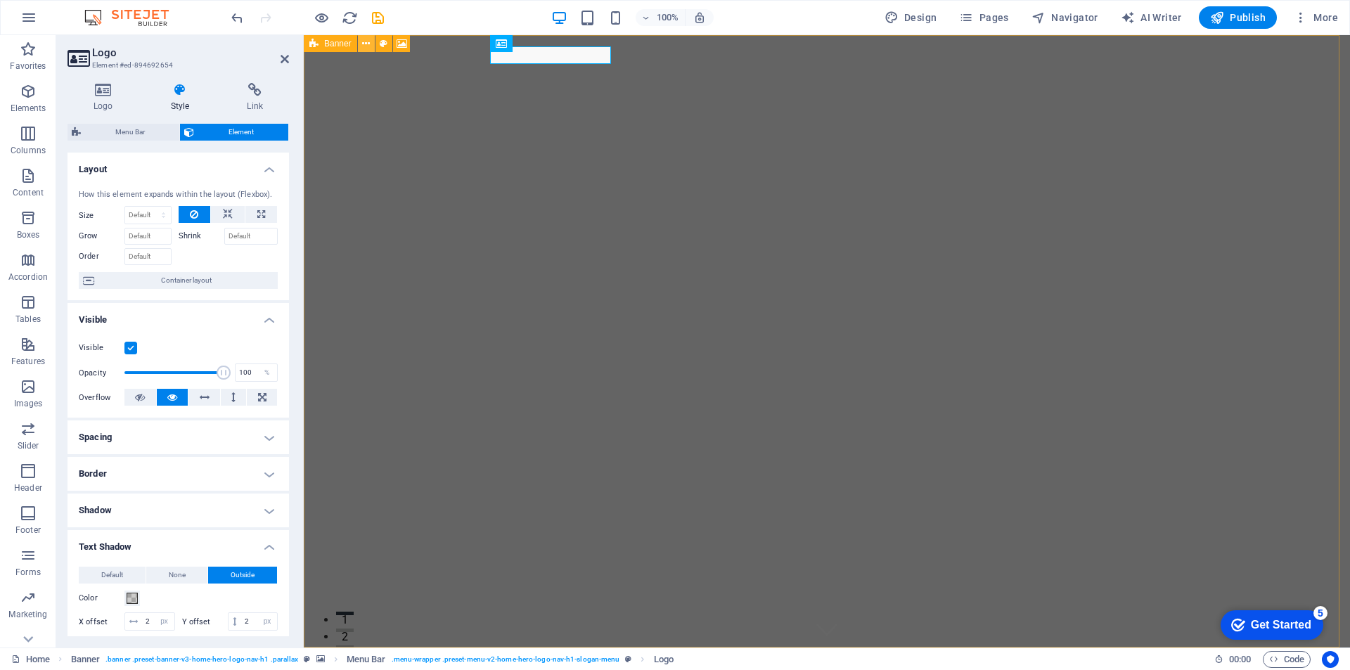
click at [366, 45] on icon at bounding box center [366, 44] width 8 height 15
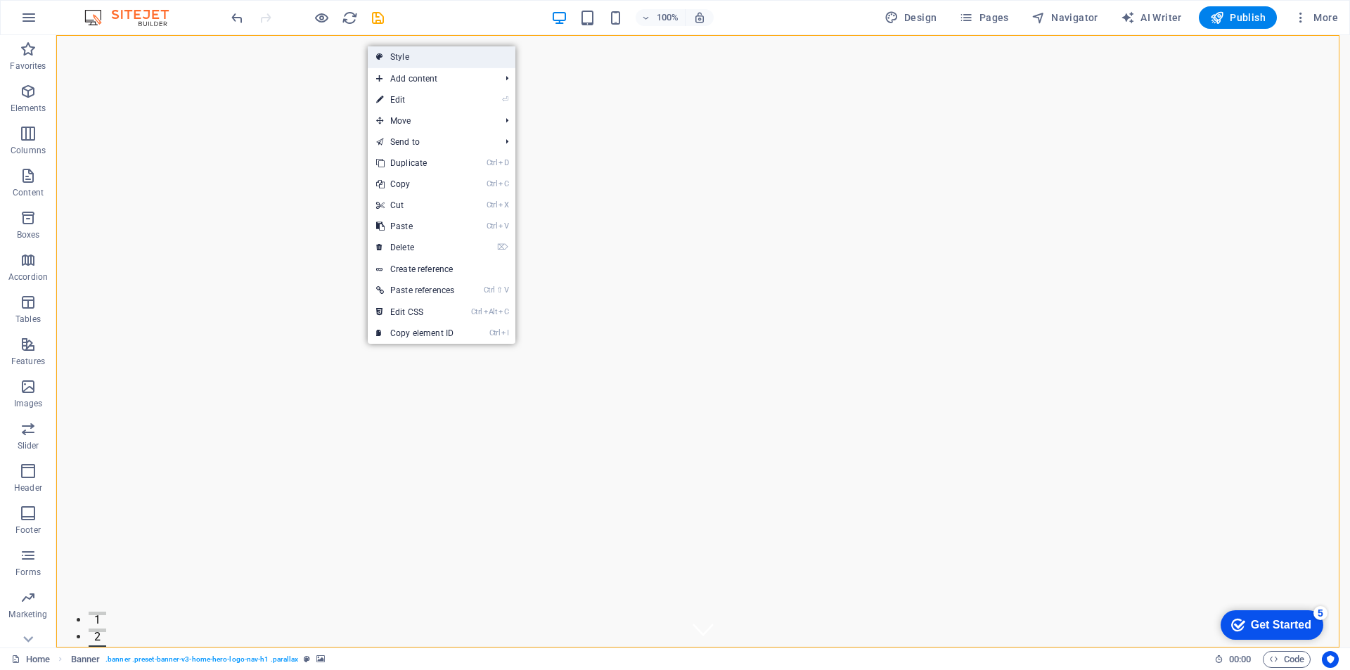
click at [416, 63] on link "Style" at bounding box center [442, 56] width 148 height 21
select select "preset-banner-v3-home-hero-logo-nav-h1"
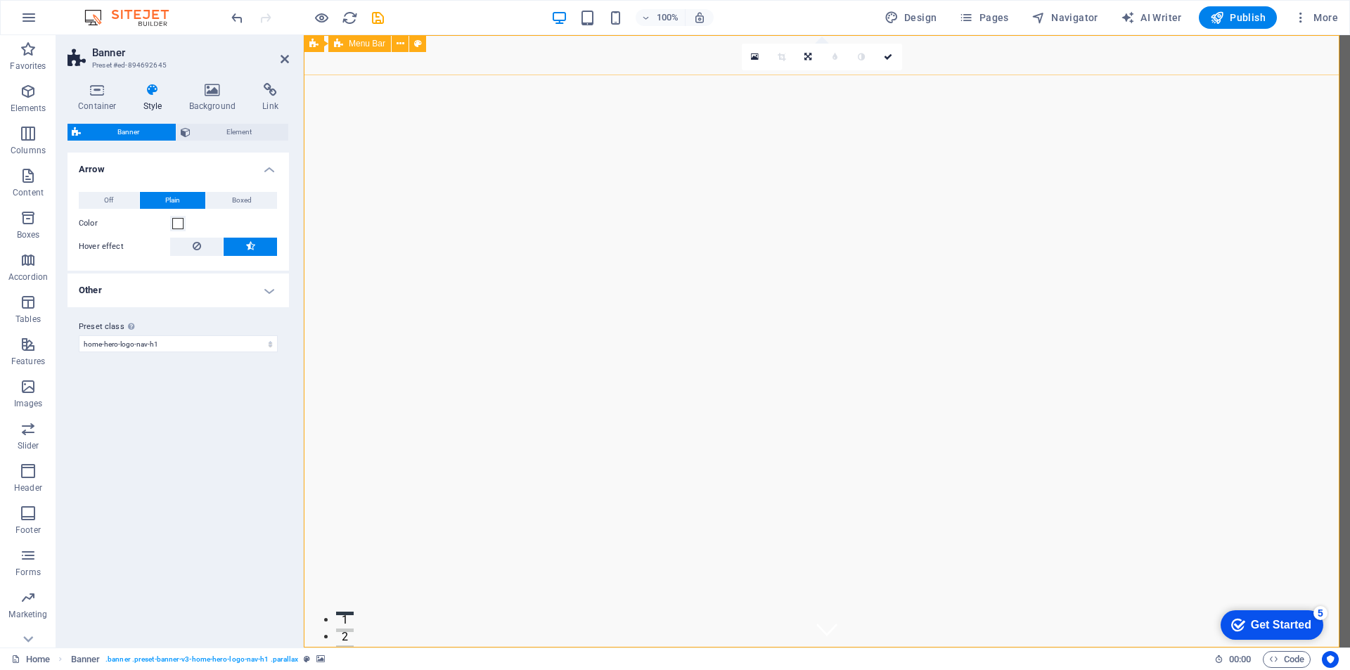
click at [538, 648] on div "voidinktattoos.co.za Home About Services Gallery Contact" at bounding box center [827, 677] width 1046 height 58
click at [539, 659] on div "[DOMAIN_NAME]" at bounding box center [827, 668] width 664 height 18
select select "px"
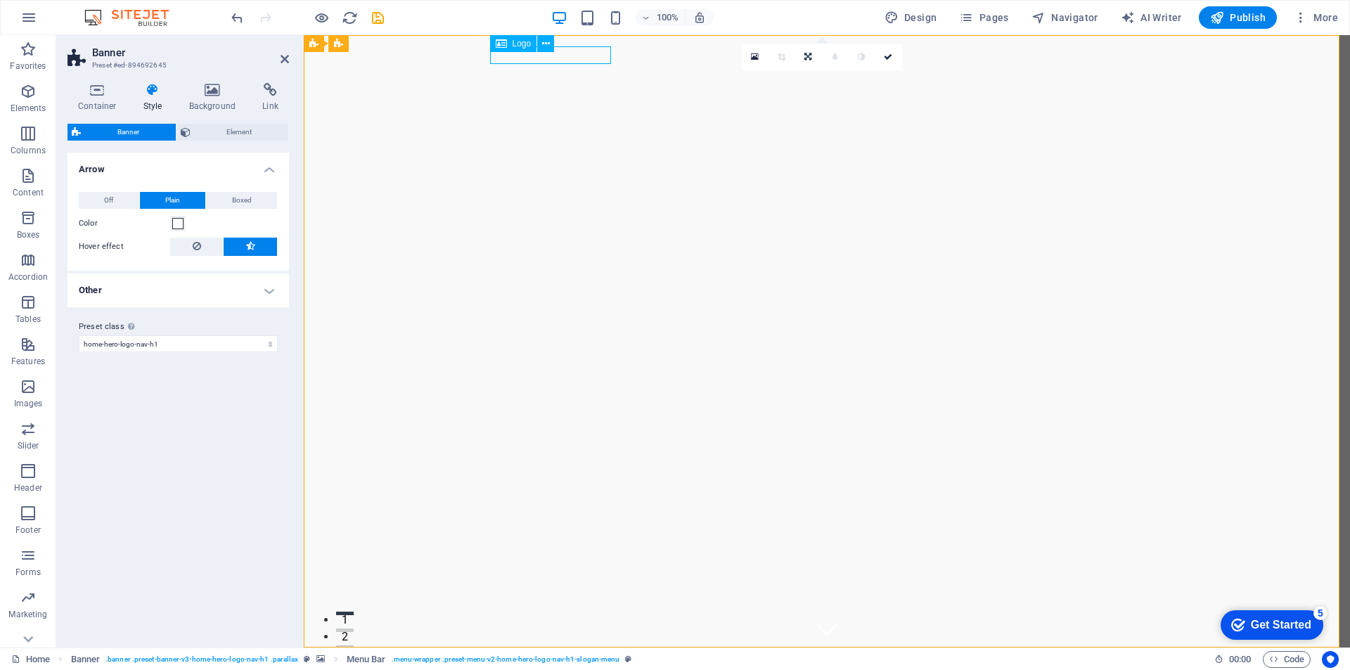
select select "px"
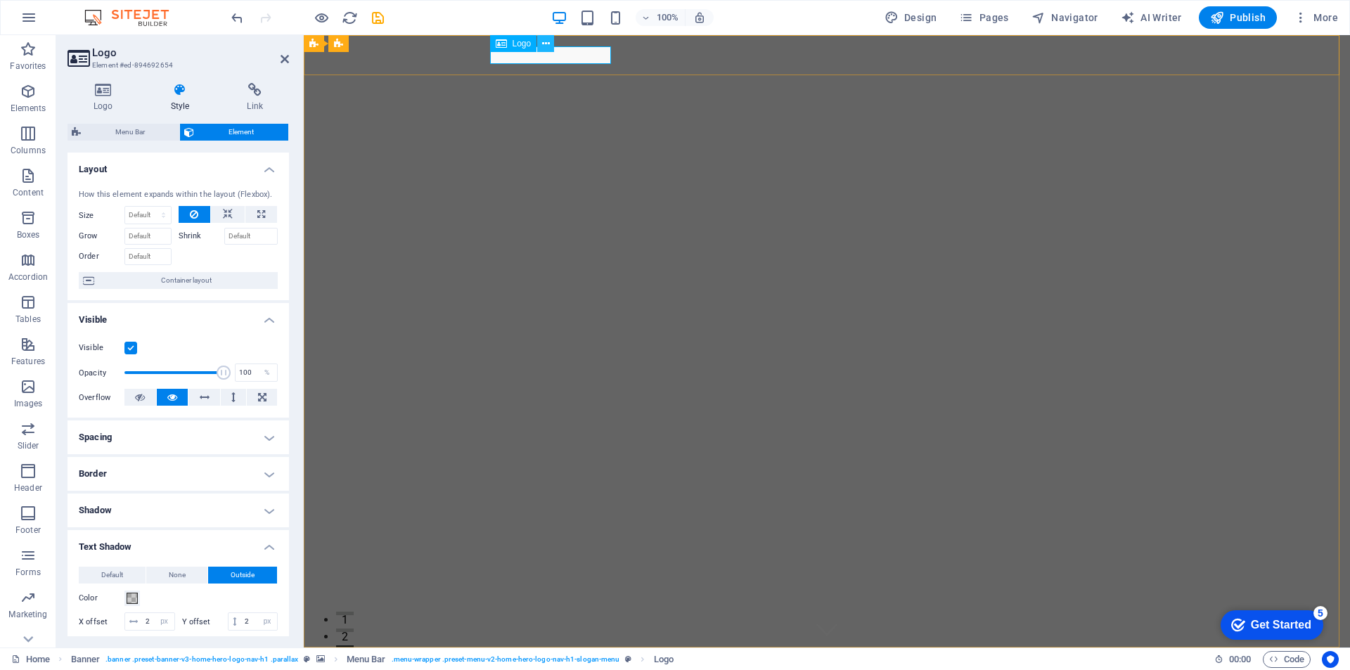
click at [546, 46] on icon at bounding box center [546, 44] width 8 height 15
click at [1302, 18] on icon "button" at bounding box center [1301, 18] width 14 height 14
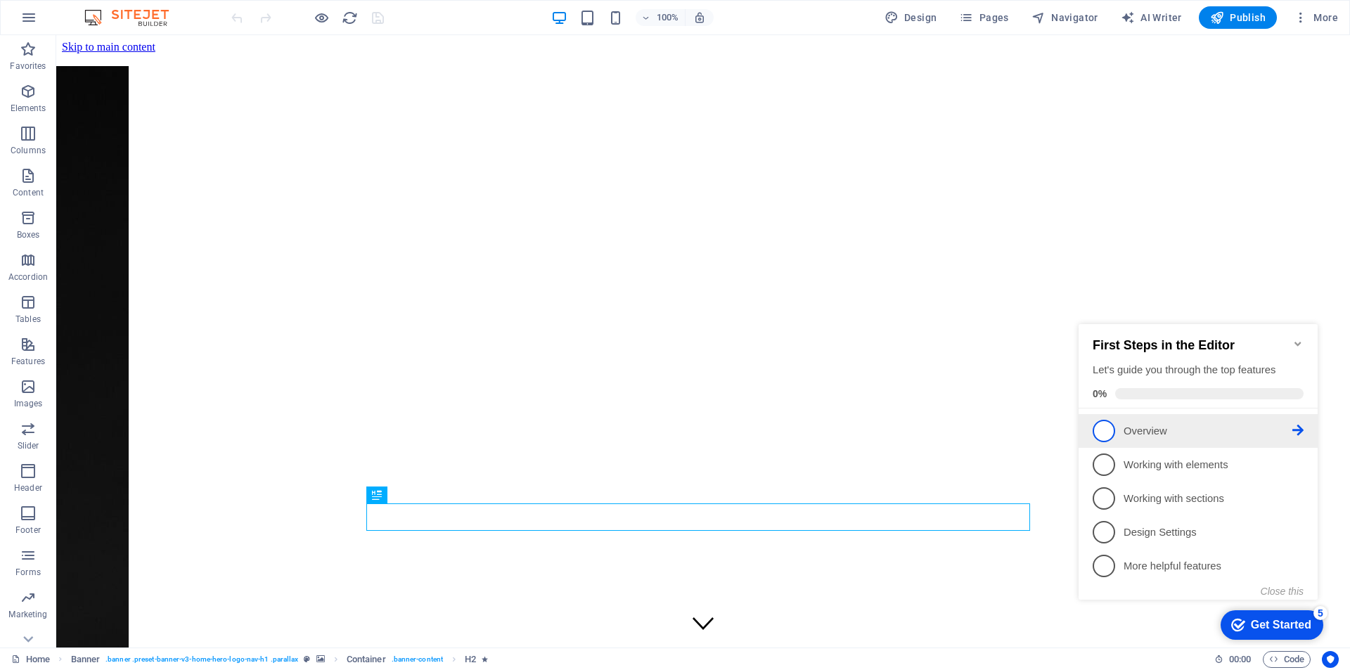
click at [1121, 423] on link "1 Overview - incomplete" at bounding box center [1198, 431] width 211 height 22
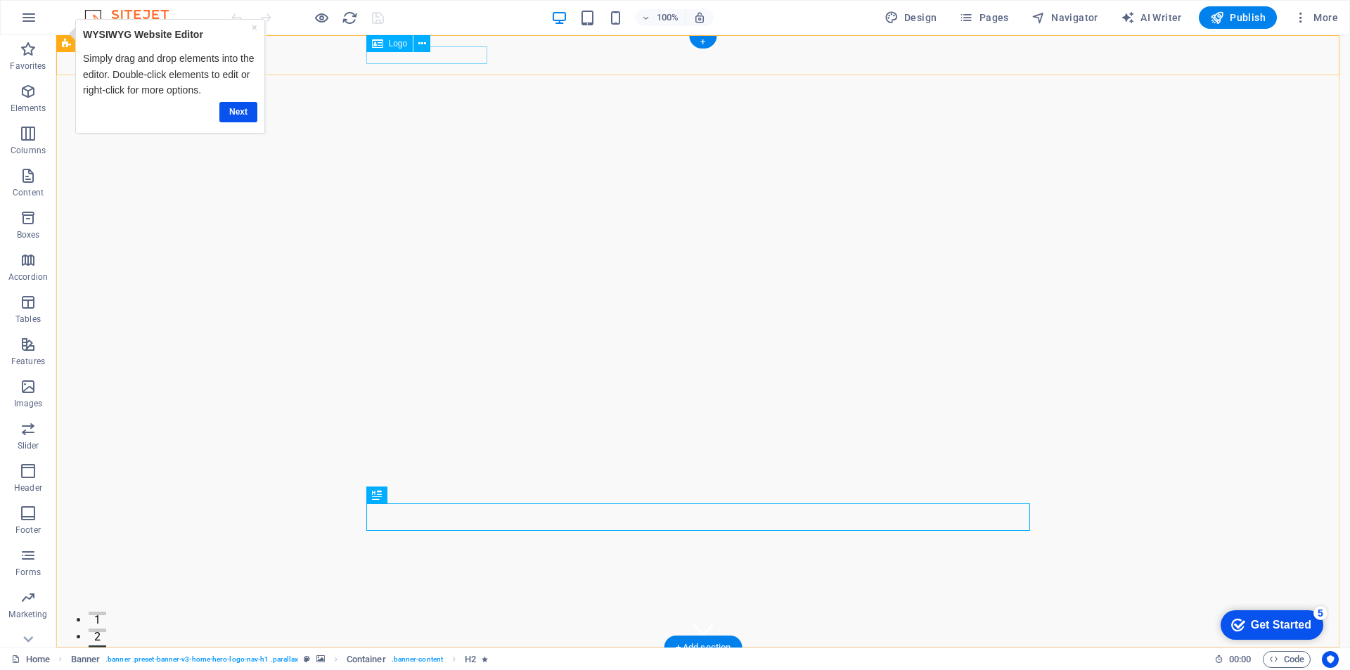
click at [444, 659] on div "[DOMAIN_NAME]" at bounding box center [703, 668] width 664 height 18
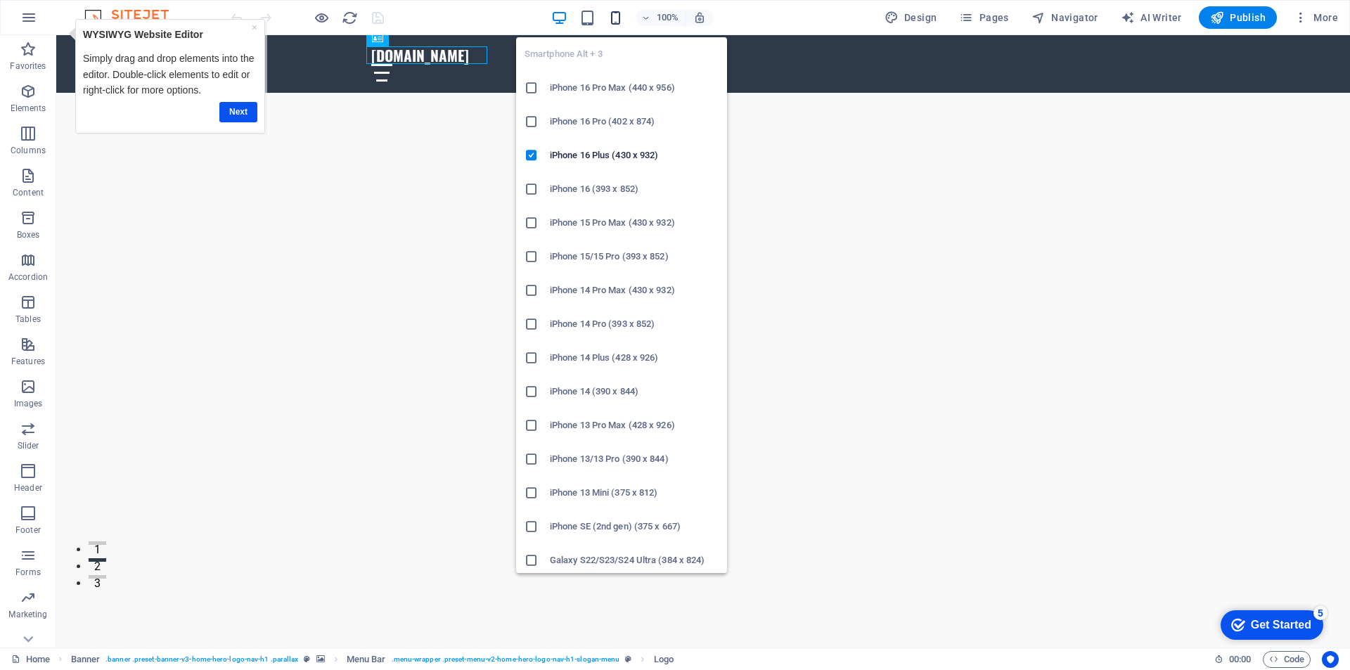
click at [615, 19] on icon "button" at bounding box center [615, 18] width 16 height 16
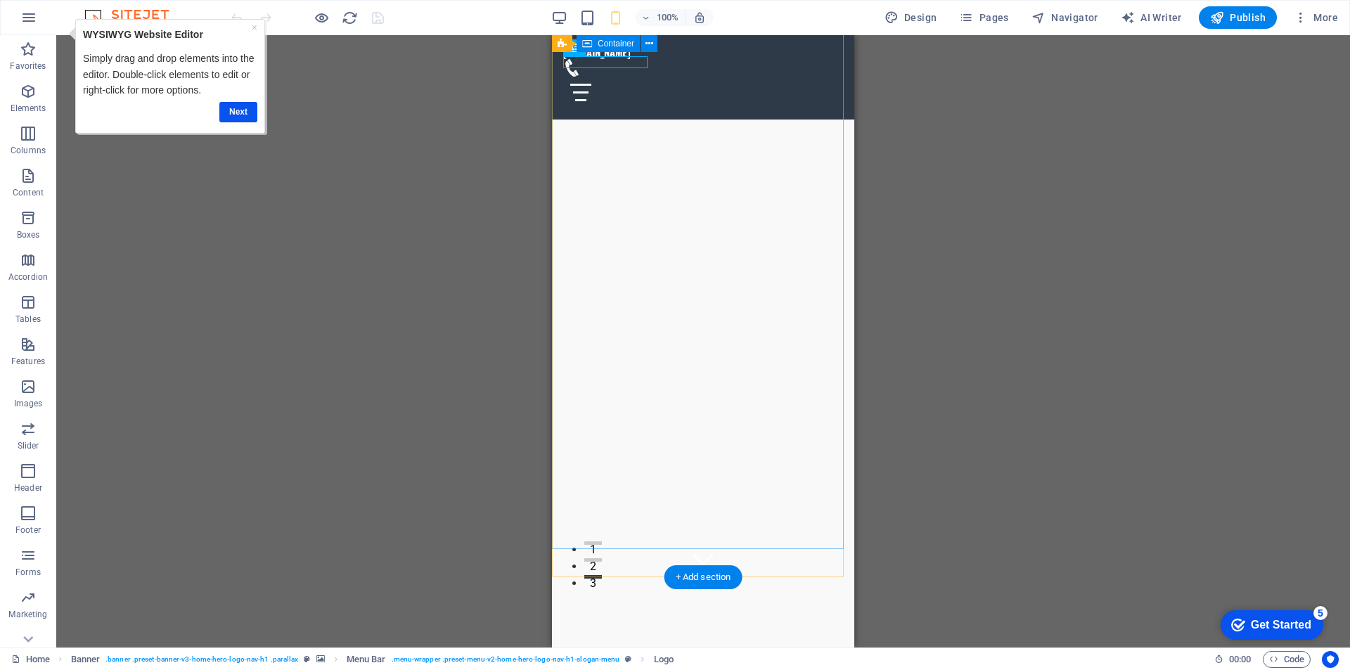
scroll to position [281, 0]
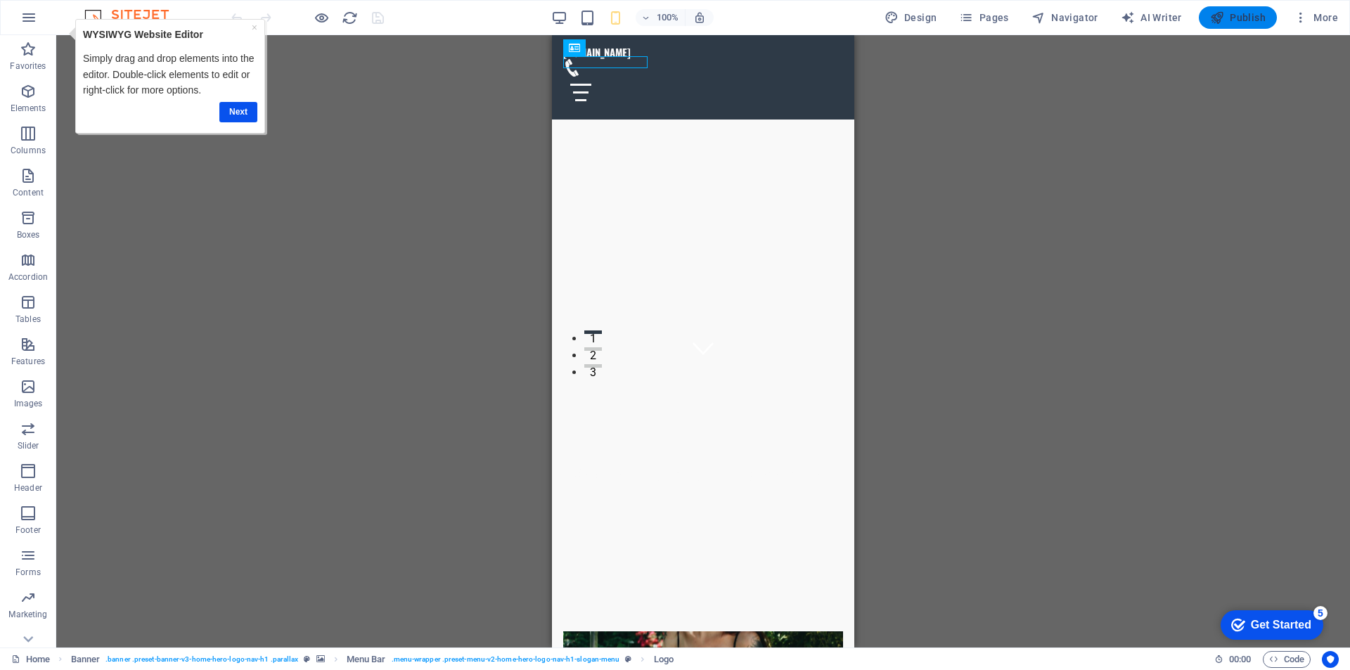
click at [1239, 20] on span "Publish" at bounding box center [1238, 18] width 56 height 14
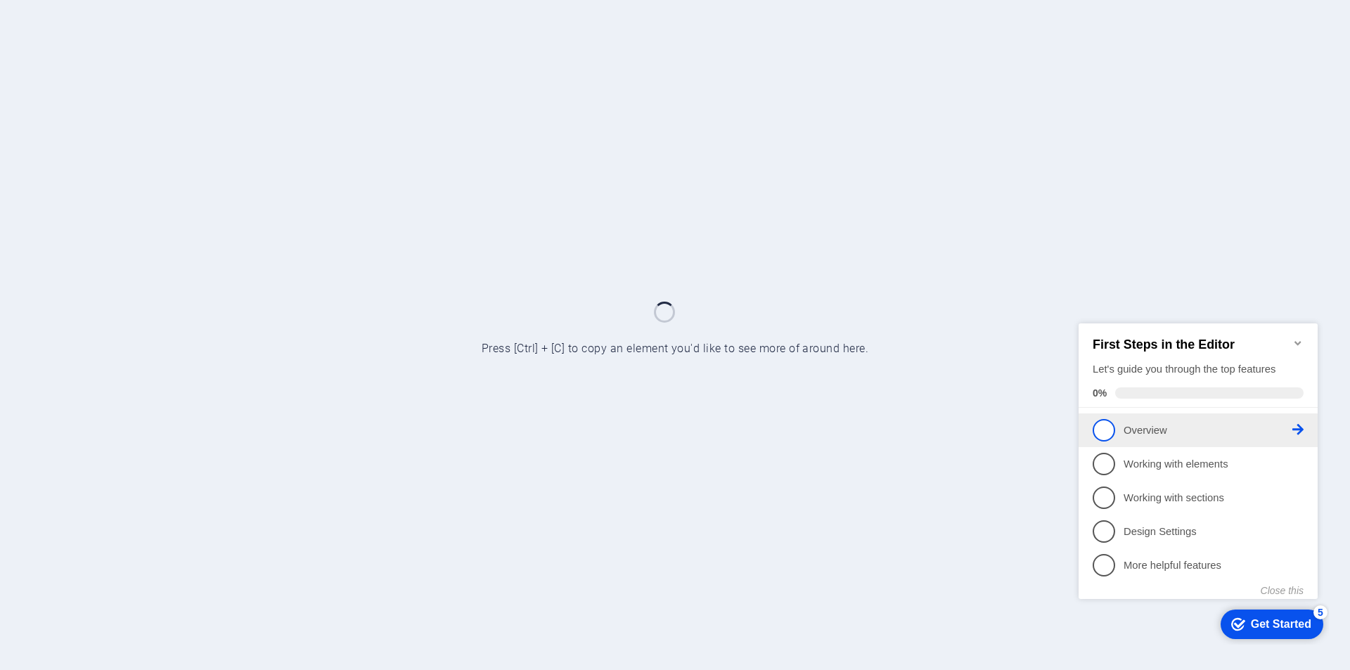
click at [1097, 424] on span "1" at bounding box center [1104, 429] width 22 height 22
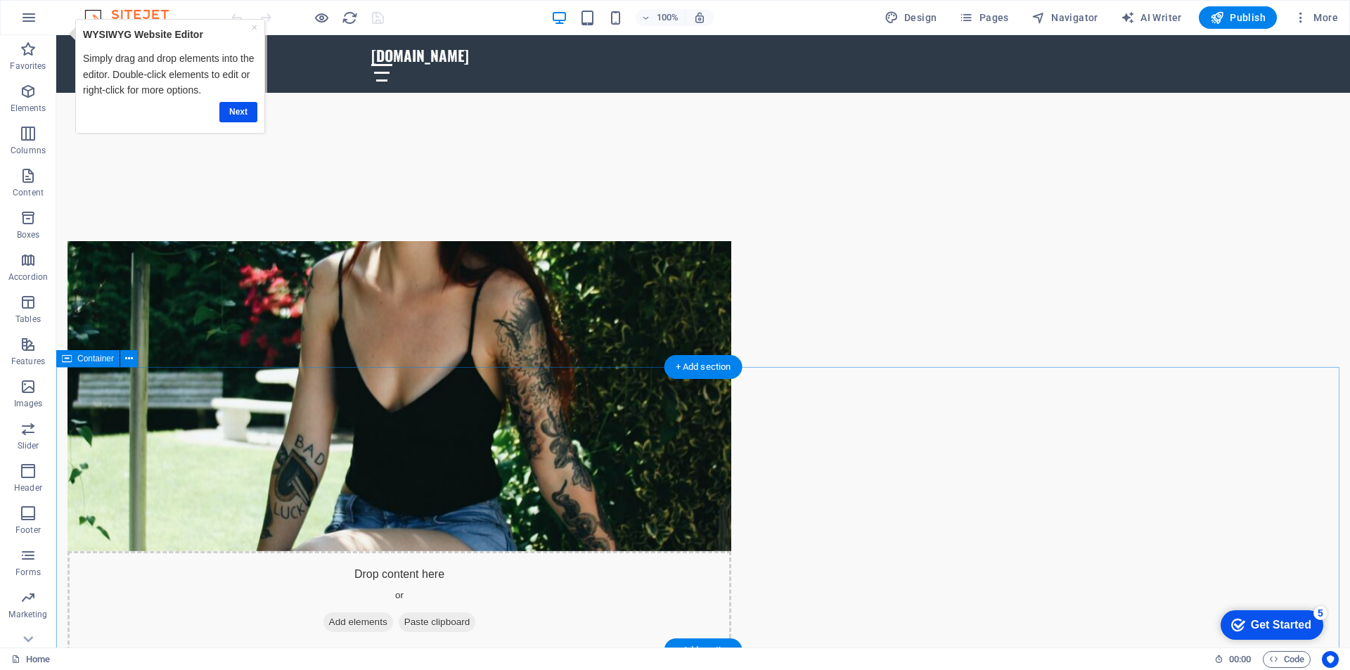
scroll to position [562, 0]
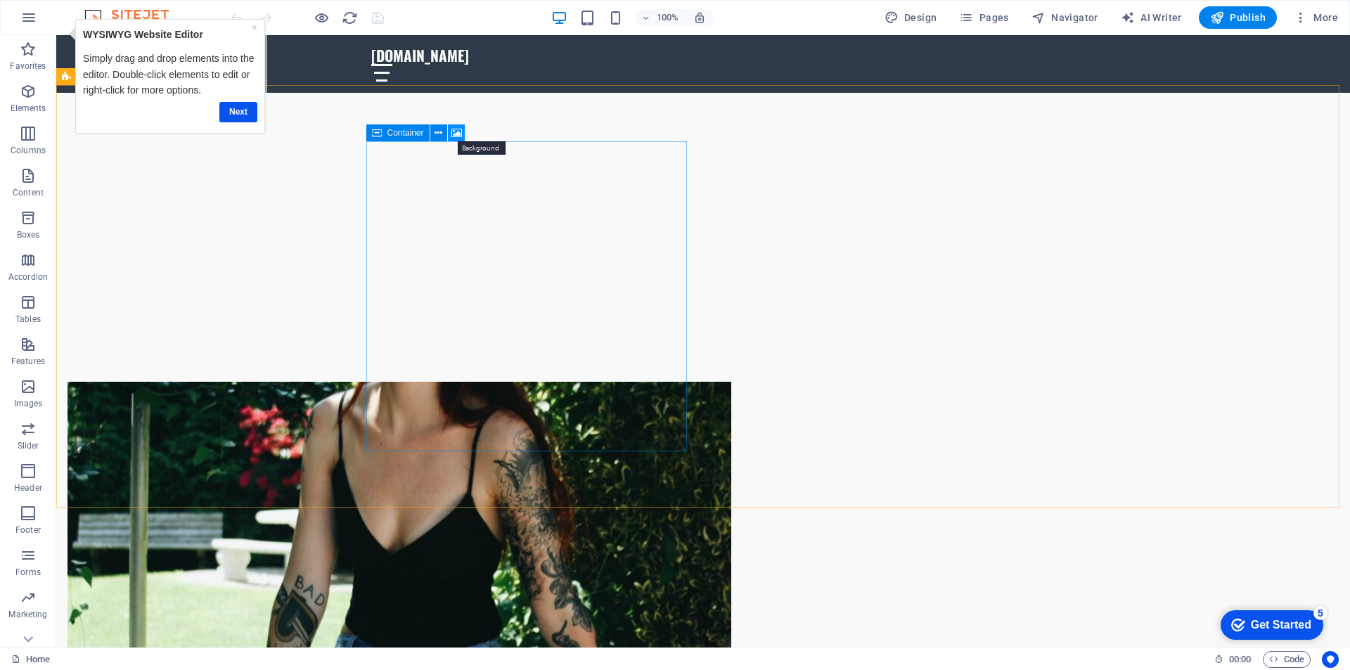
click at [459, 132] on icon at bounding box center [456, 133] width 11 height 15
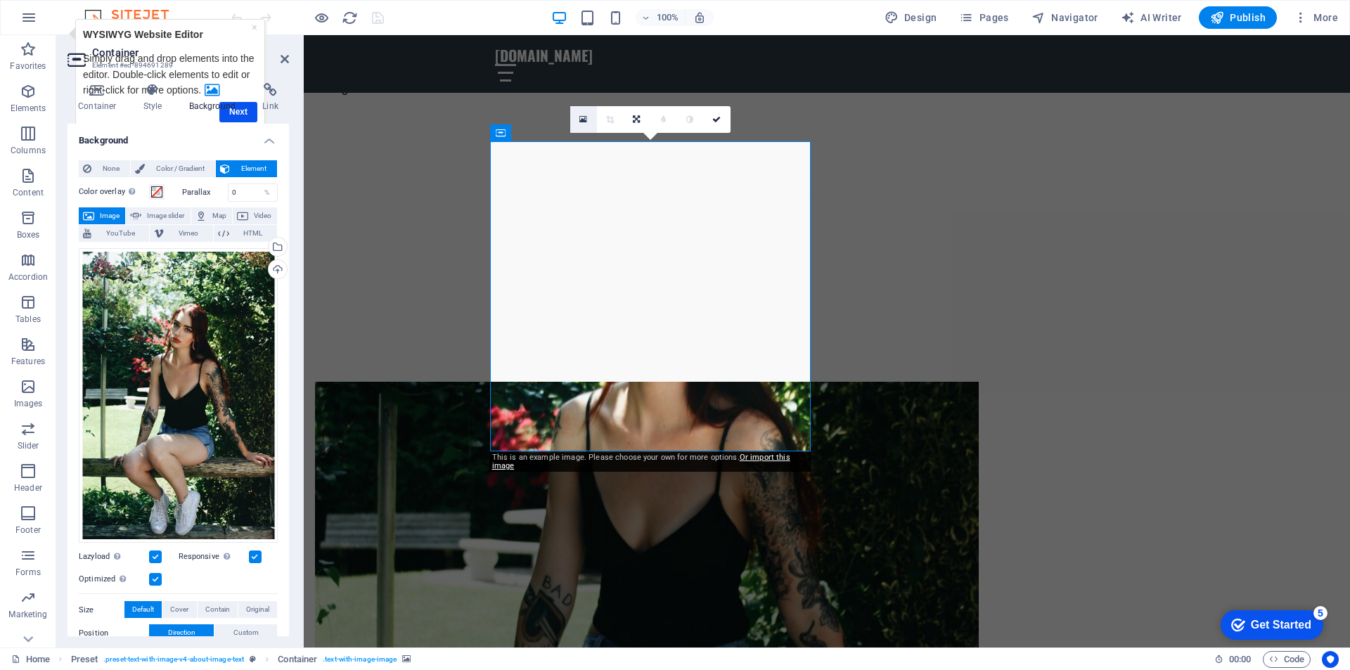
click at [581, 120] on icon at bounding box center [583, 120] width 8 height 10
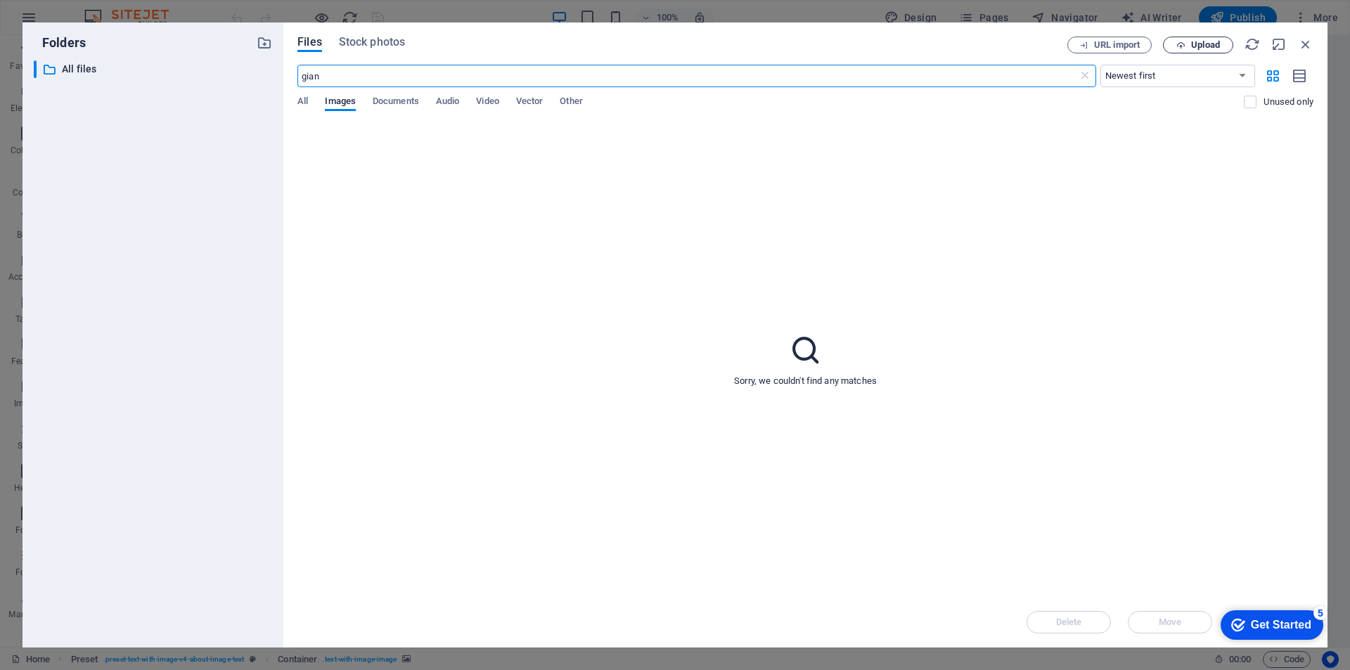
type input "gian"
click at [1186, 41] on span "Upload" at bounding box center [1198, 45] width 58 height 9
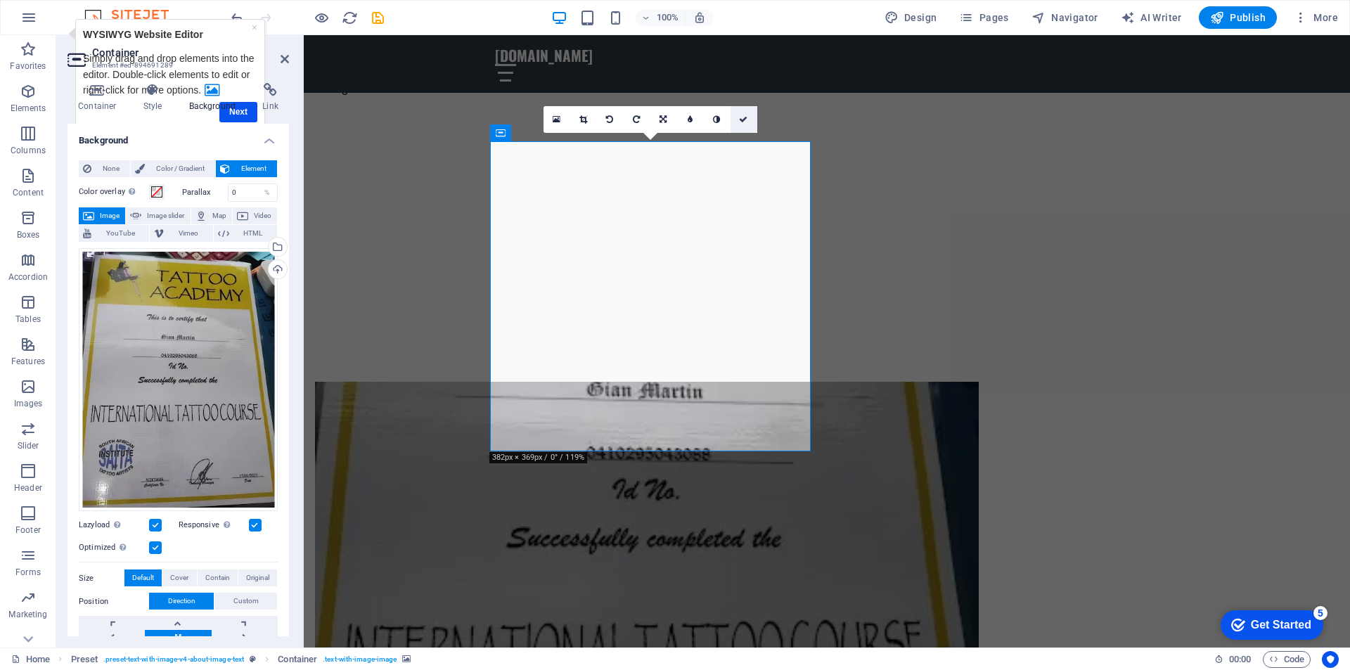
click at [750, 117] on link at bounding box center [744, 119] width 27 height 27
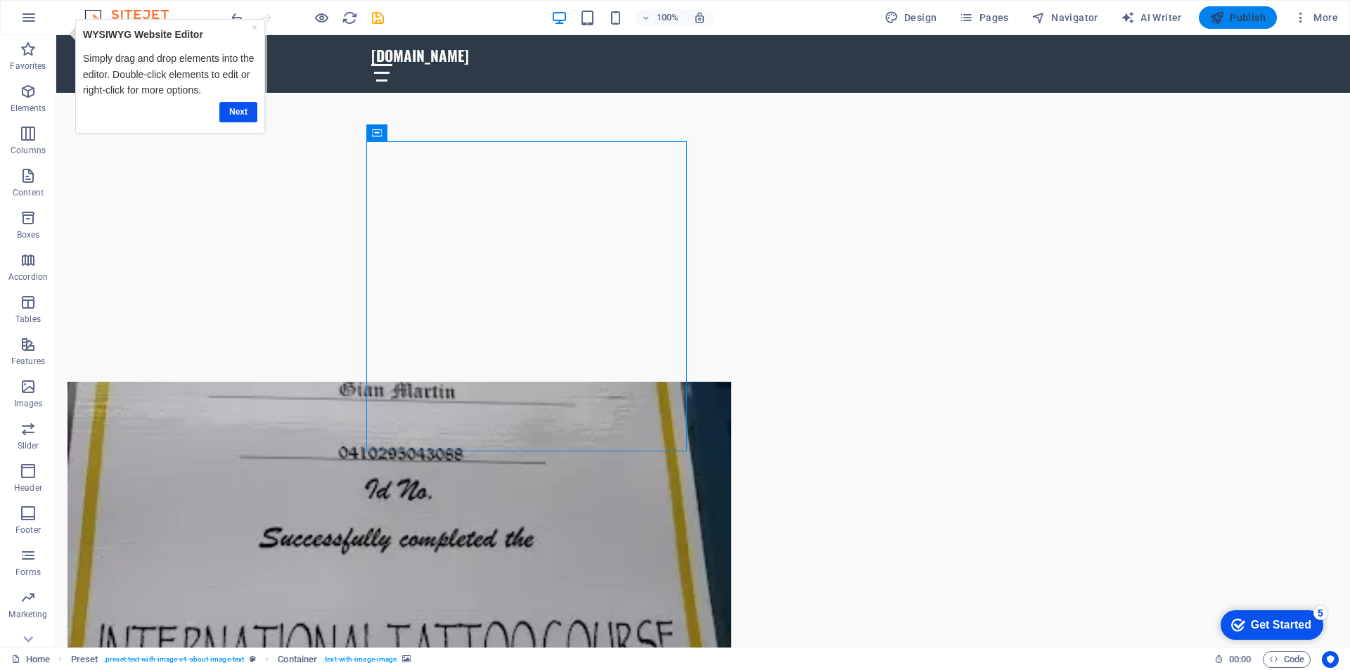
click at [1237, 18] on span "Publish" at bounding box center [1238, 18] width 56 height 14
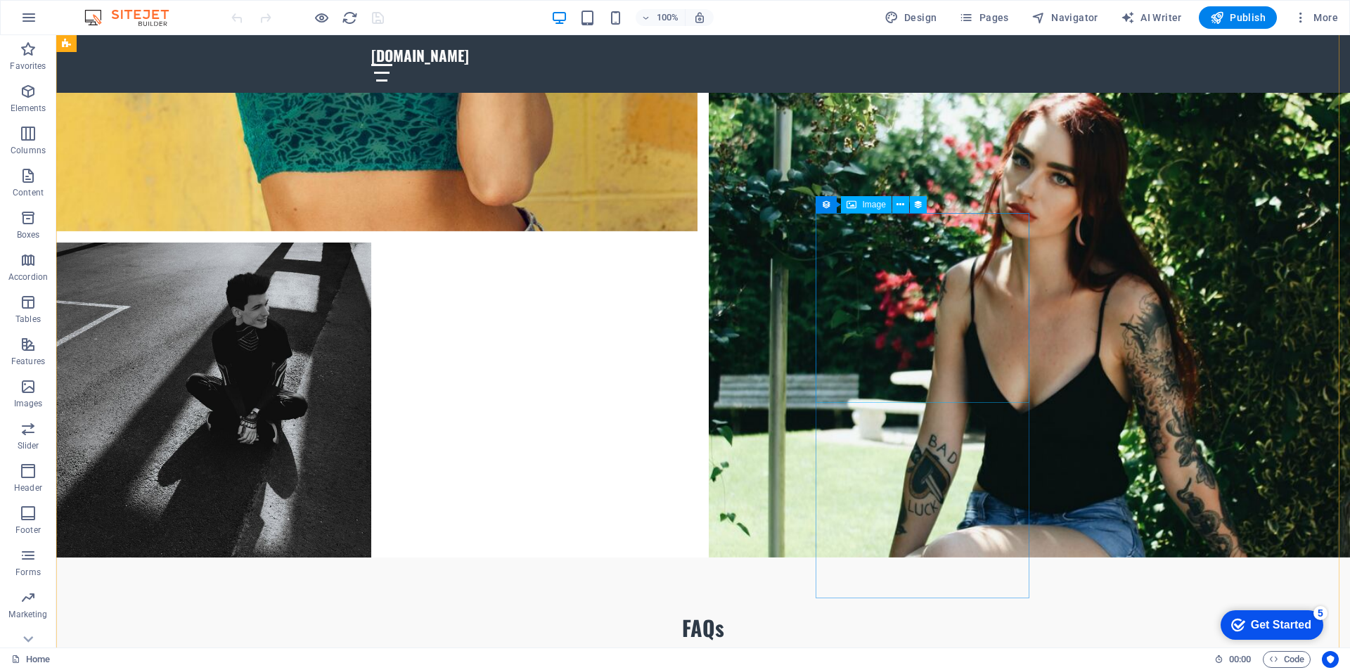
scroll to position [8156, 0]
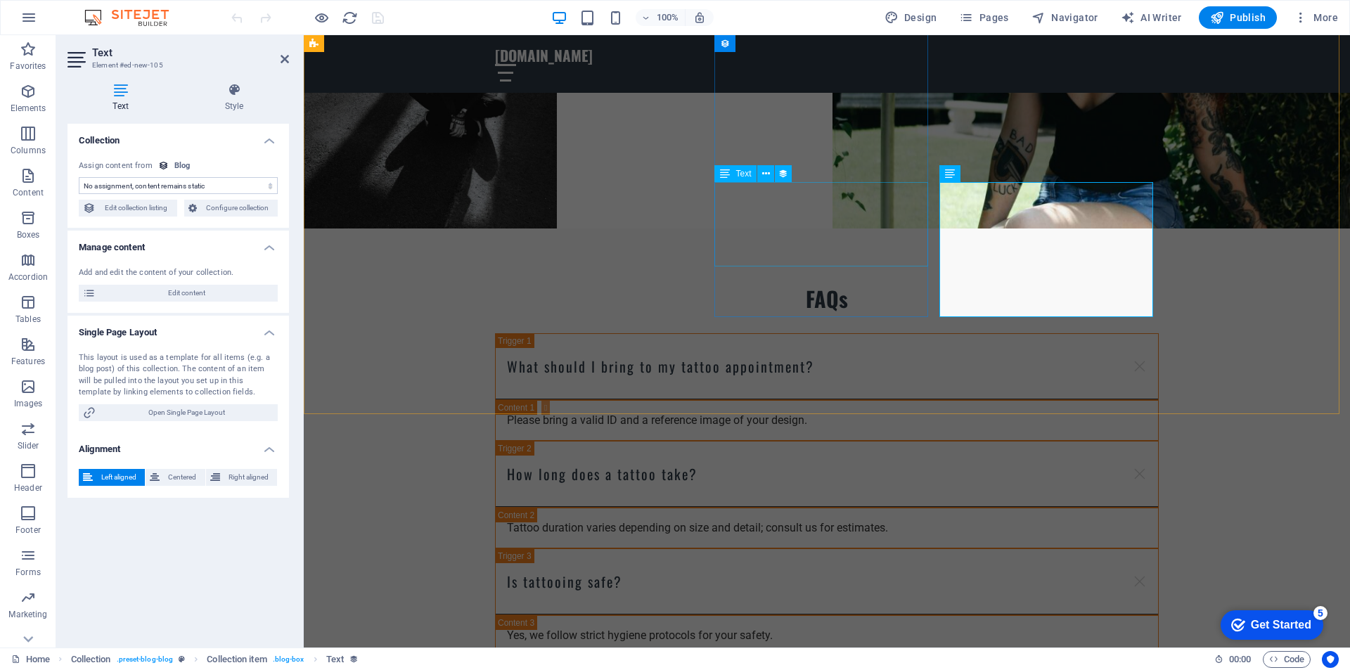
scroll to position [7970, 0]
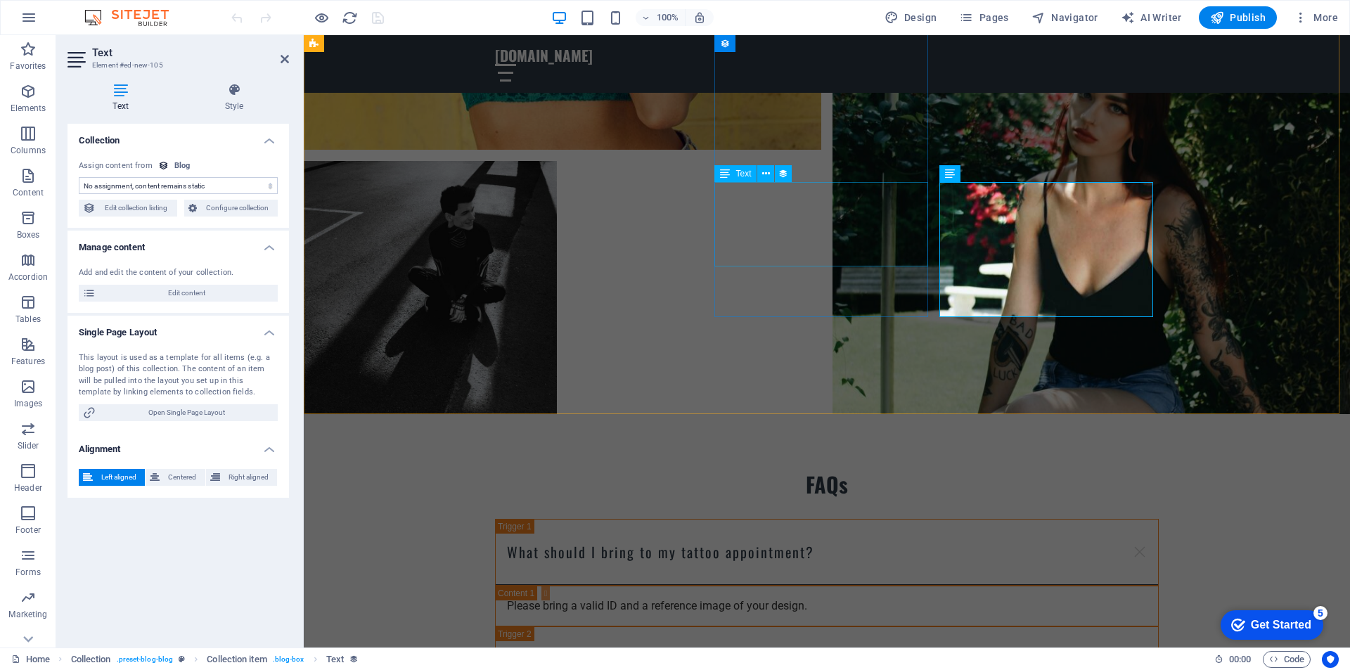
select select "description"
click at [991, 175] on icon at bounding box center [991, 174] width 8 height 15
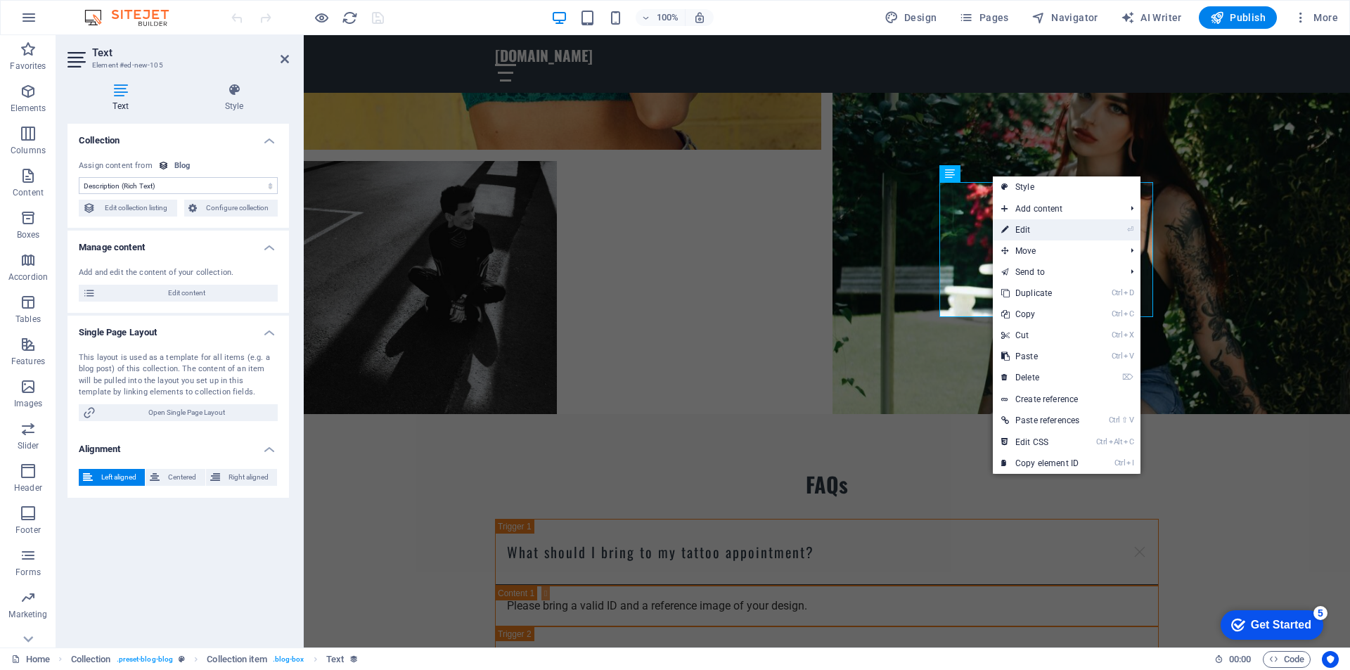
click at [1017, 231] on link "⏎ Edit" at bounding box center [1040, 229] width 95 height 21
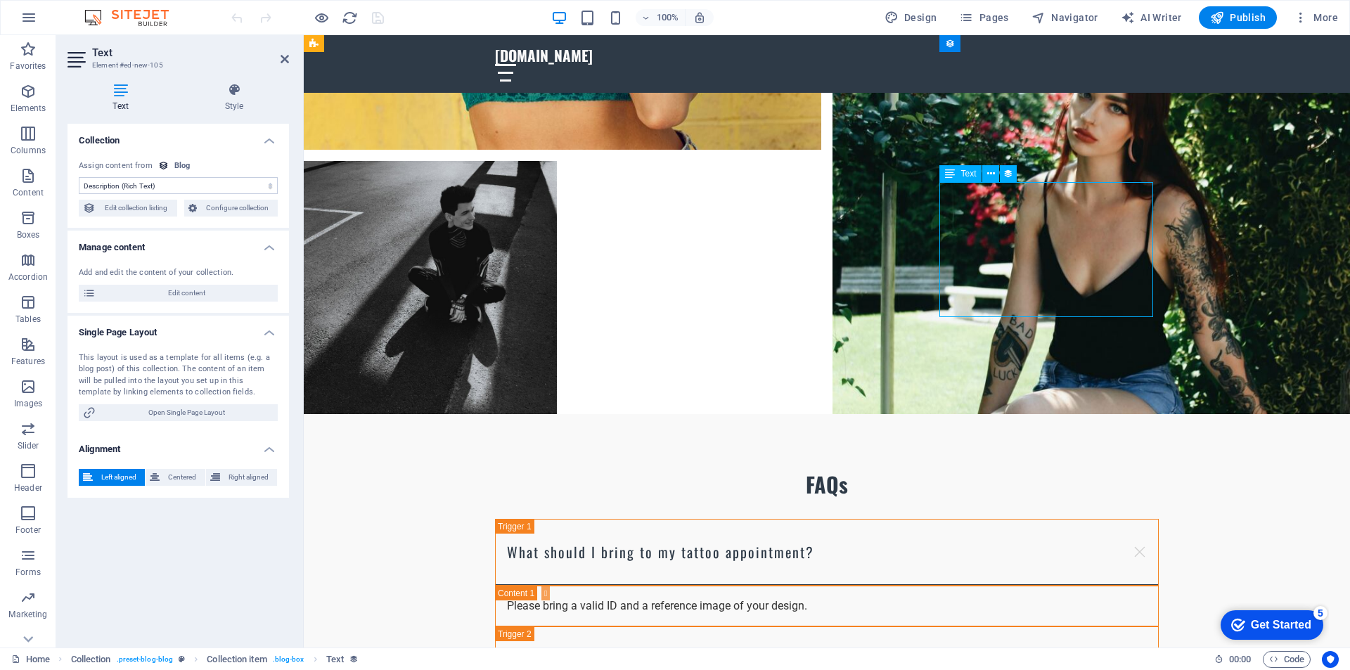
drag, startPoint x: 1046, startPoint y: 304, endPoint x: 981, endPoint y: 238, distance: 93.0
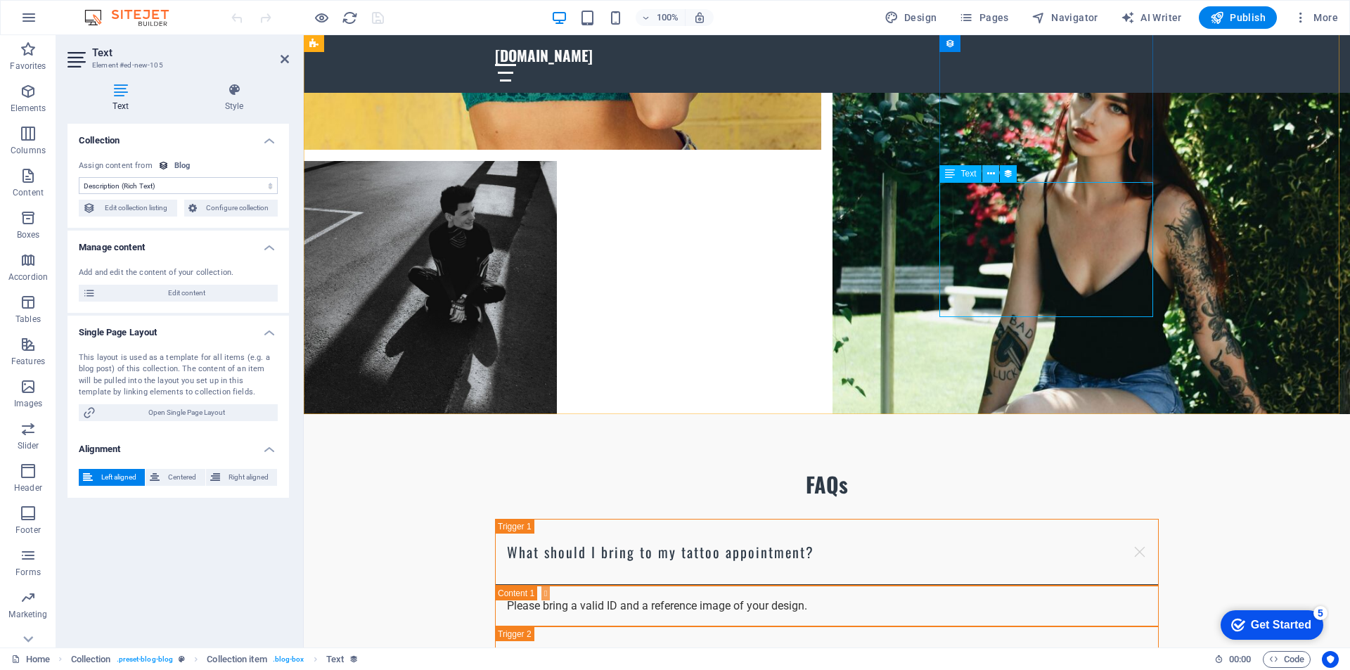
click at [993, 174] on icon at bounding box center [991, 174] width 8 height 15
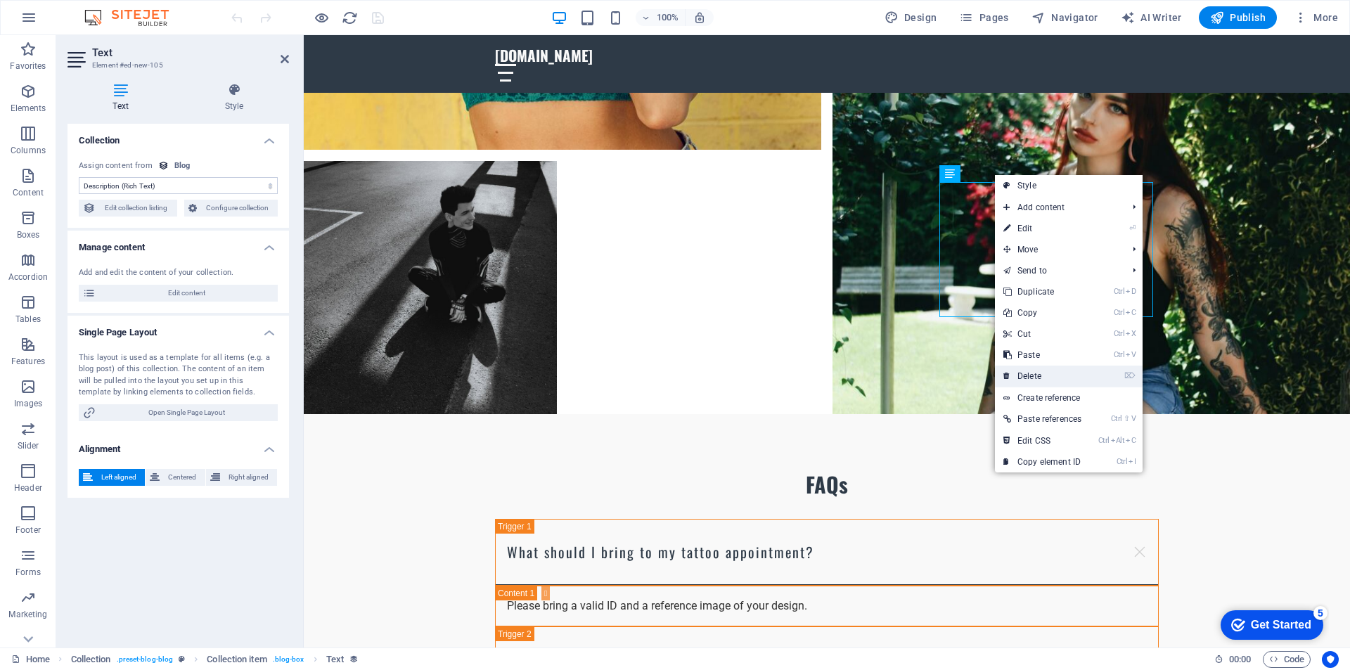
click at [1031, 370] on link "⌦ Delete" at bounding box center [1042, 376] width 95 height 21
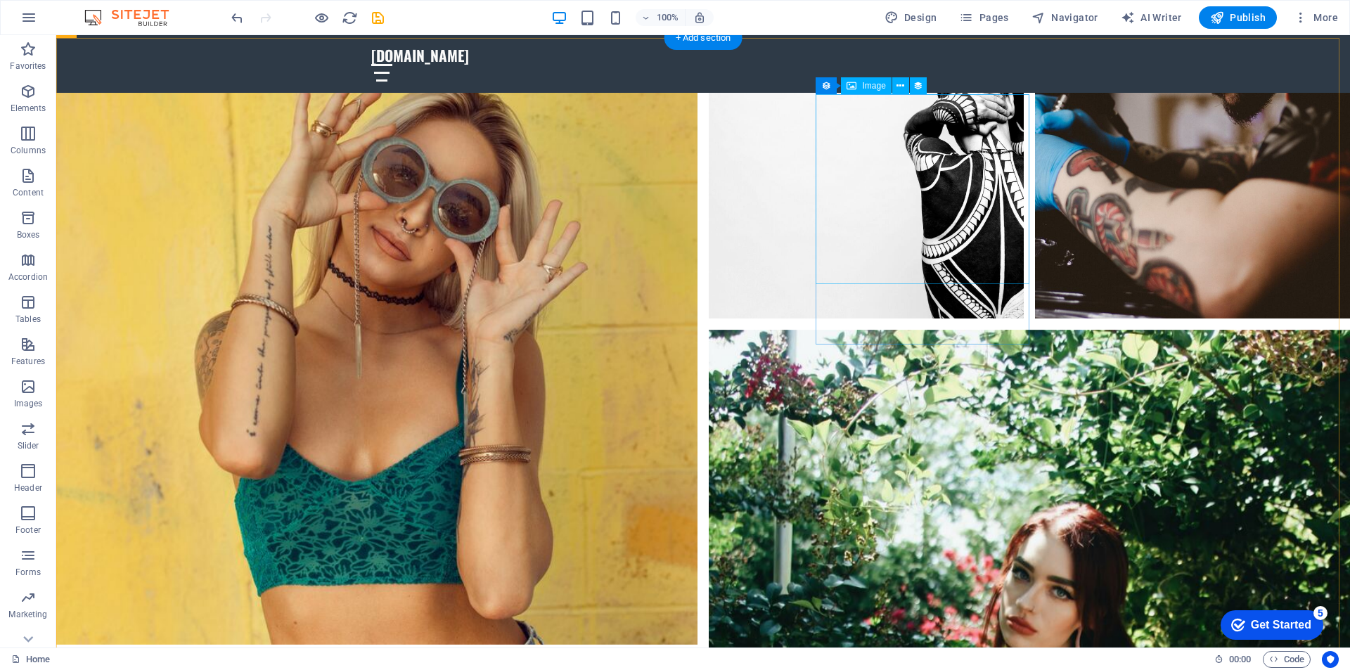
scroll to position [7740, 0]
